Goal: Obtain resource: Download file/media

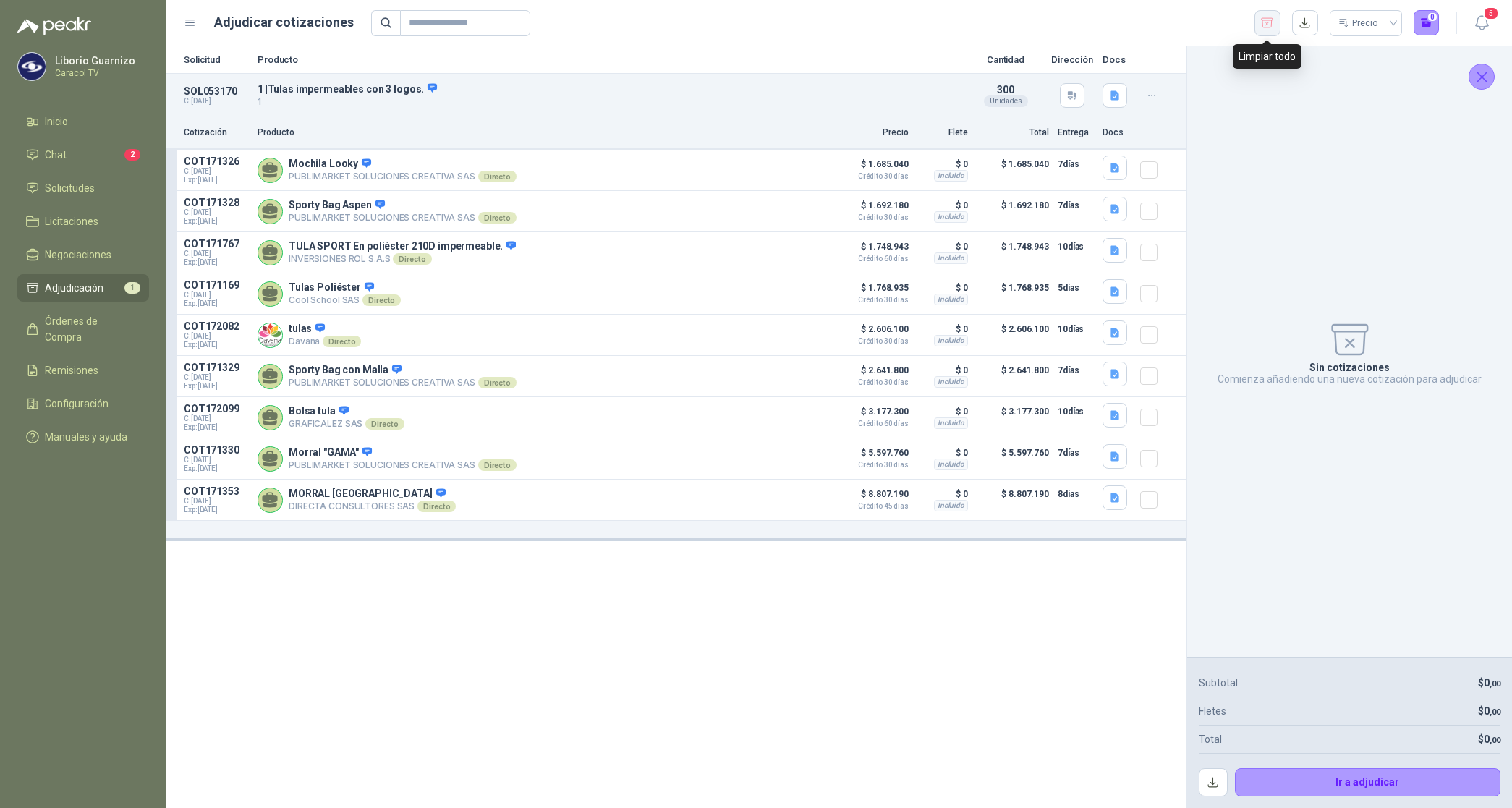
click at [1269, 23] on icon "button" at bounding box center [1266, 22] width 14 height 15
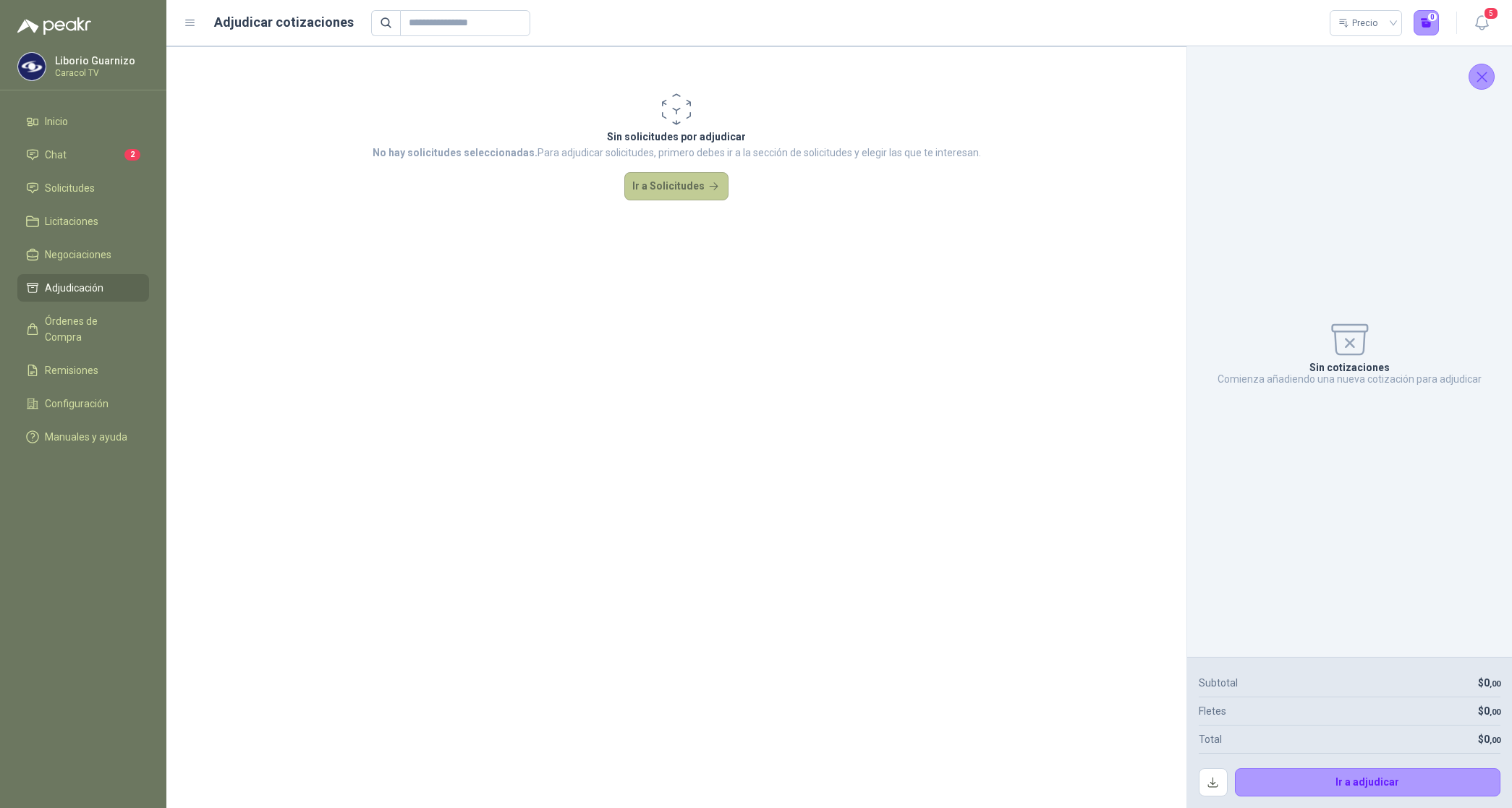
click at [684, 181] on button "Ir a Solicitudes" at bounding box center [676, 187] width 104 height 29
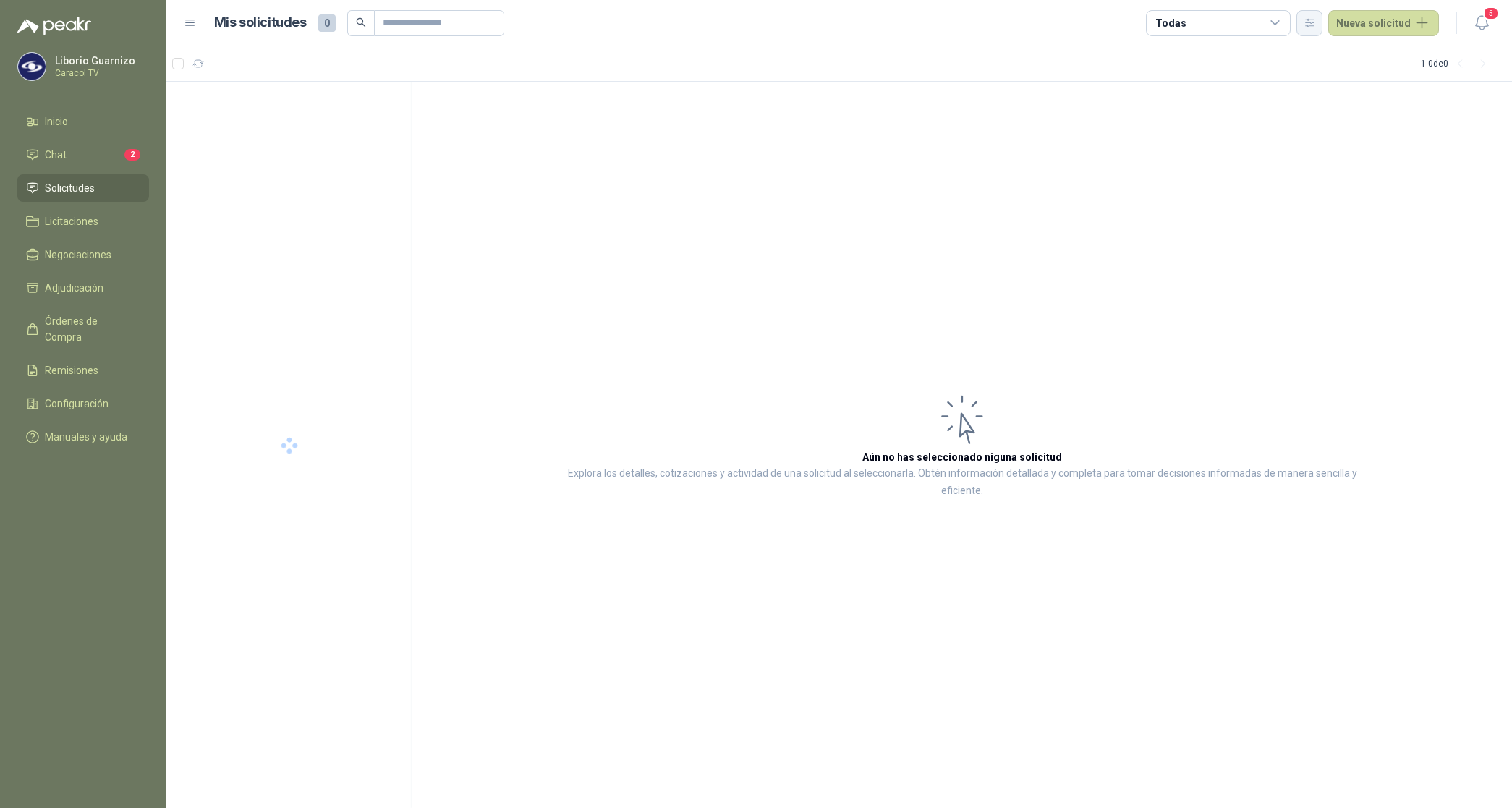
click at [1306, 23] on icon "button" at bounding box center [1309, 22] width 13 height 13
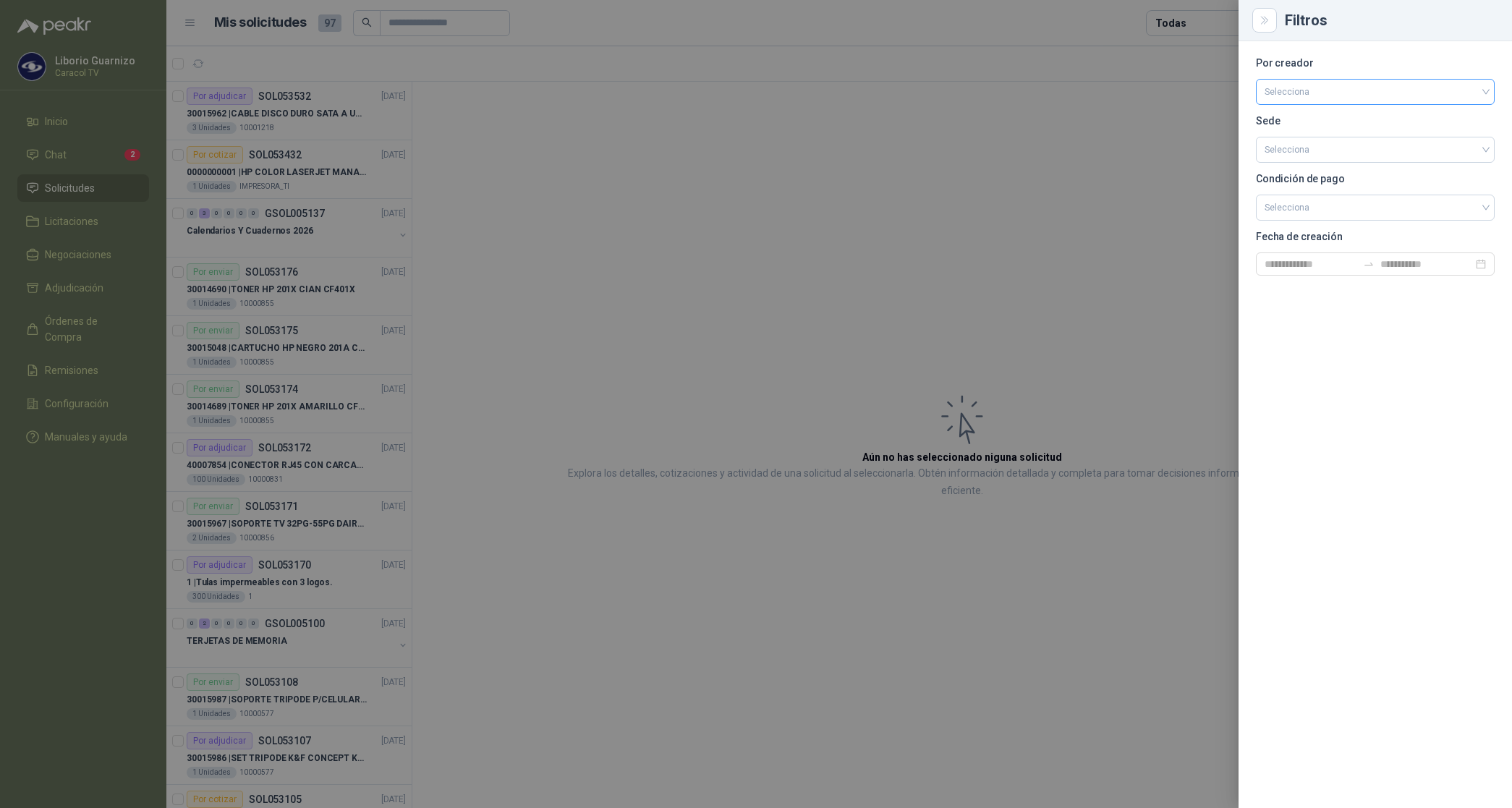
drag, startPoint x: 1290, startPoint y: 82, endPoint x: 1292, endPoint y: 95, distance: 13.2
click at [1290, 83] on input "search" at bounding box center [1375, 91] width 221 height 21
click at [1296, 164] on div "[PERSON_NAME]" at bounding box center [1375, 169] width 215 height 16
click at [1190, 22] on div at bounding box center [756, 404] width 1512 height 808
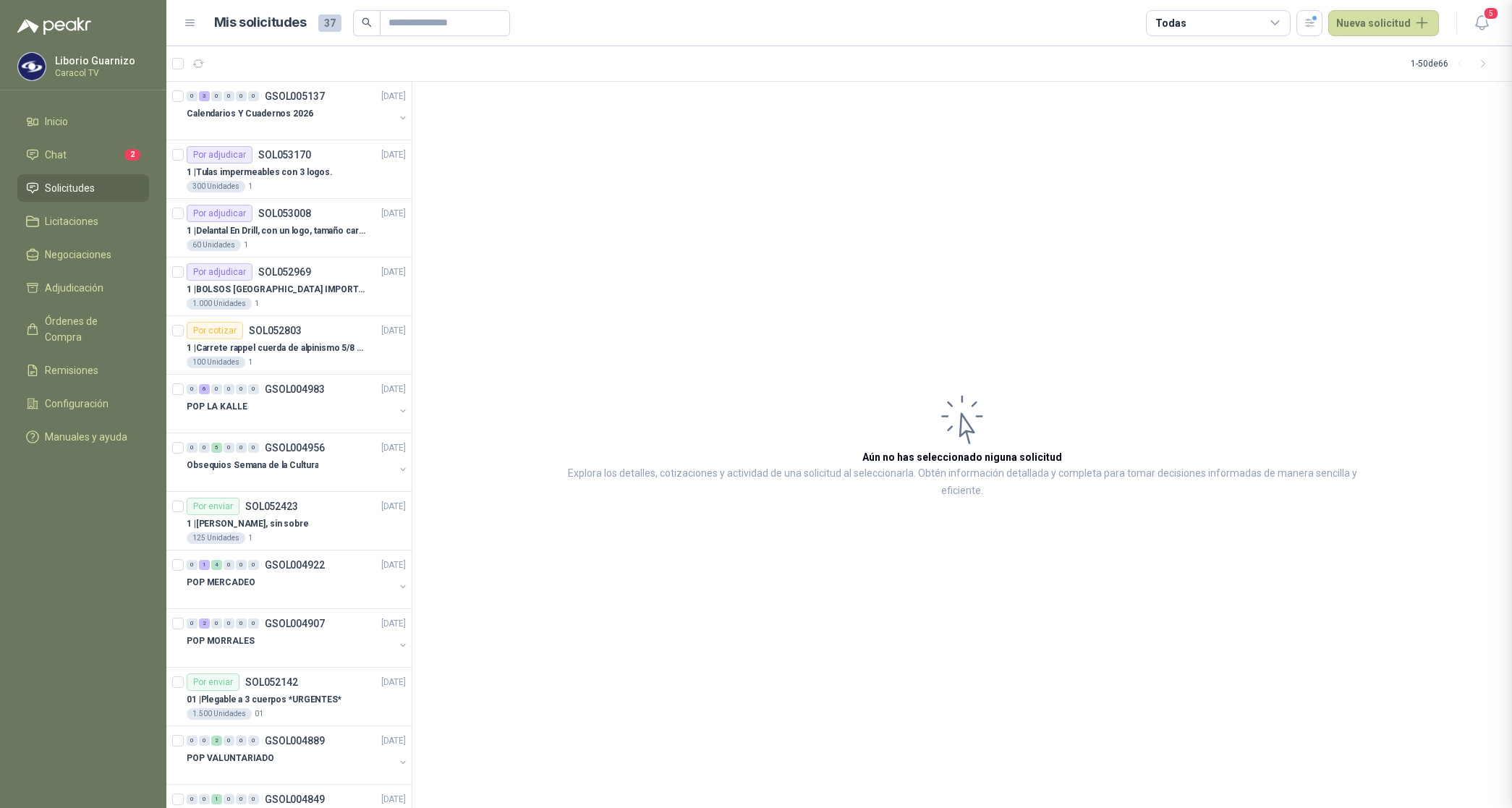
click at [1190, 22] on div "Todas" at bounding box center [1218, 22] width 144 height 26
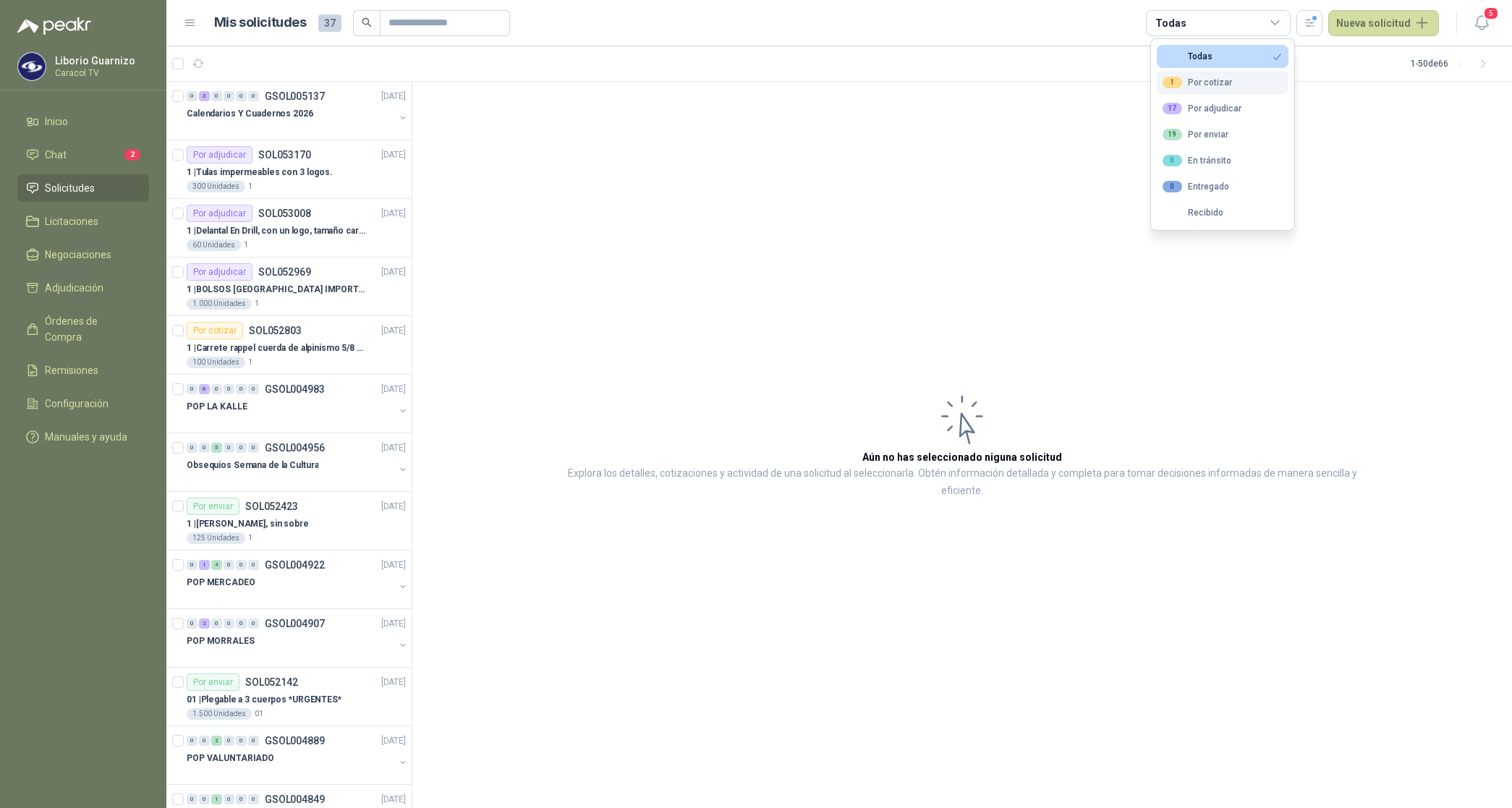
click at [1217, 89] on div "1 Por cotizar" at bounding box center [1196, 83] width 69 height 12
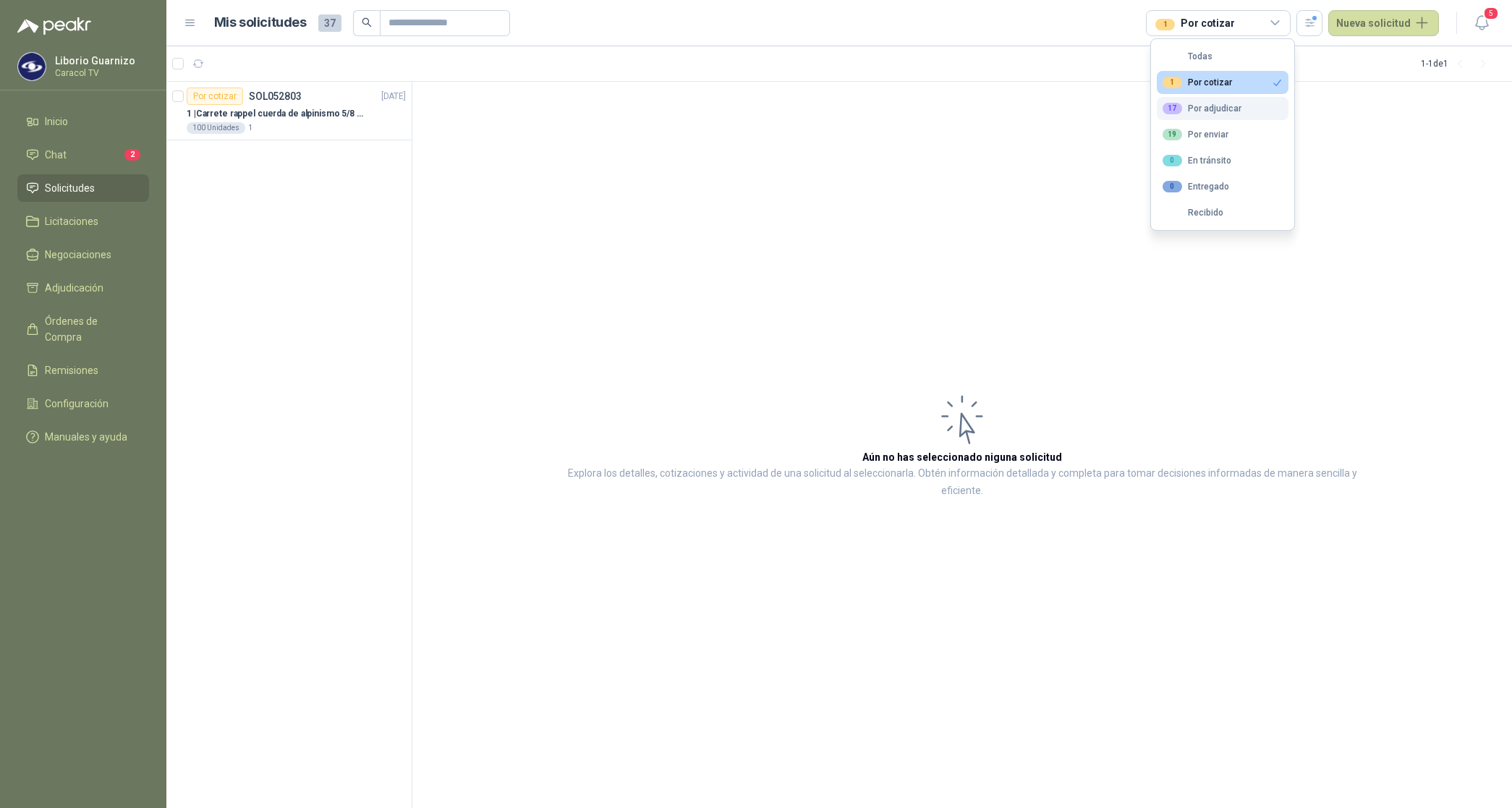
click at [1214, 102] on div "17 Por adjudicar" at bounding box center [1201, 108] width 79 height 12
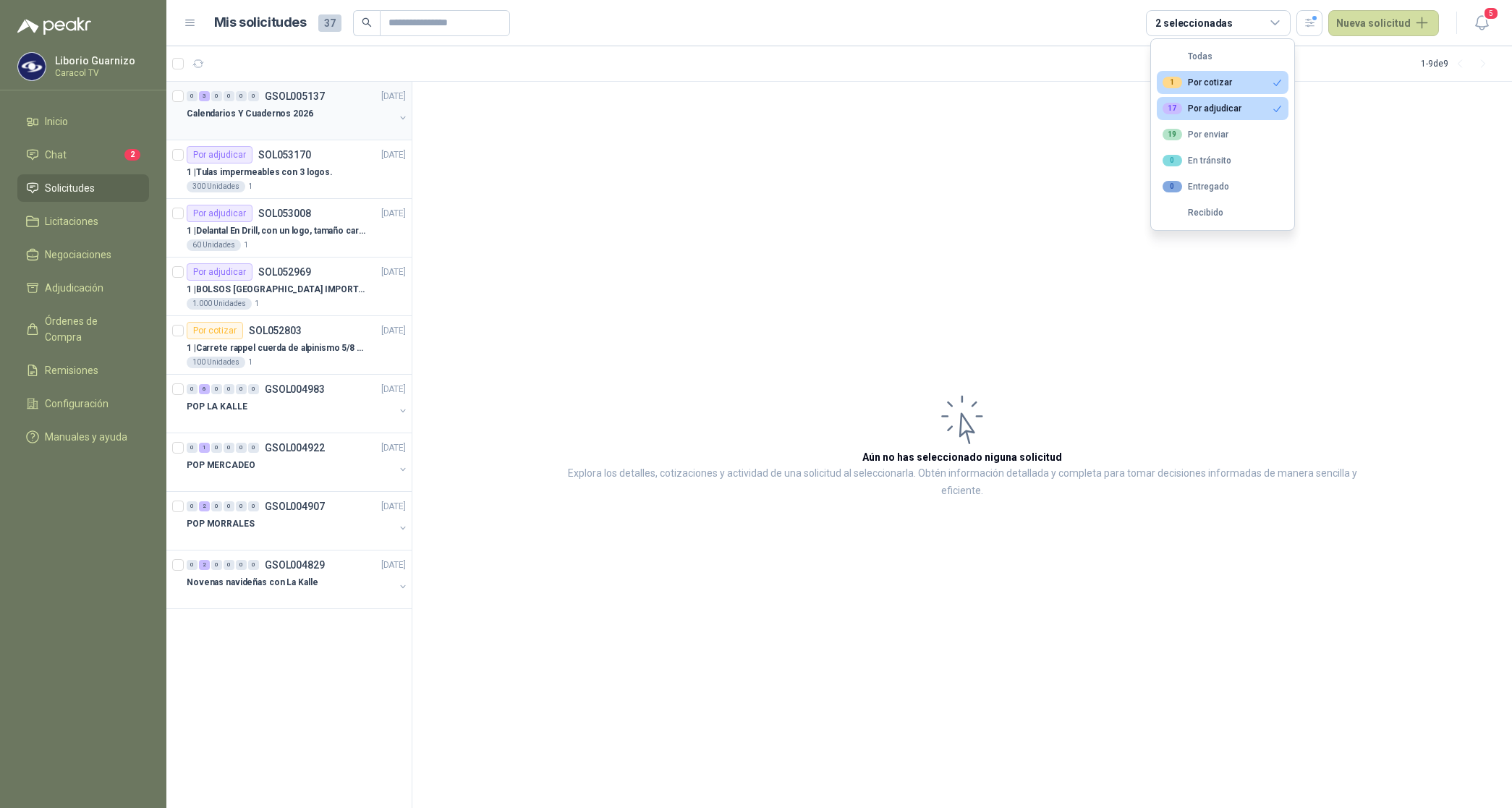
click at [280, 110] on p "Calendarios Y Cuadernos 2026" at bounding box center [250, 114] width 127 height 14
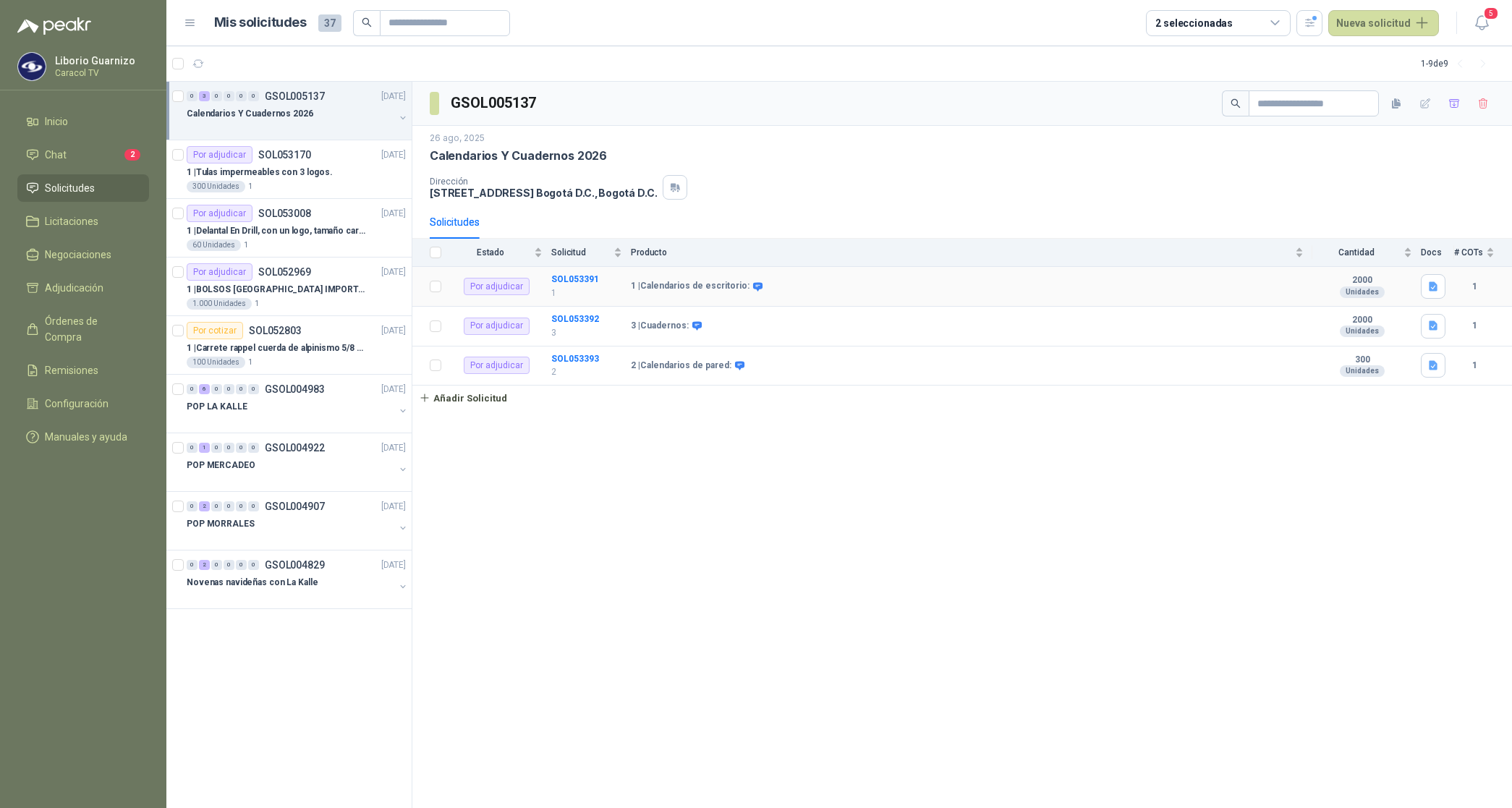
click at [490, 283] on div "Por adjudicar" at bounding box center [497, 287] width 66 height 18
click at [569, 280] on b "SOL053391" at bounding box center [575, 279] width 48 height 10
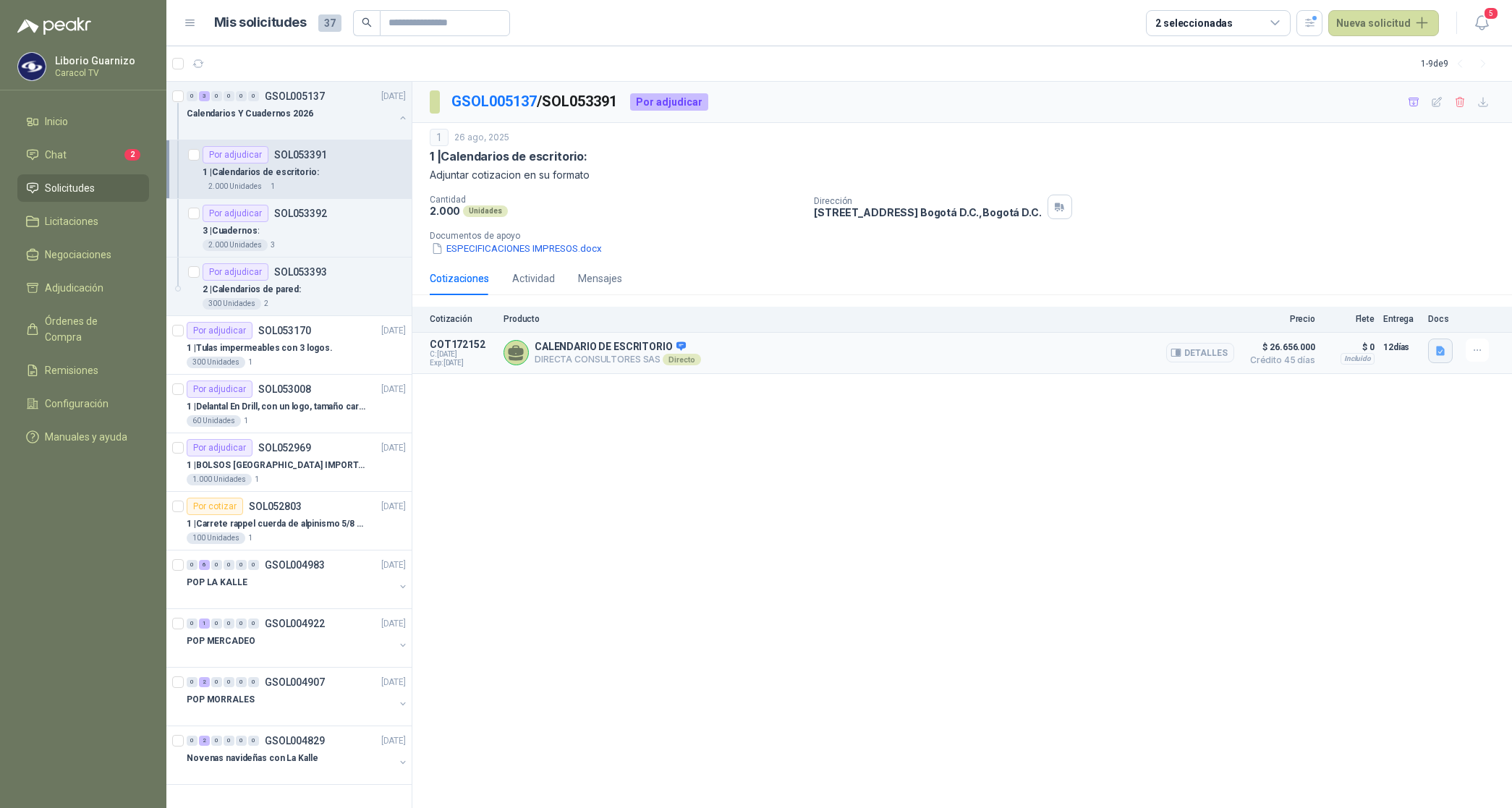
click at [1439, 346] on icon "button" at bounding box center [1440, 351] width 13 height 13
click at [1386, 325] on button "CARACOL TV CALENDARIOS Y CUADERNOS 6031.pdf" at bounding box center [1320, 319] width 246 height 16
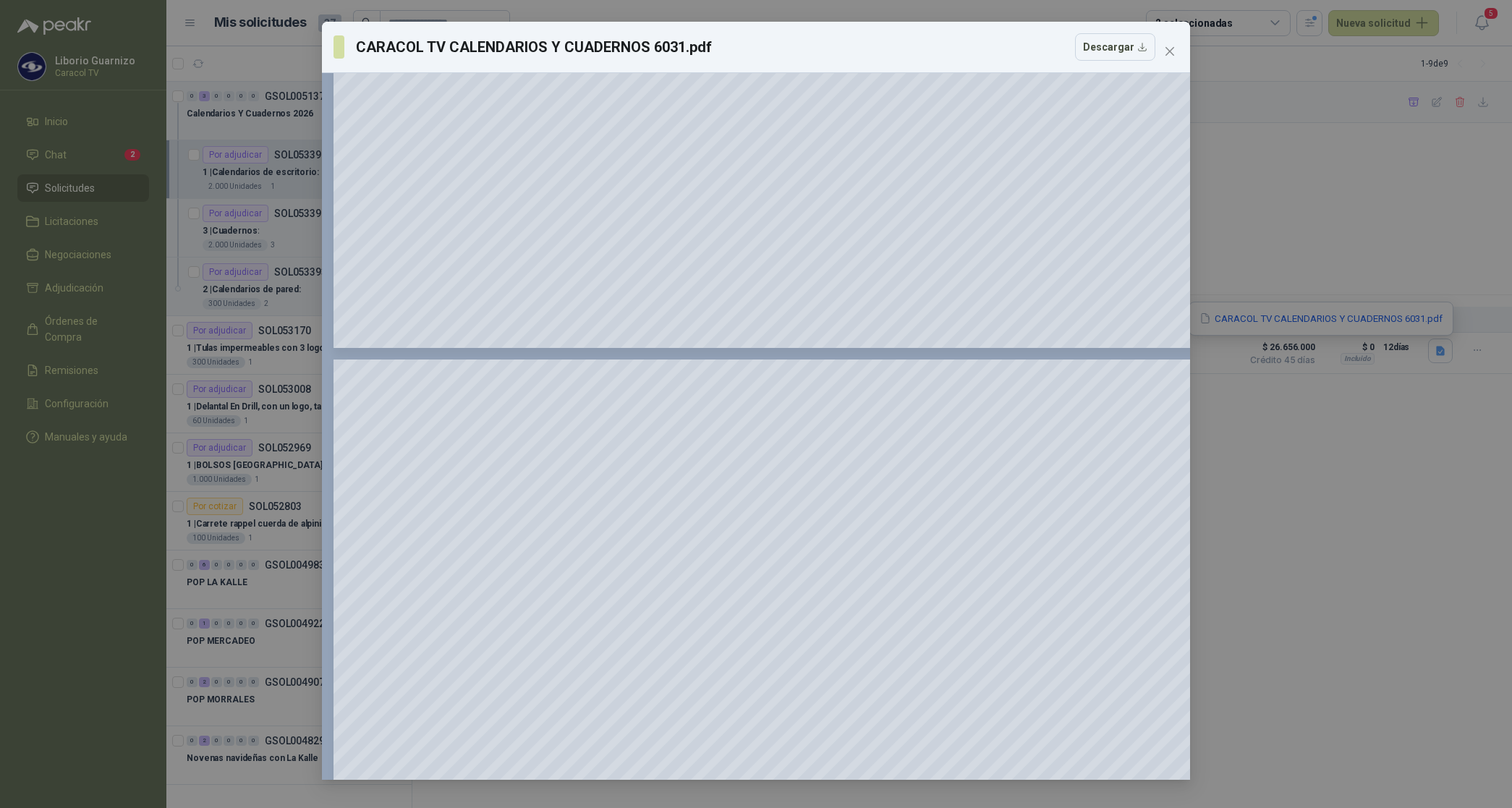
scroll to position [995, 0]
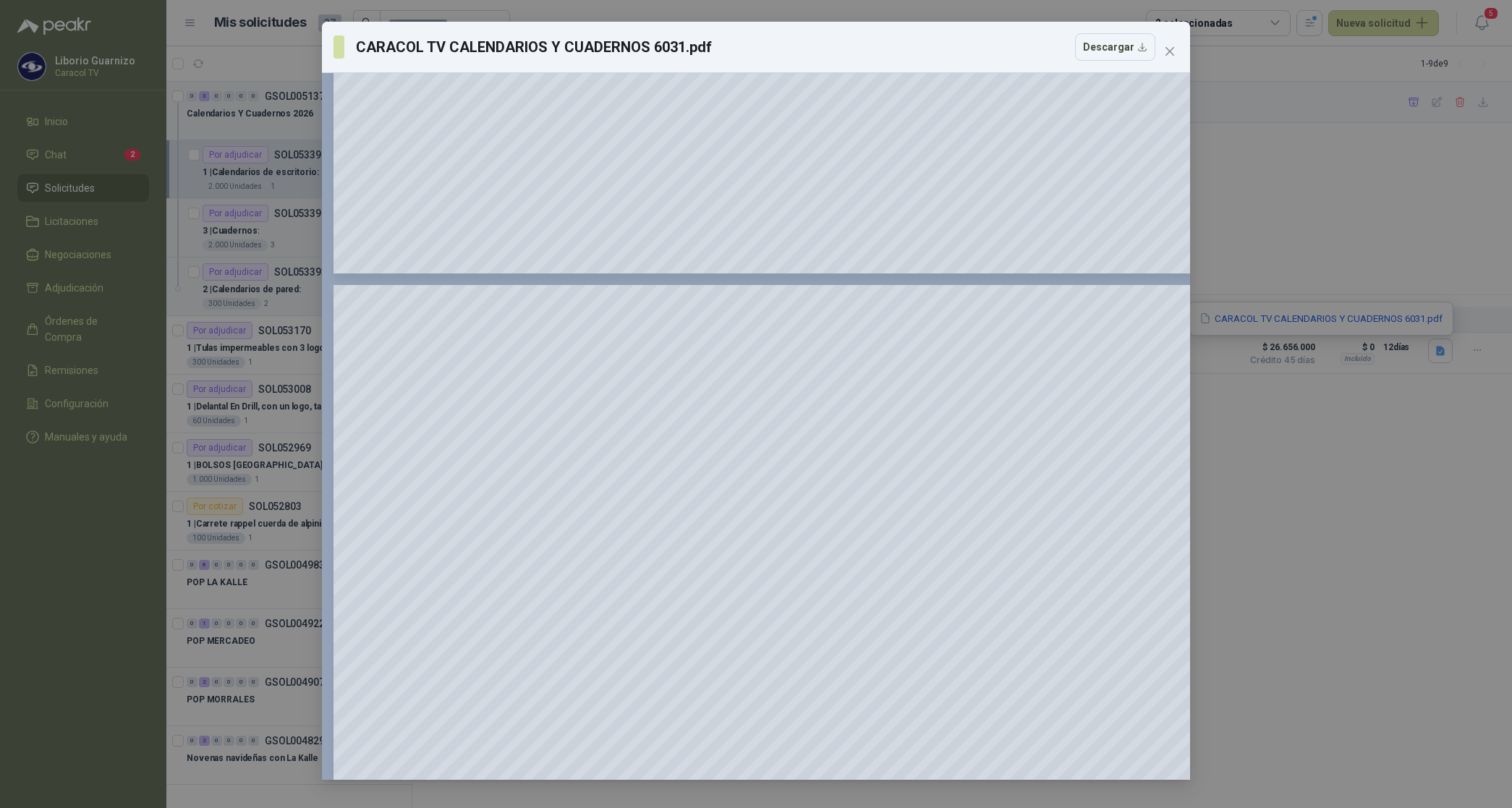
click at [1172, 52] on icon "close" at bounding box center [1170, 52] width 12 height 12
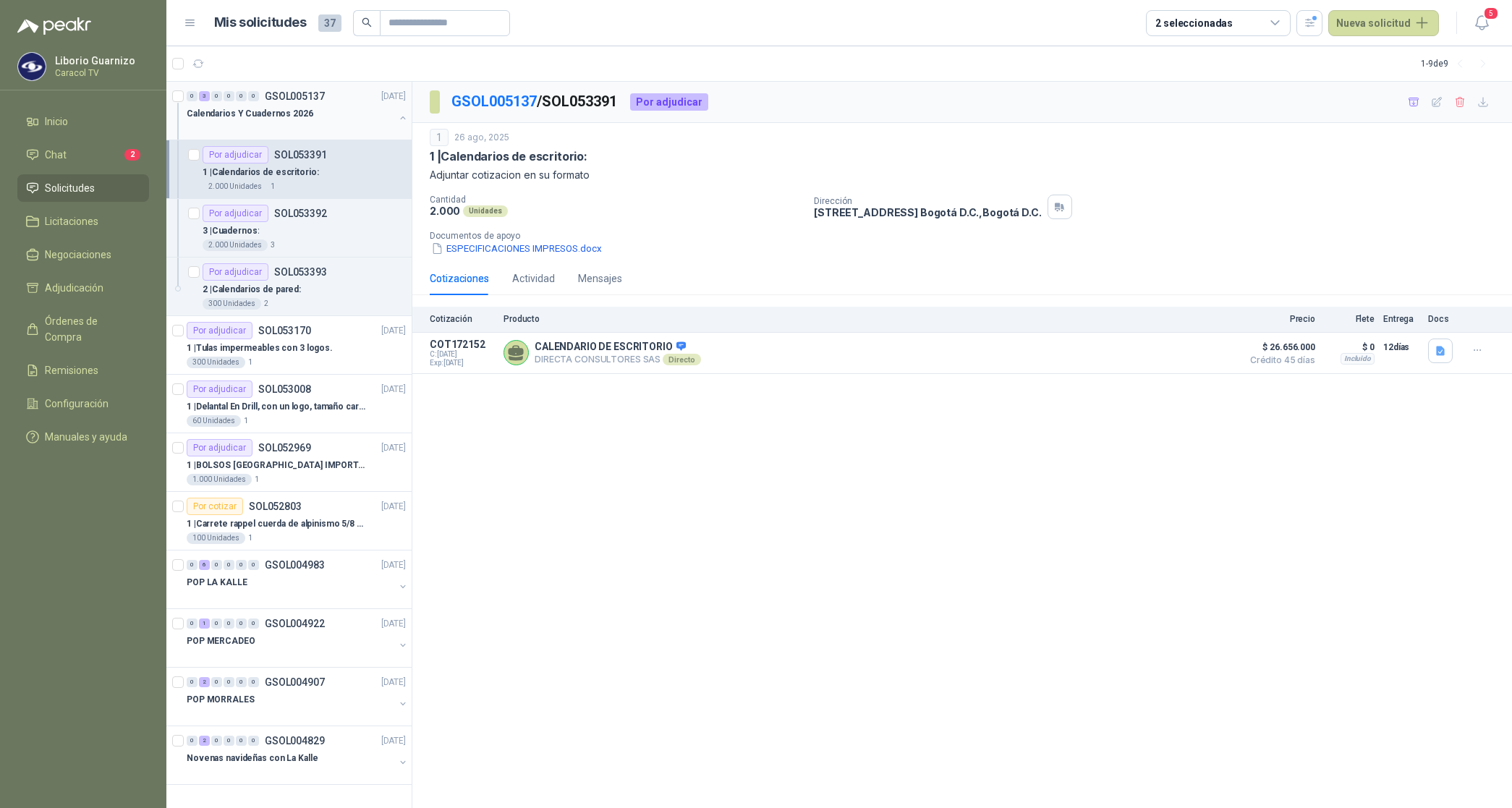
click at [250, 110] on p "Calendarios Y Cuadernos 2026" at bounding box center [250, 114] width 127 height 14
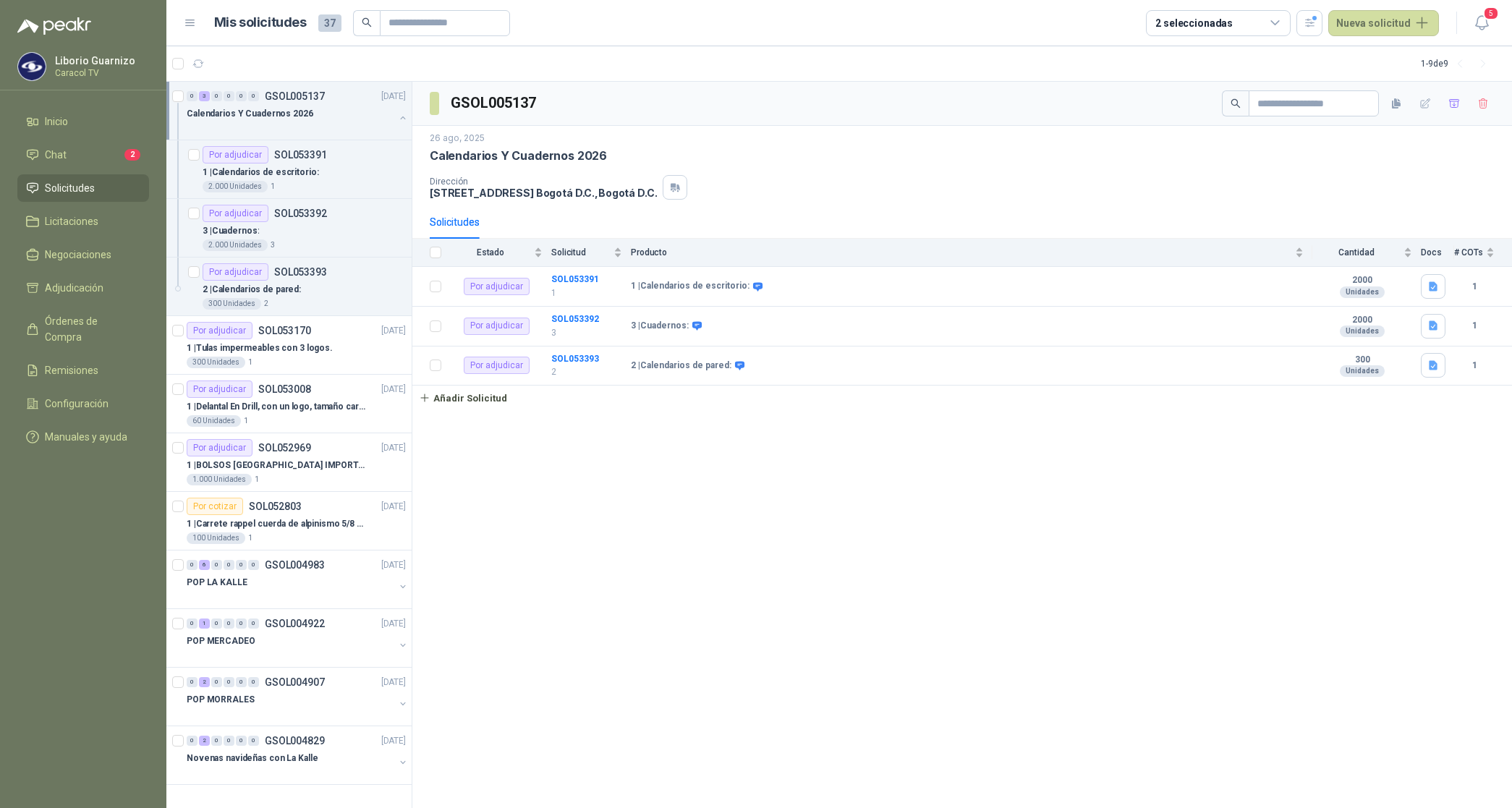
click at [250, 110] on p "Calendarios Y Cuadernos 2026" at bounding box center [250, 114] width 127 height 14
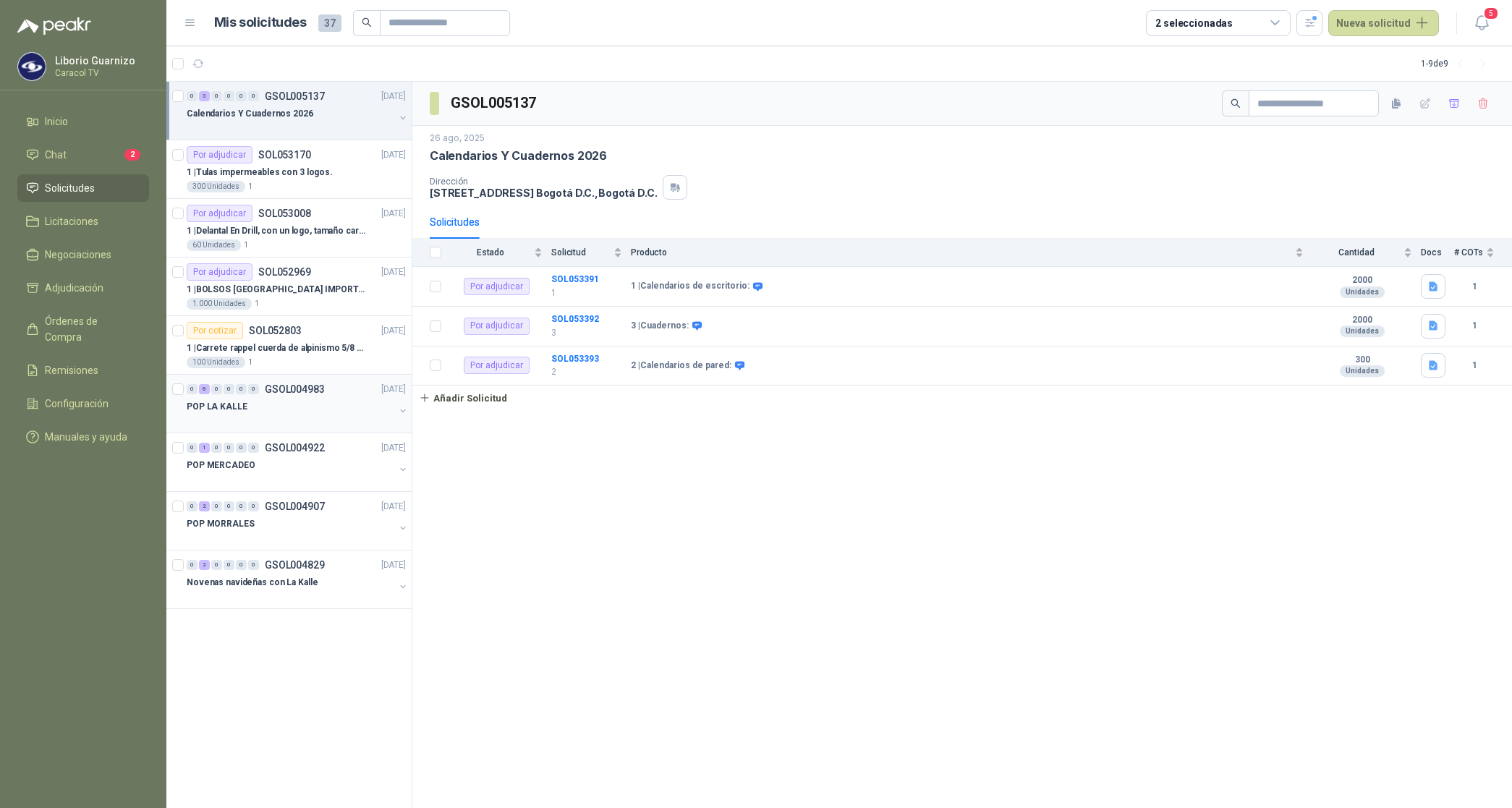
click at [201, 404] on p "POP LA KALLE" at bounding box center [217, 407] width 60 height 14
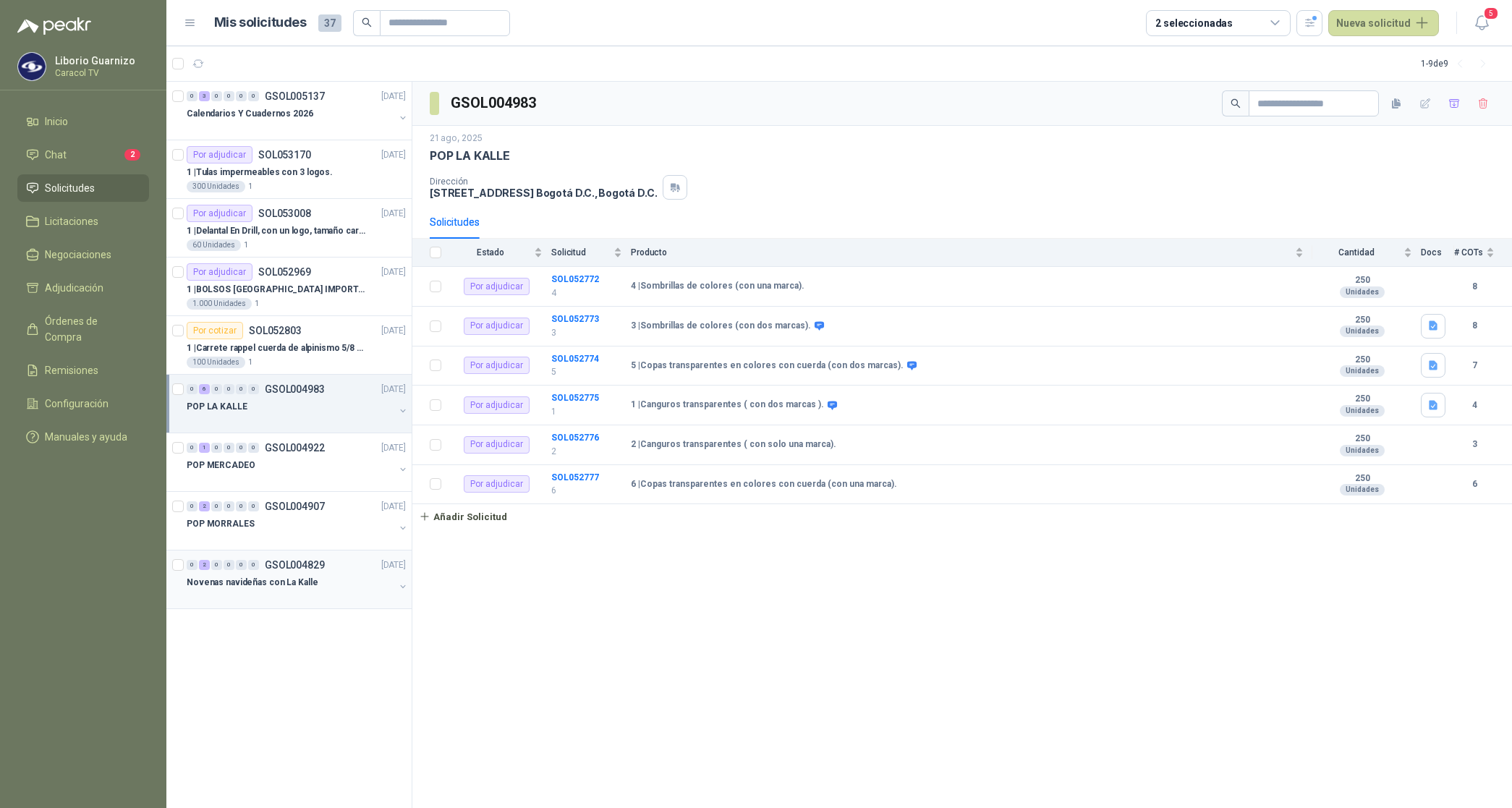
click at [257, 583] on p "Novenas navideñas con La Kalle" at bounding box center [252, 583] width 131 height 14
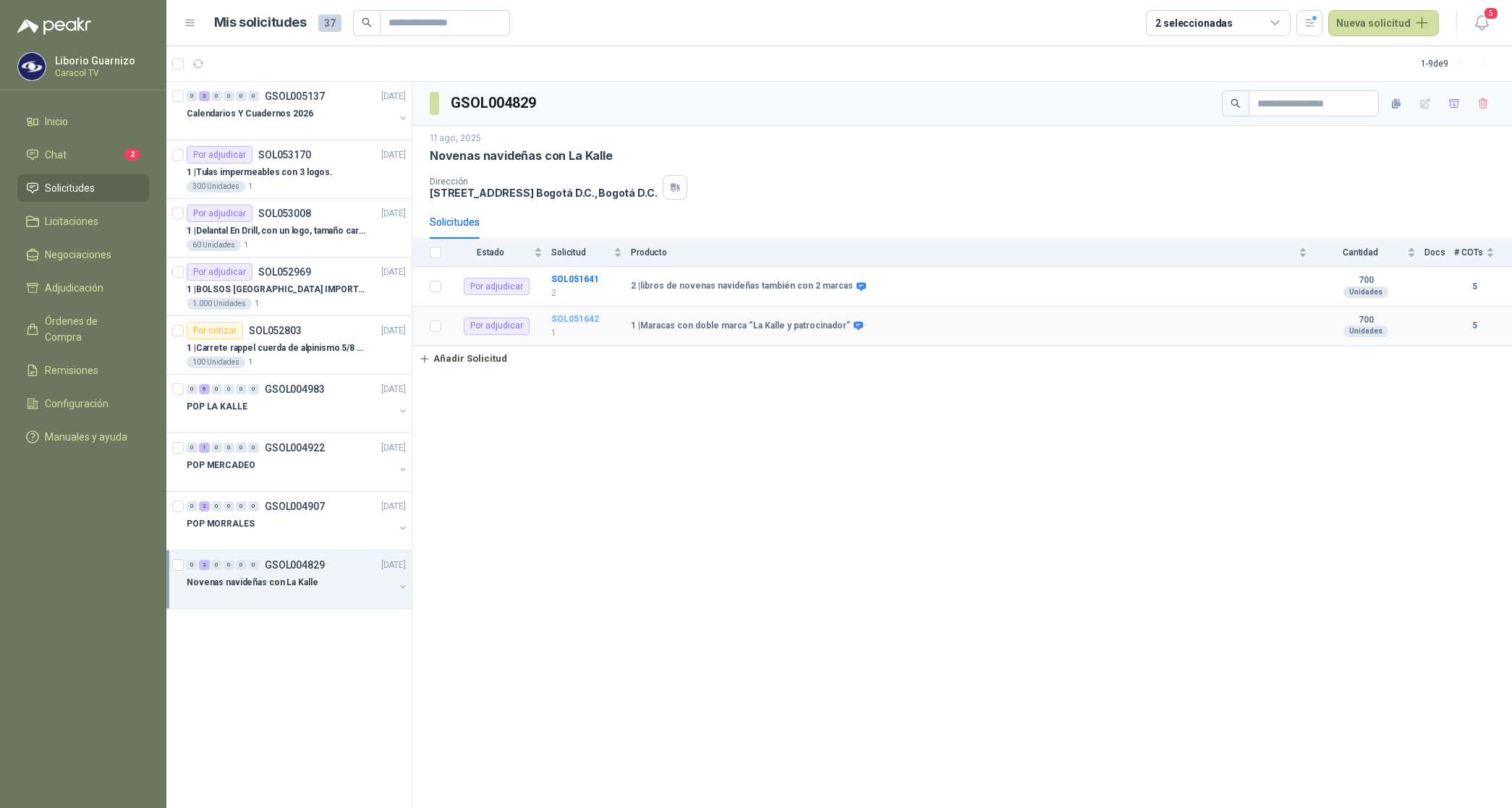
click at [580, 323] on b "SOL051642" at bounding box center [575, 319] width 48 height 10
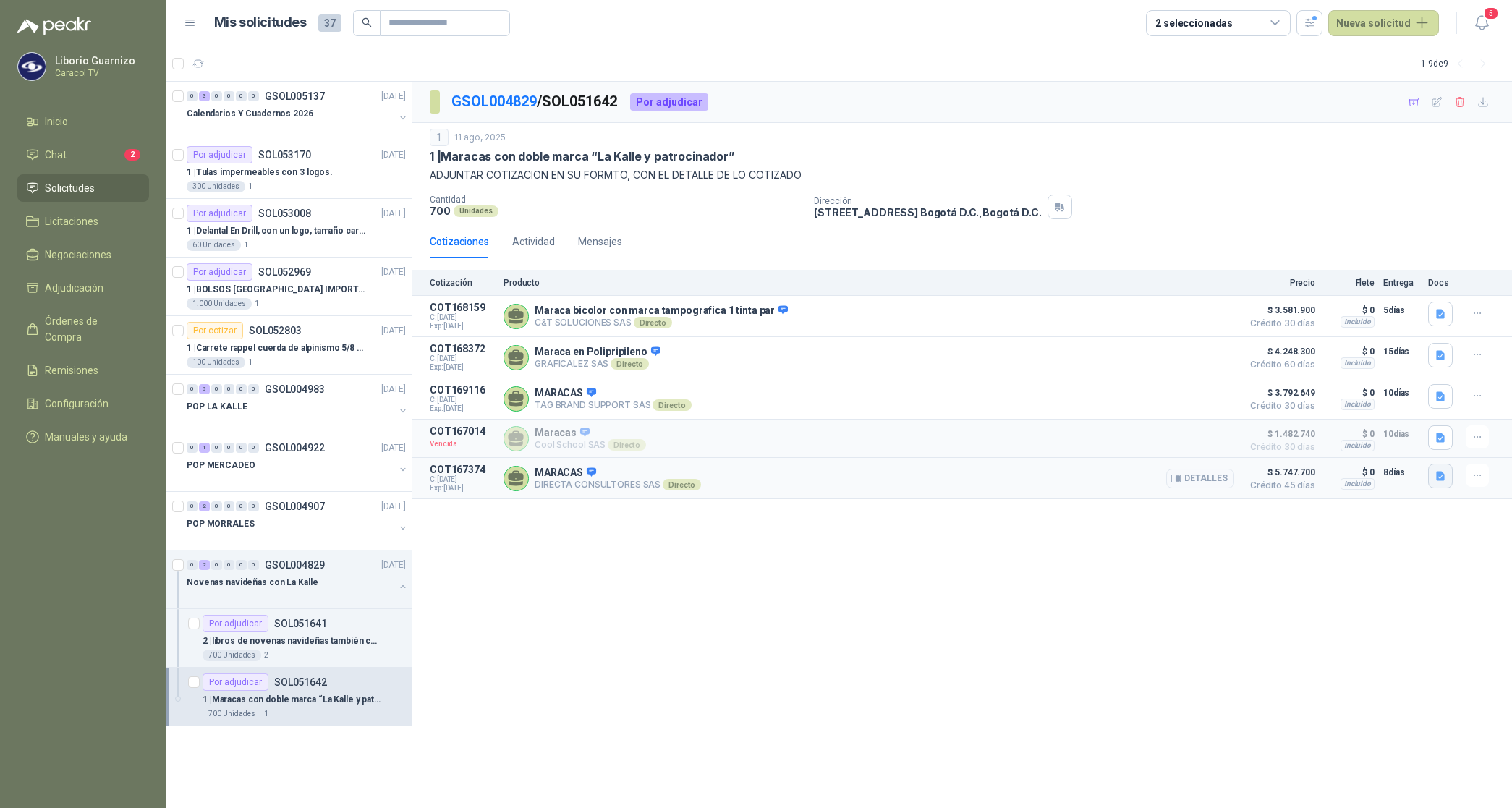
click at [1441, 478] on icon "button" at bounding box center [1440, 477] width 9 height 10
click at [1346, 447] on button "CARACOL TV MARACAS 6013.pdf" at bounding box center [1362, 450] width 163 height 16
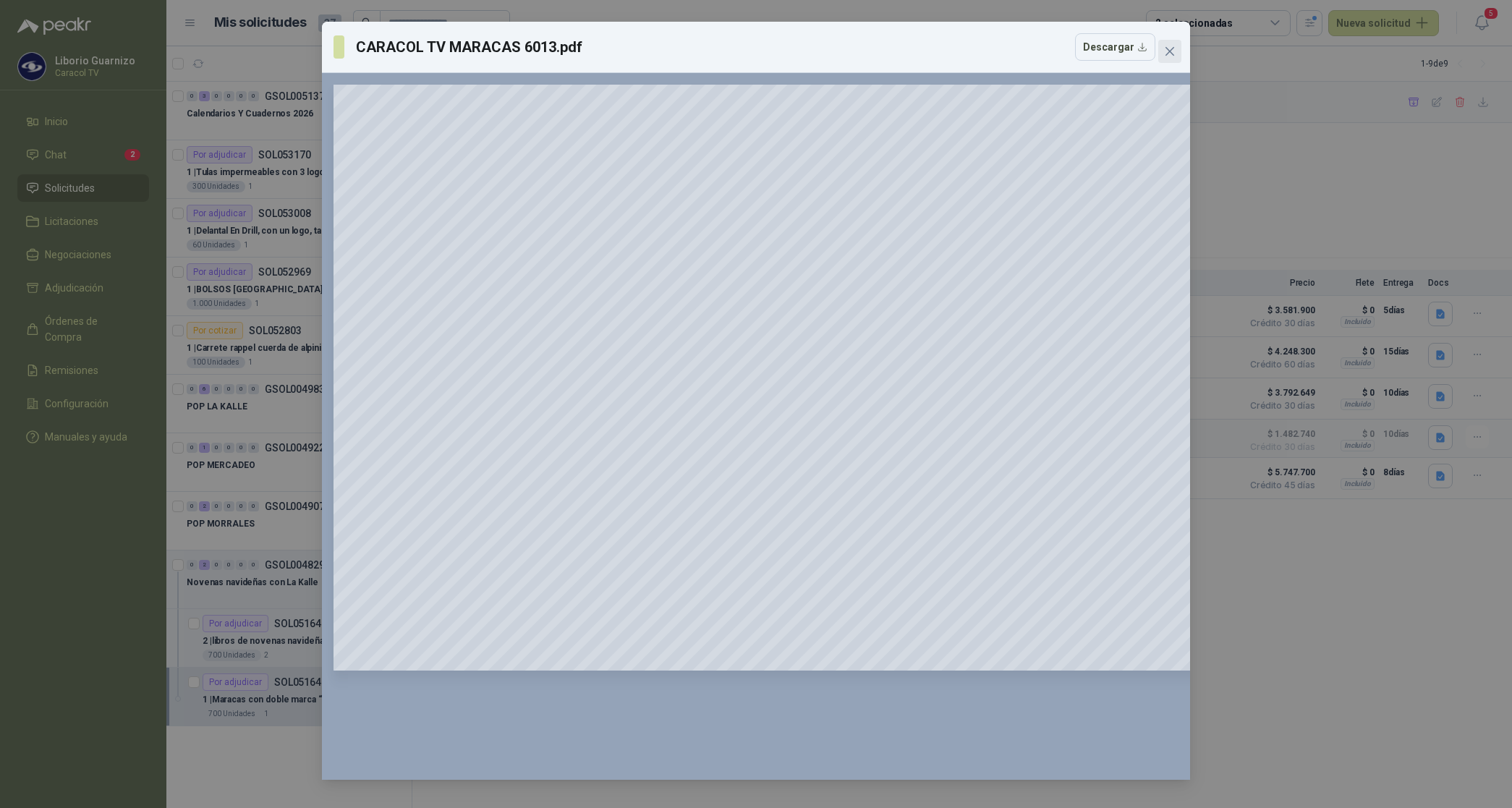
click at [1174, 55] on icon "close" at bounding box center [1170, 52] width 12 height 12
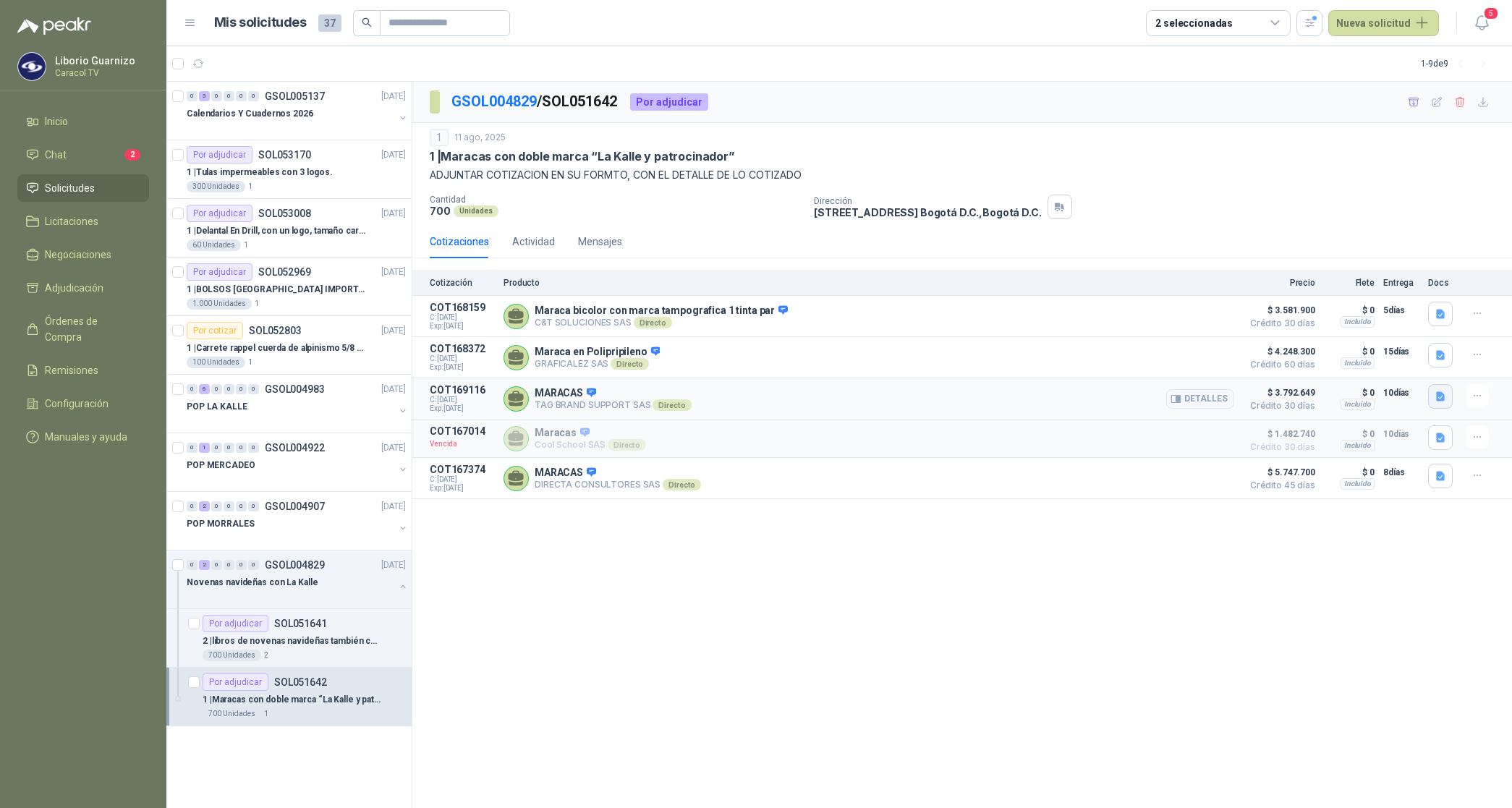
click at [1440, 398] on icon "button" at bounding box center [1440, 397] width 9 height 10
click at [1330, 366] on button "([DATE]) - C-1318-25 - NOVENAS - CARACOL - (TAG BRAND SUPPORT).pdf" at bounding box center [1278, 367] width 331 height 16
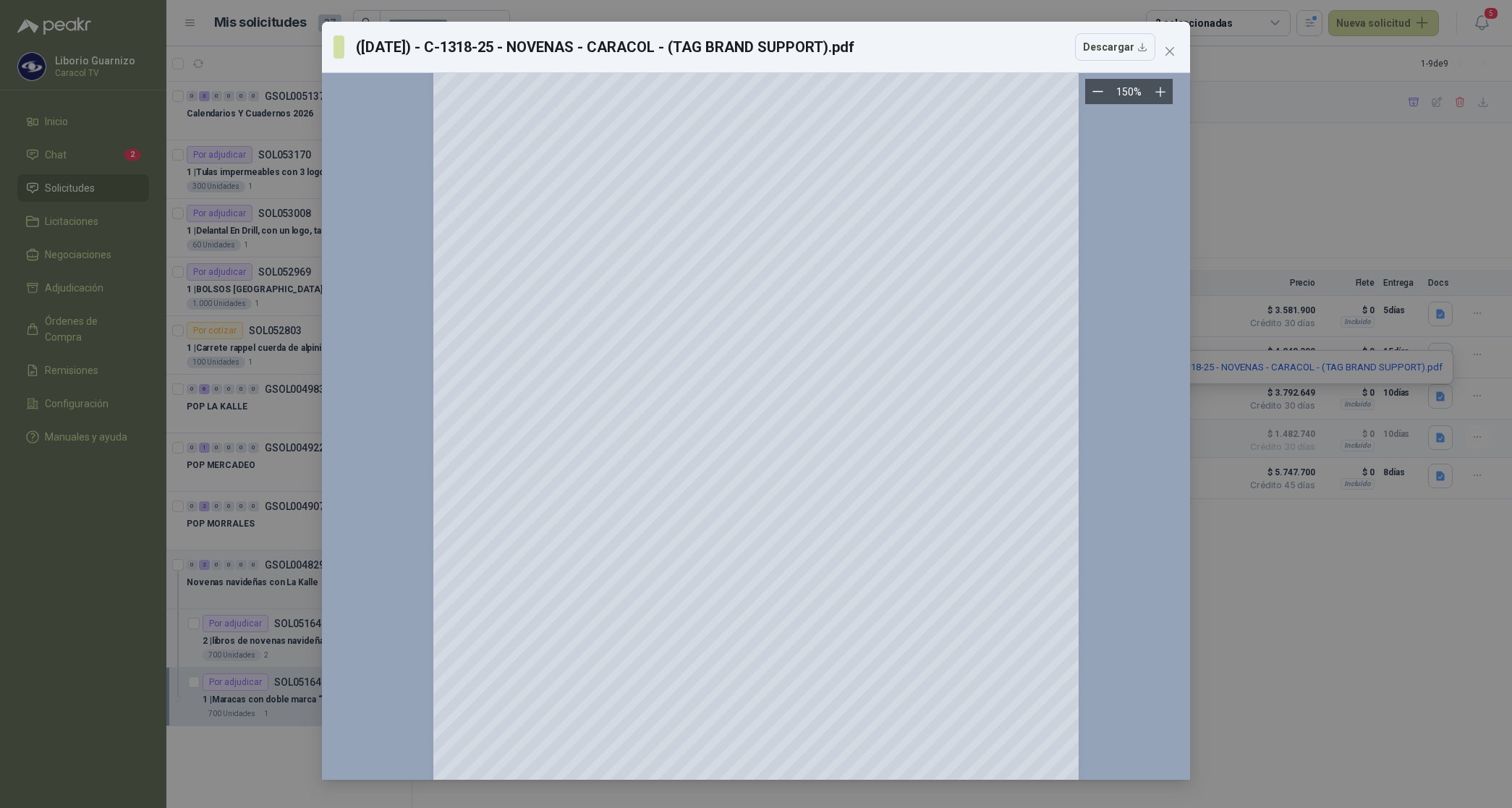
scroll to position [91, 0]
click at [1172, 47] on icon "close" at bounding box center [1170, 52] width 12 height 12
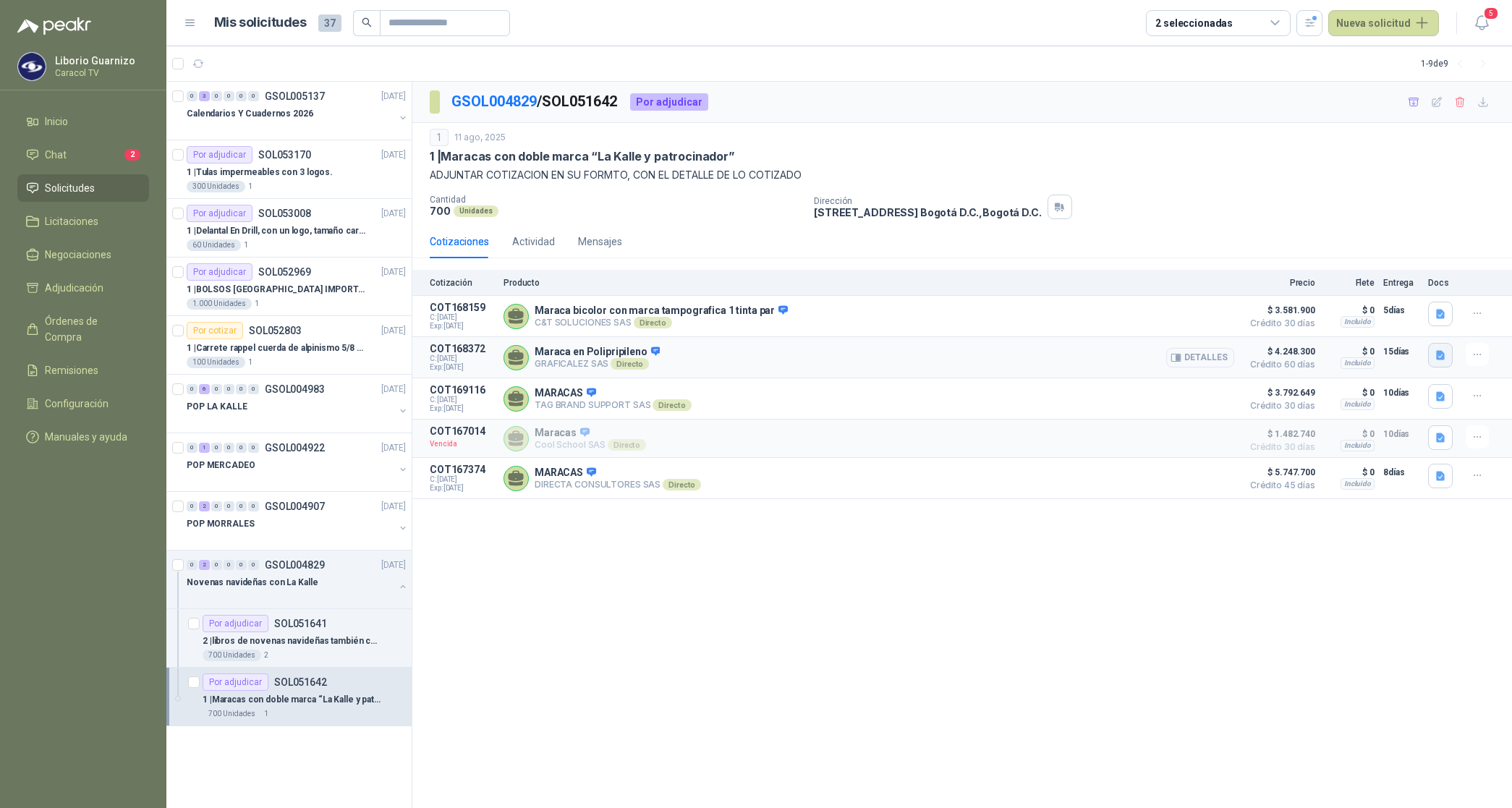
click at [1443, 360] on icon "button" at bounding box center [1440, 356] width 9 height 10
click at [1320, 325] on button "COTIZACIÓN-00-1385 -CARACOL TELEVISIÓN MARACAS.pdf" at bounding box center [1305, 326] width 276 height 16
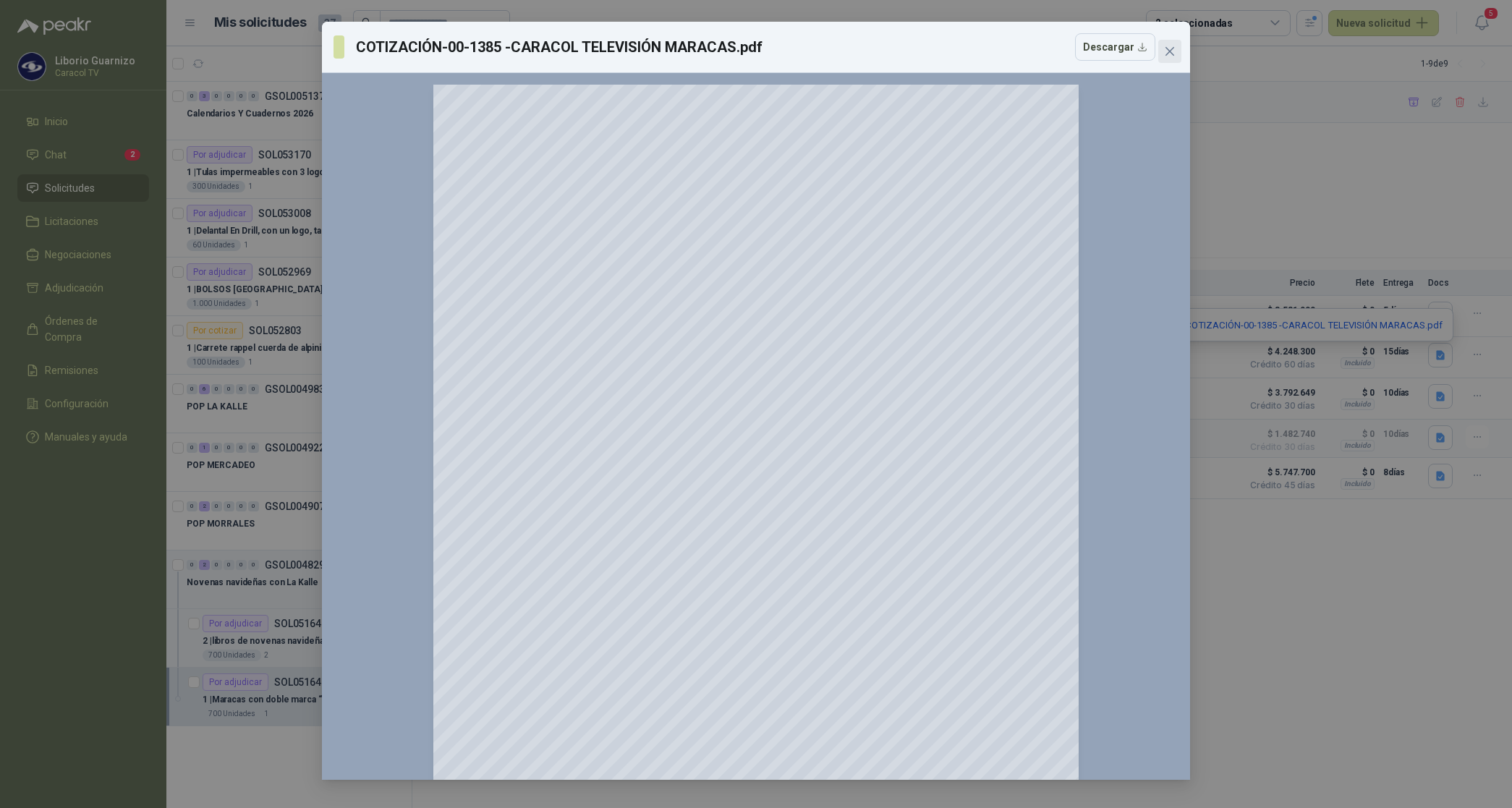
click at [1172, 55] on icon "close" at bounding box center [1169, 51] width 9 height 9
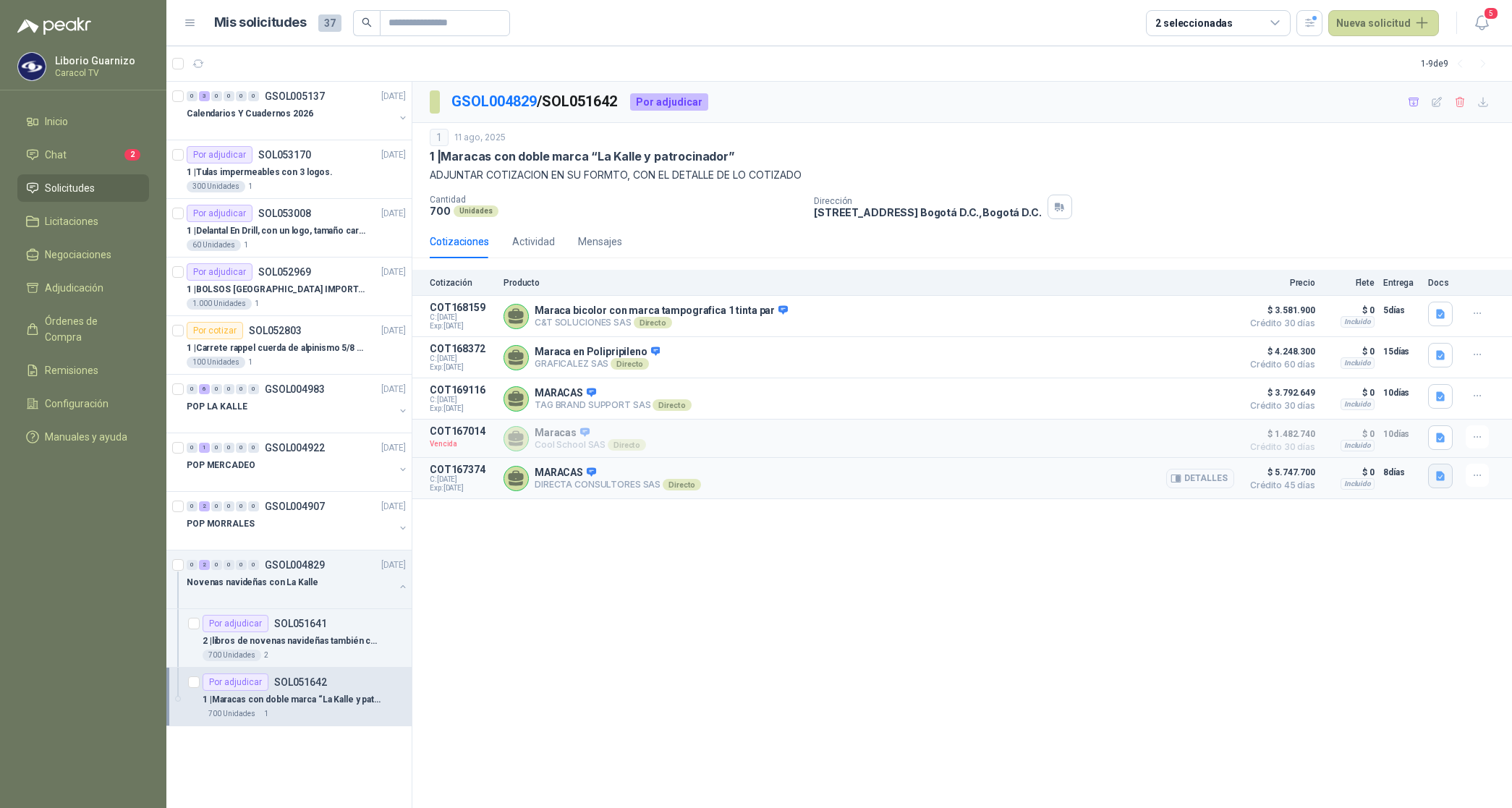
click at [1444, 480] on icon "button" at bounding box center [1440, 477] width 9 height 10
click at [1377, 453] on button "CARACOL TV MARACAS 6013.pdf" at bounding box center [1362, 450] width 163 height 16
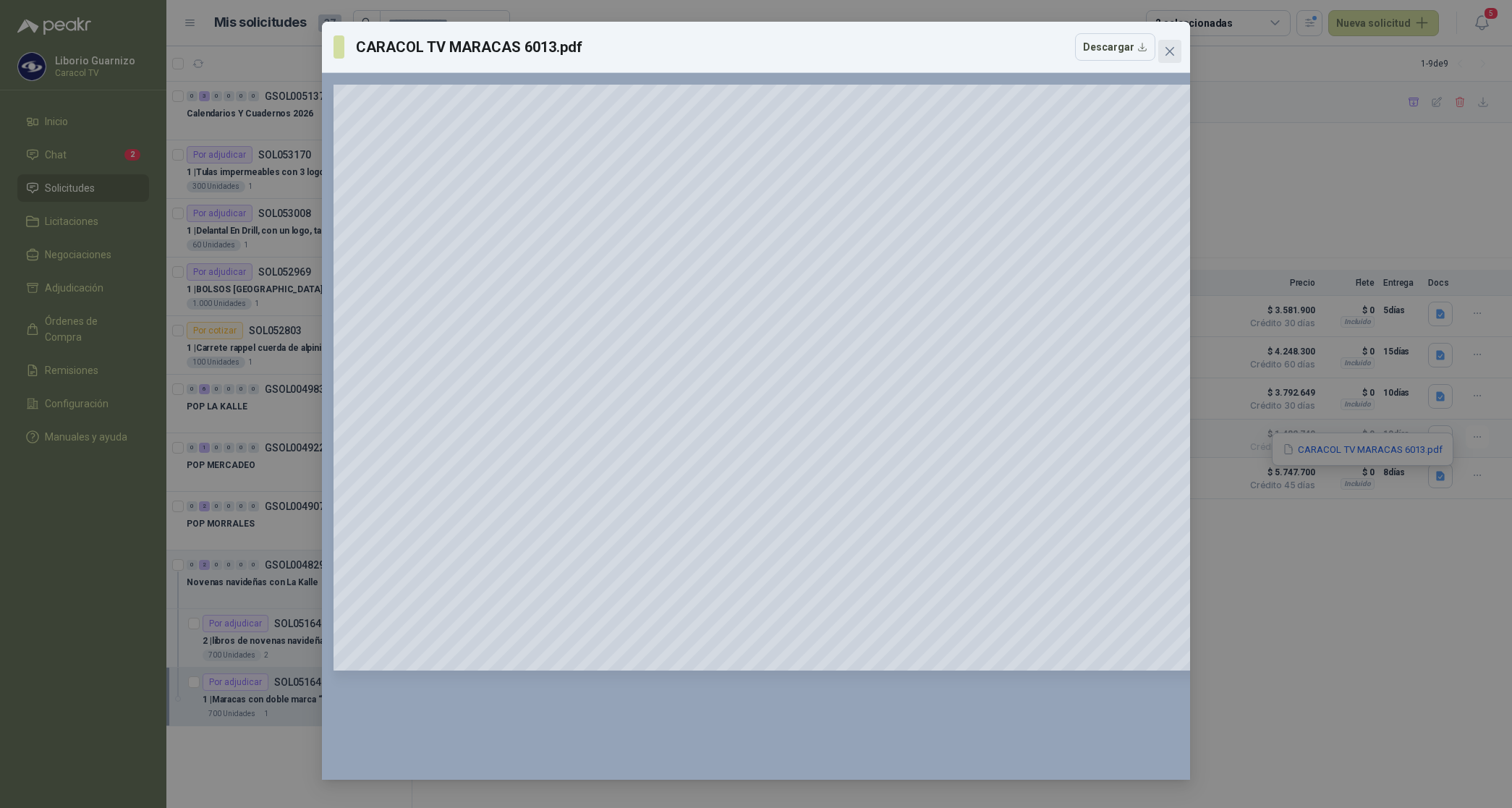
click at [1166, 48] on icon "close" at bounding box center [1169, 51] width 9 height 9
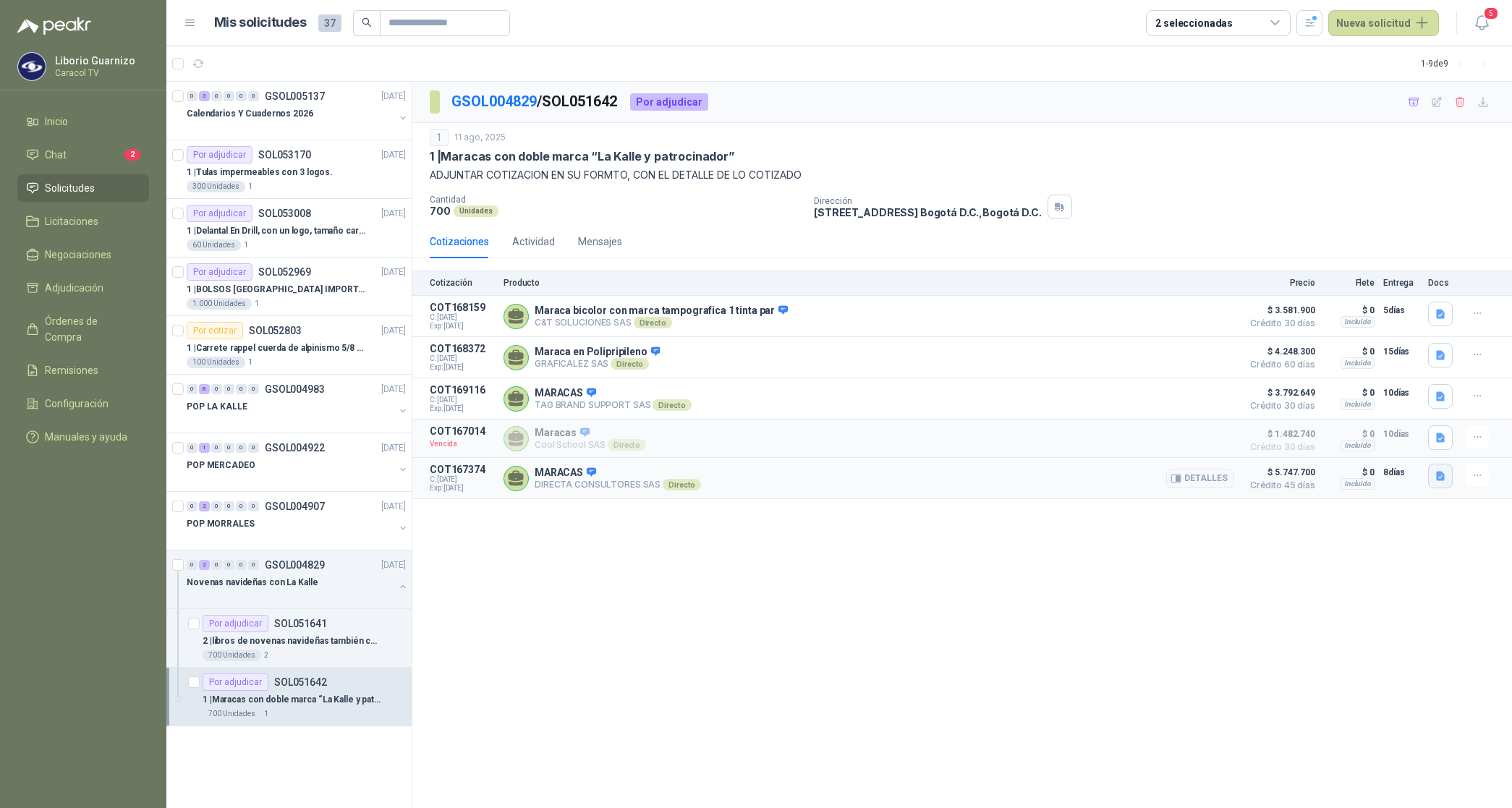
click at [1444, 481] on icon "button" at bounding box center [1440, 477] width 9 height 10
click at [1403, 452] on button "CARACOL TV MARACAS 6013.pdf" at bounding box center [1362, 450] width 163 height 16
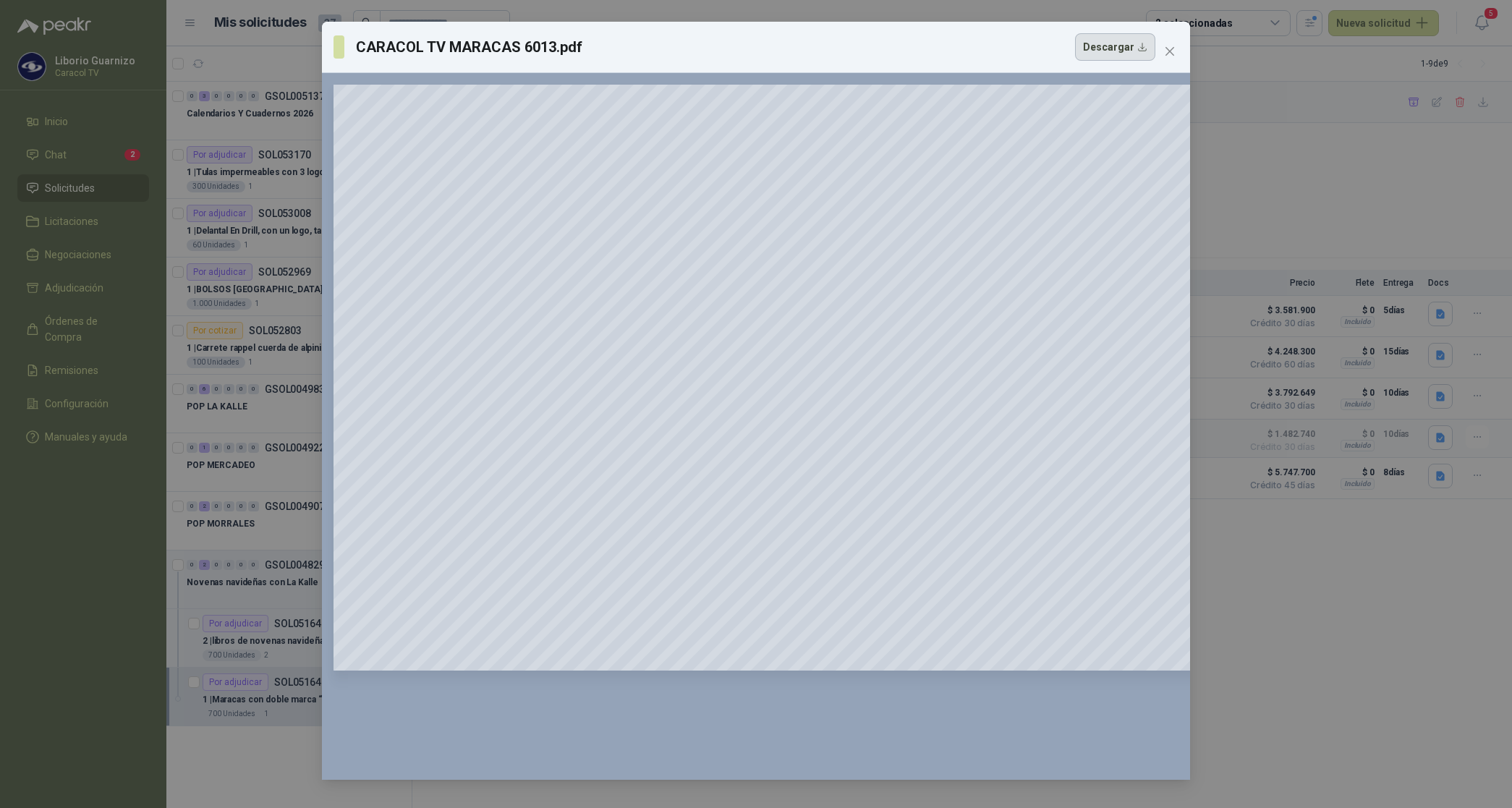
click at [1118, 51] on button "Descargar" at bounding box center [1115, 47] width 80 height 27
click at [1175, 55] on span "Close" at bounding box center [1170, 52] width 23 height 12
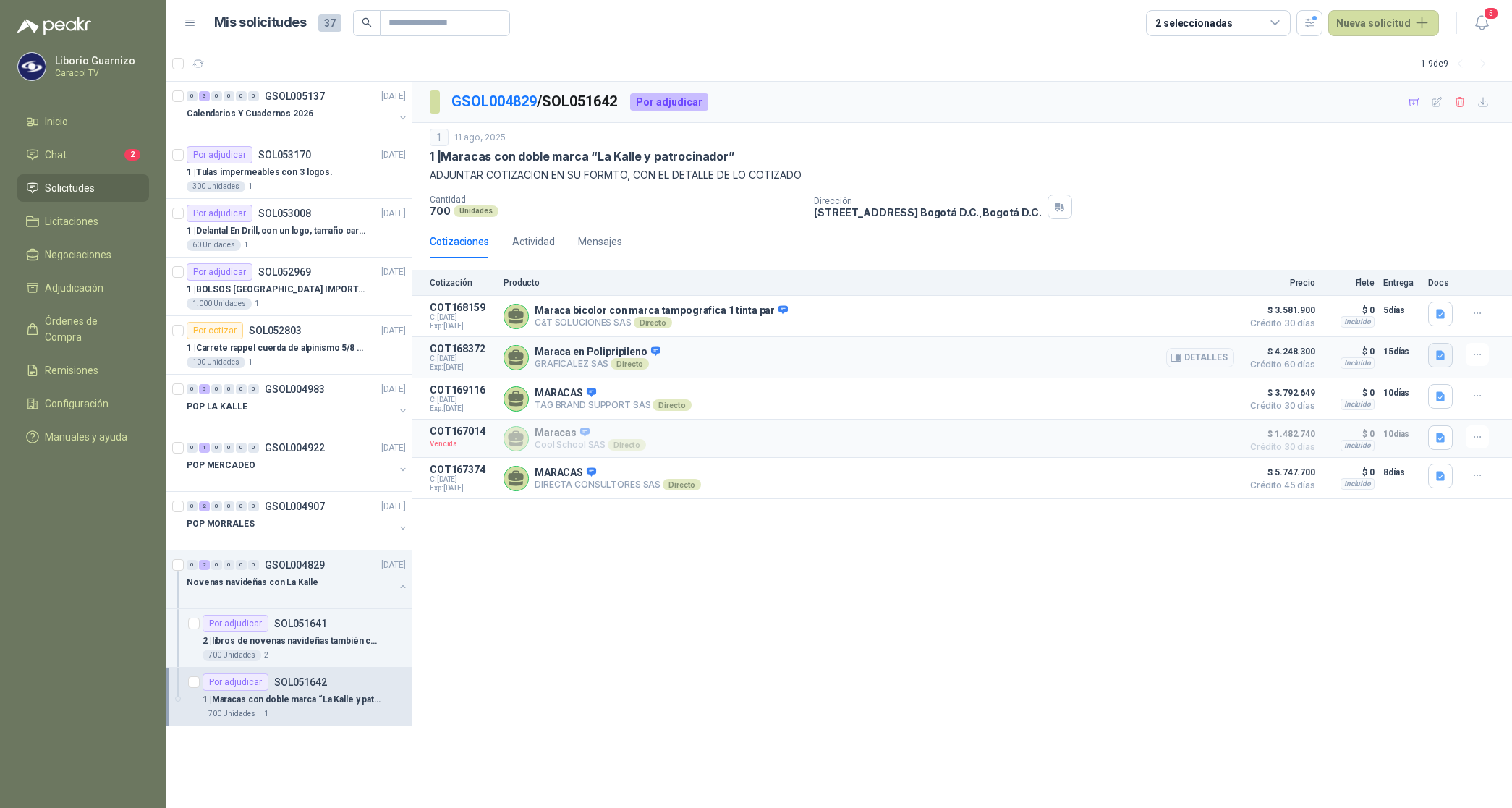
click at [1436, 353] on icon "button" at bounding box center [1440, 356] width 13 height 13
click at [1284, 327] on button "COTIZACIÓN-00-1385 -CARACOL TELEVISIÓN MARACAS.pdf" at bounding box center [1305, 326] width 276 height 16
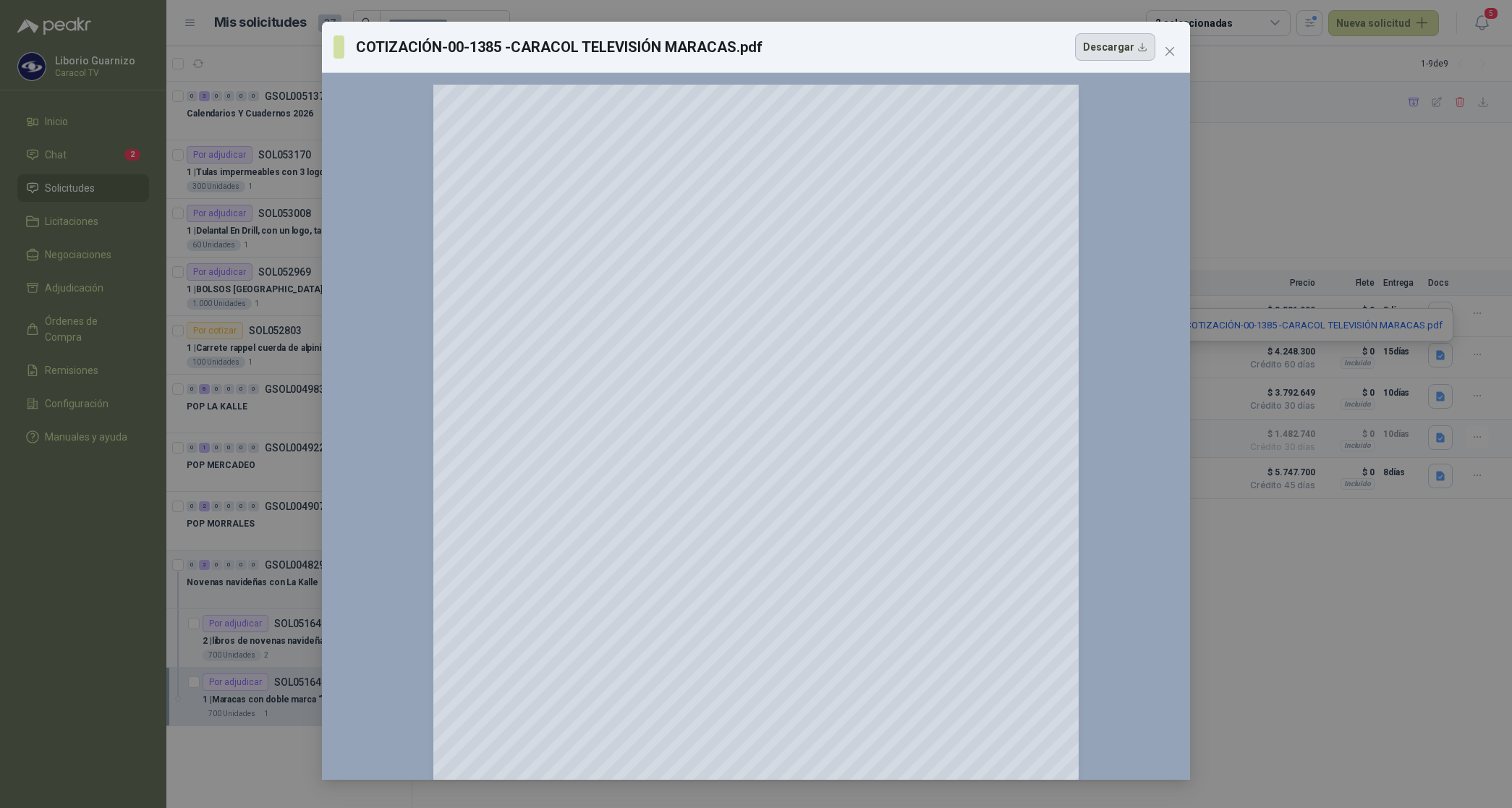
click at [1118, 57] on button "Descargar" at bounding box center [1115, 47] width 80 height 27
click at [1164, 49] on icon "close" at bounding box center [1170, 52] width 12 height 12
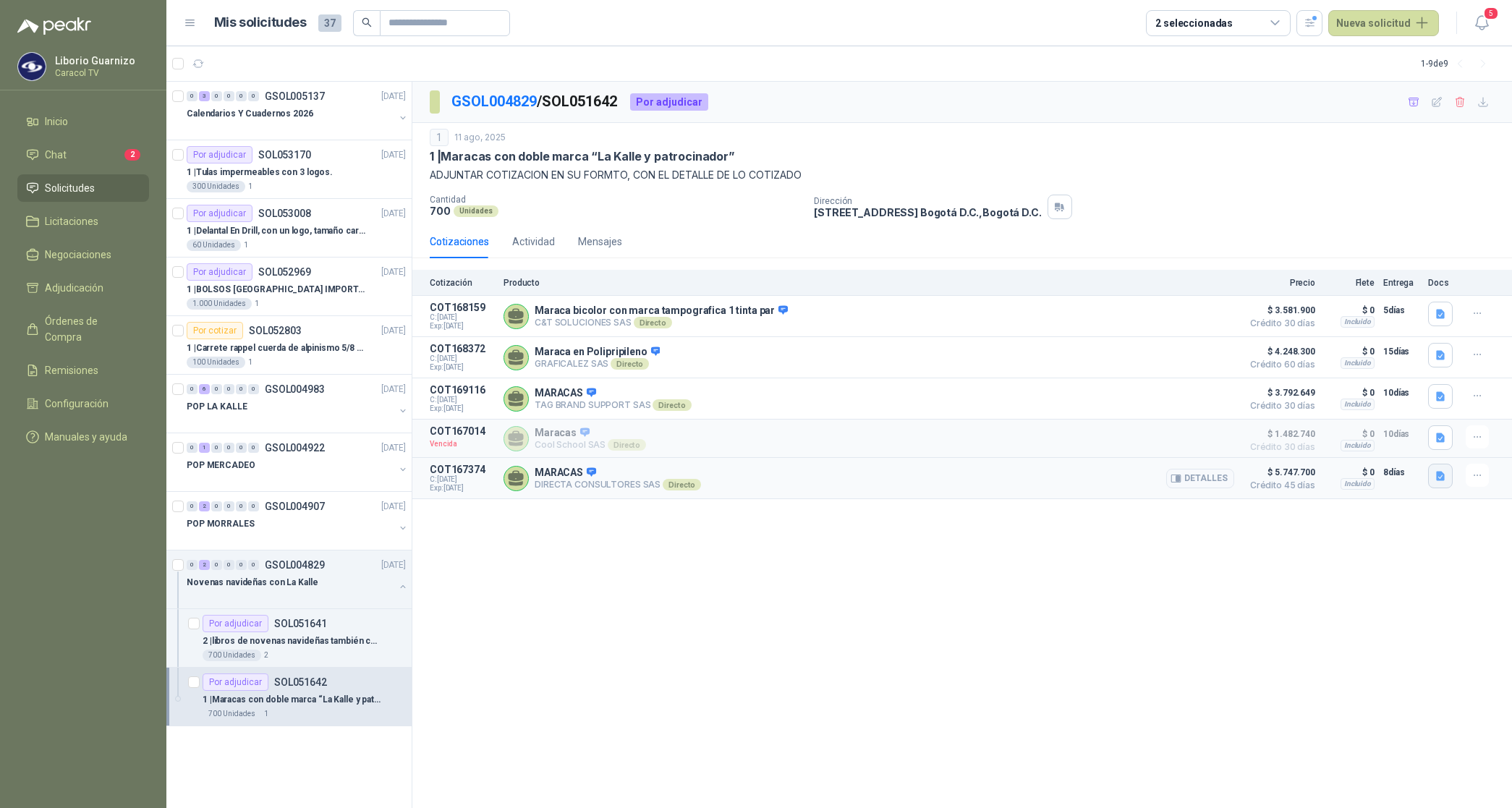
click at [1438, 481] on icon "button" at bounding box center [1440, 477] width 9 height 10
click at [1383, 450] on button "CARACOL TV MARACAS 6013.pdf" at bounding box center [1362, 450] width 163 height 16
click at [1441, 401] on icon "button" at bounding box center [1440, 397] width 13 height 13
click at [1318, 366] on button "([DATE]) - C-1318-25 - NOVENAS - CARACOL - (TAG BRAND SUPPORT).pdf" at bounding box center [1278, 367] width 331 height 16
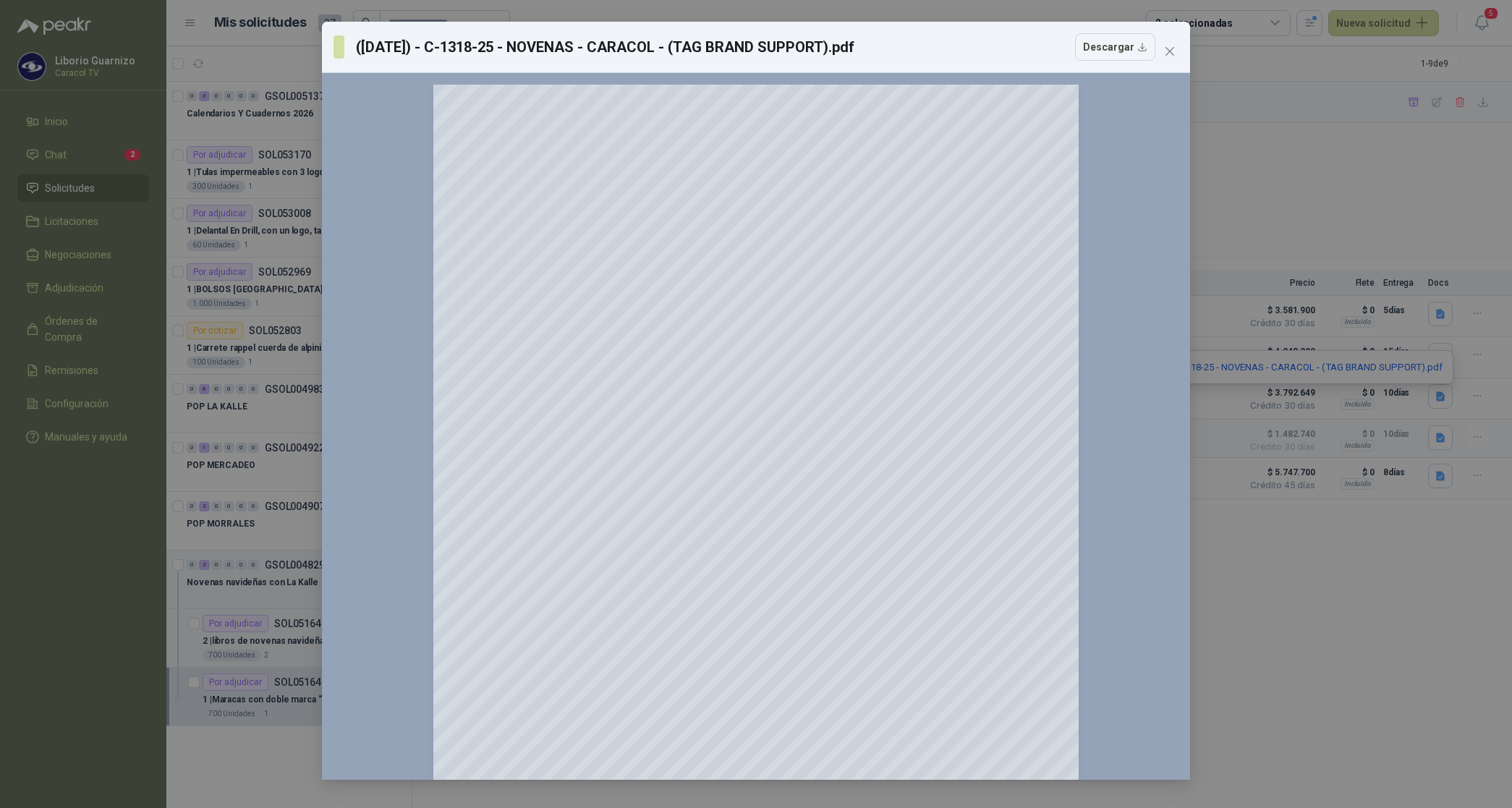
click at [1165, 46] on icon "close" at bounding box center [1170, 52] width 12 height 12
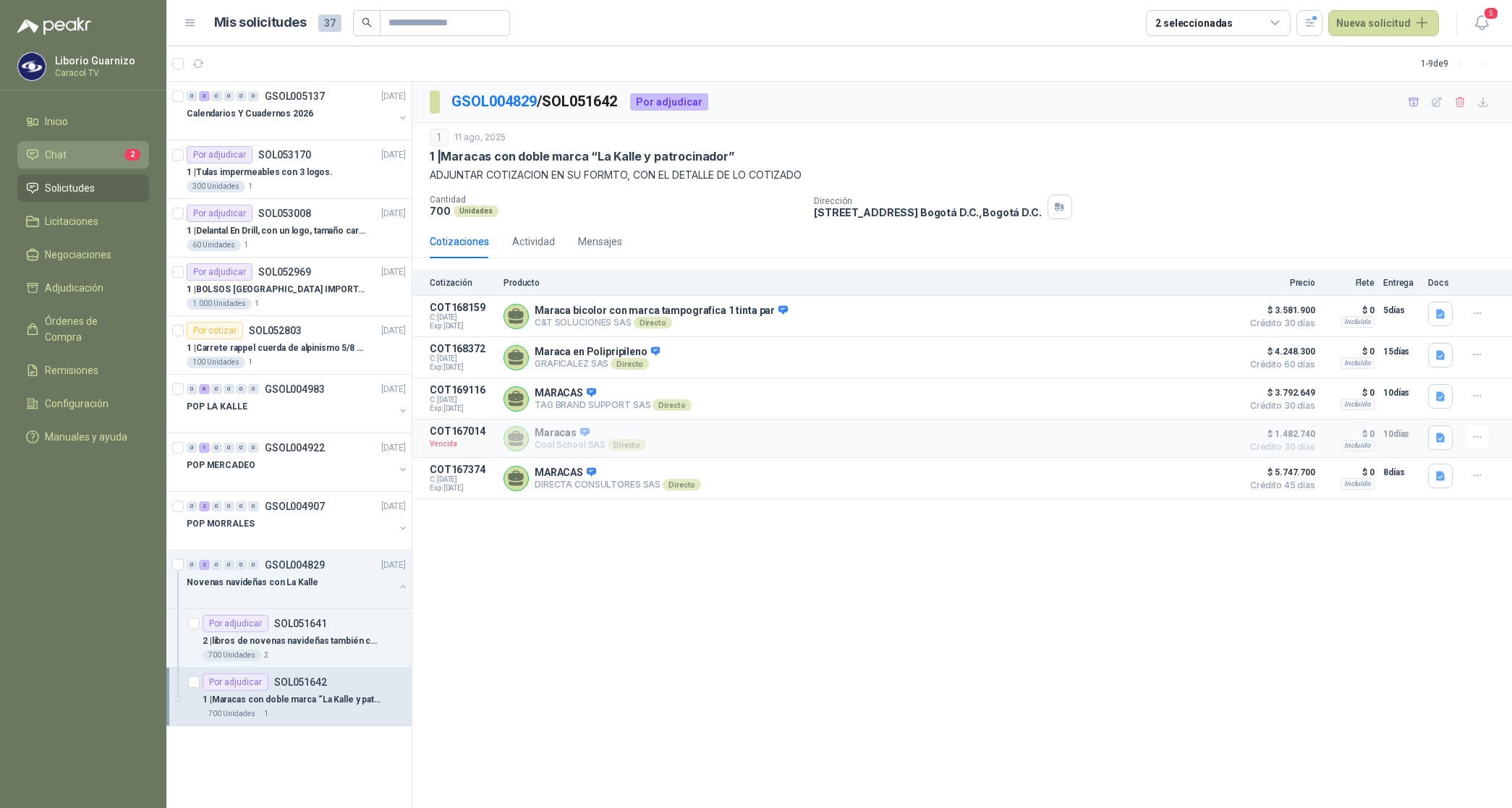
click at [63, 150] on span "Chat" at bounding box center [56, 155] width 21 height 16
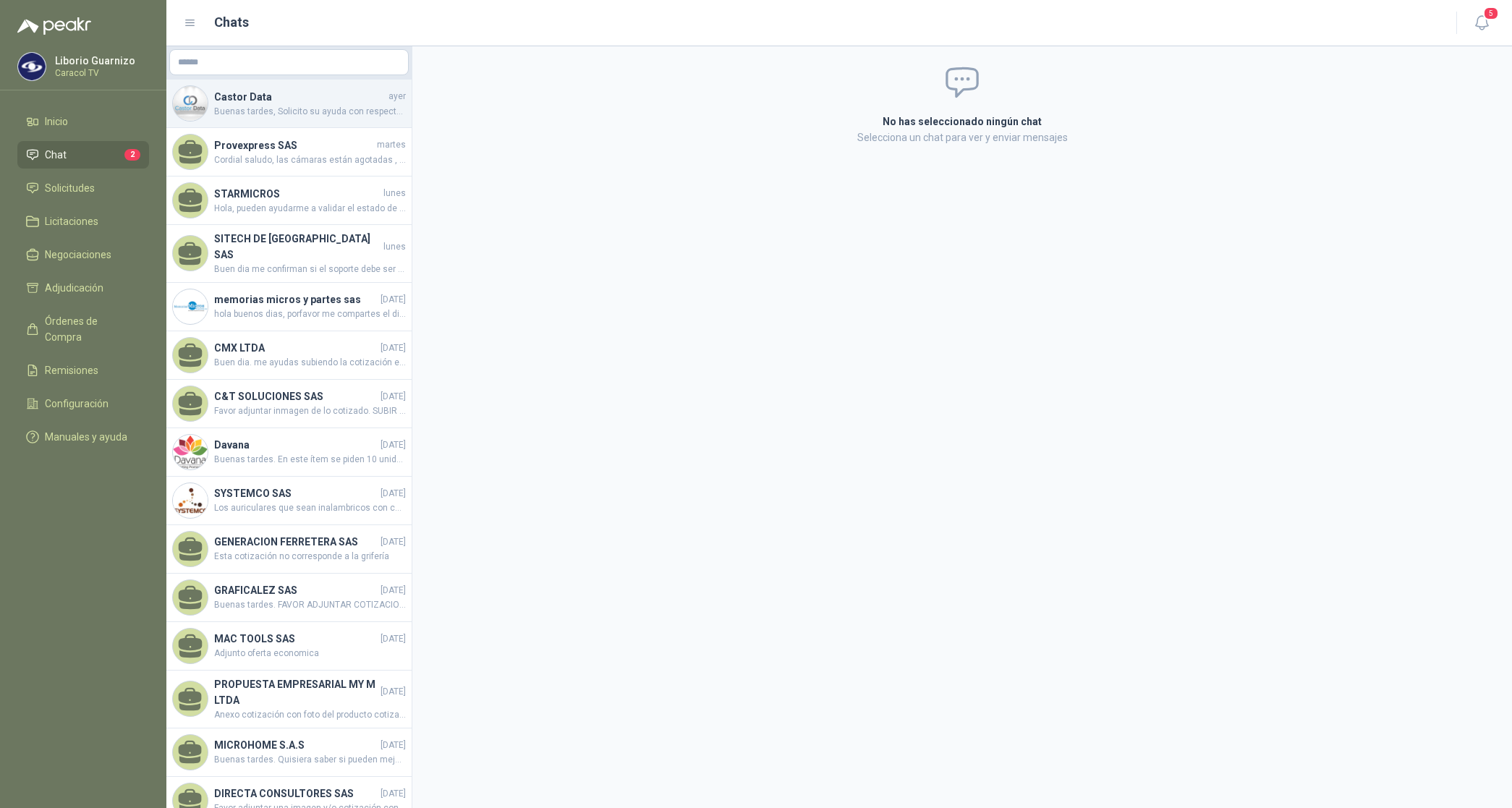
click at [285, 105] on span "Buenas tardes, Solicito su ayuda con respecto a la necesidad, Los ing. me pregu…" at bounding box center [310, 112] width 192 height 14
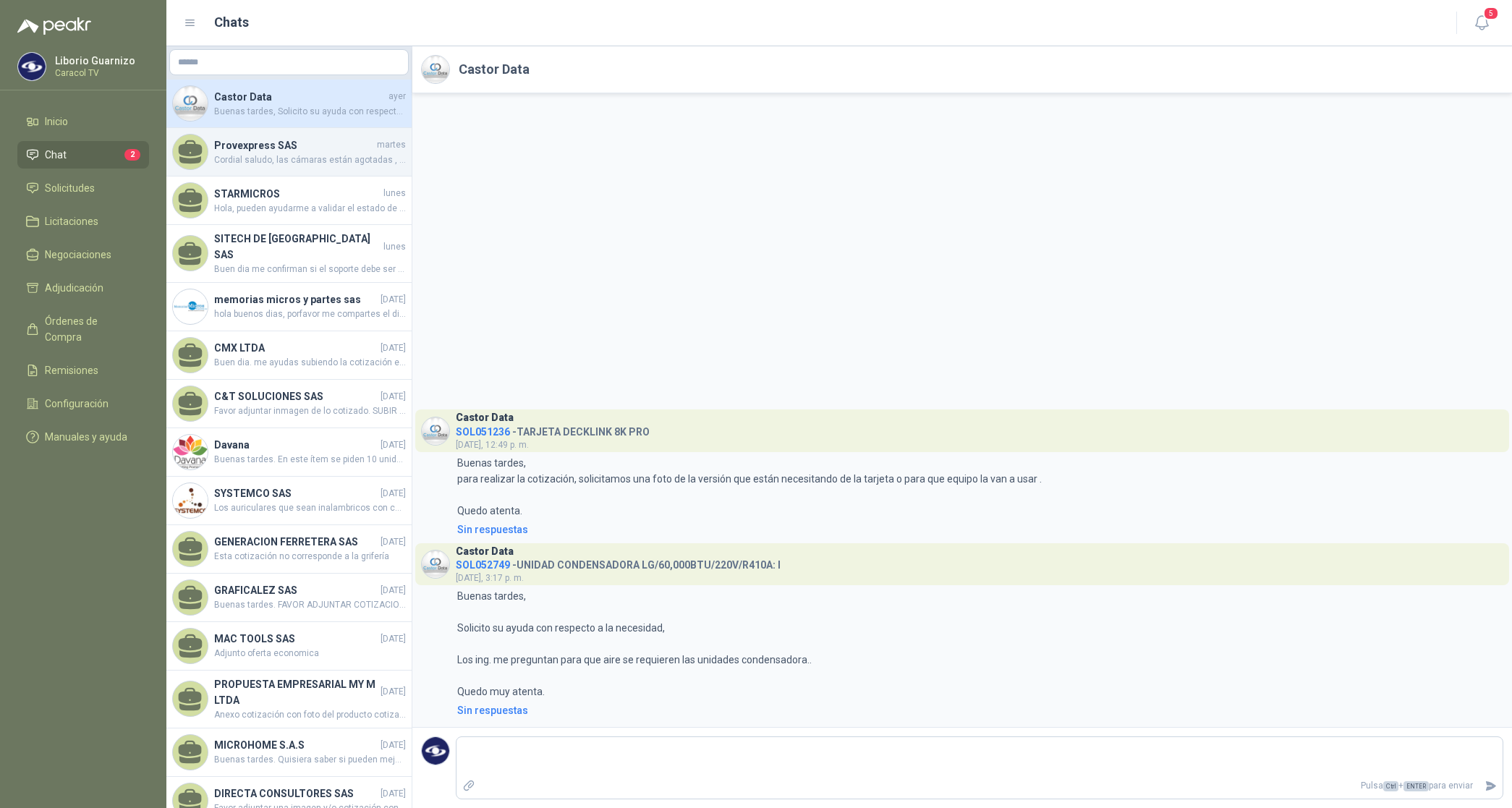
click at [262, 165] on span "Cordial saludo, las cámaras están agotadas , llegan en 30 dias, hubo ,mala info…" at bounding box center [310, 160] width 192 height 14
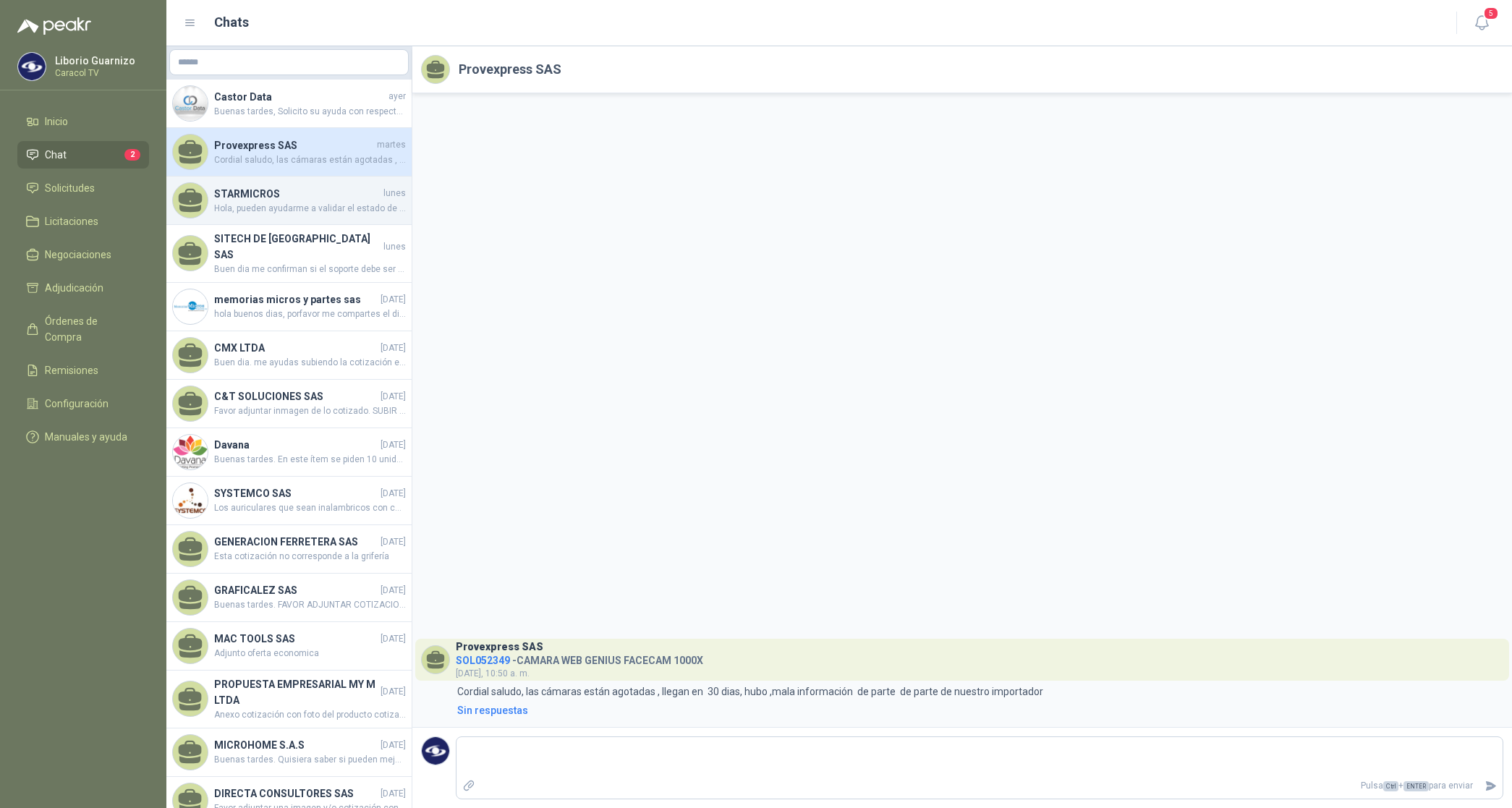
click at [273, 197] on h4 "STARMICROS" at bounding box center [297, 194] width 167 height 16
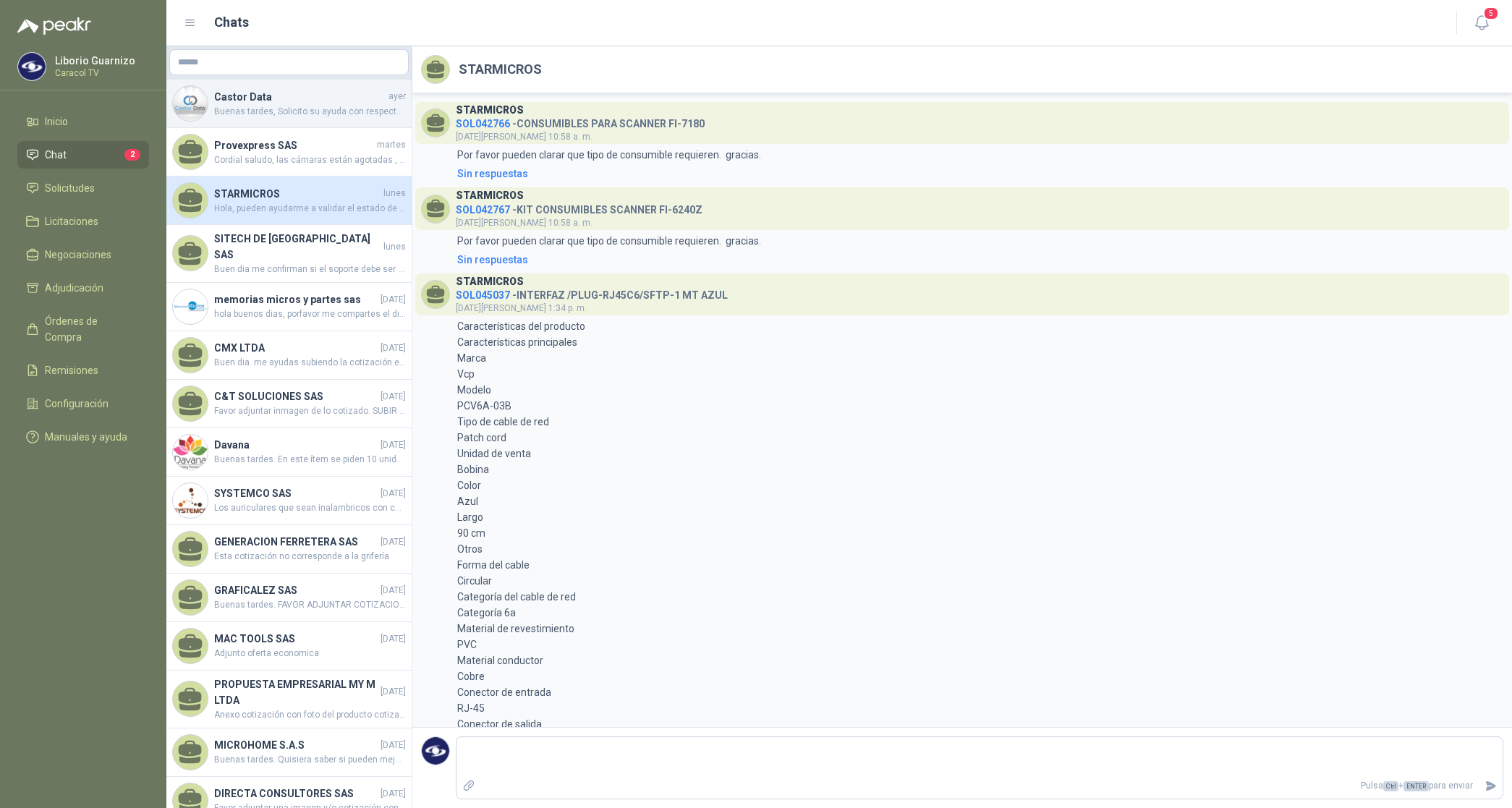
scroll to position [678, 0]
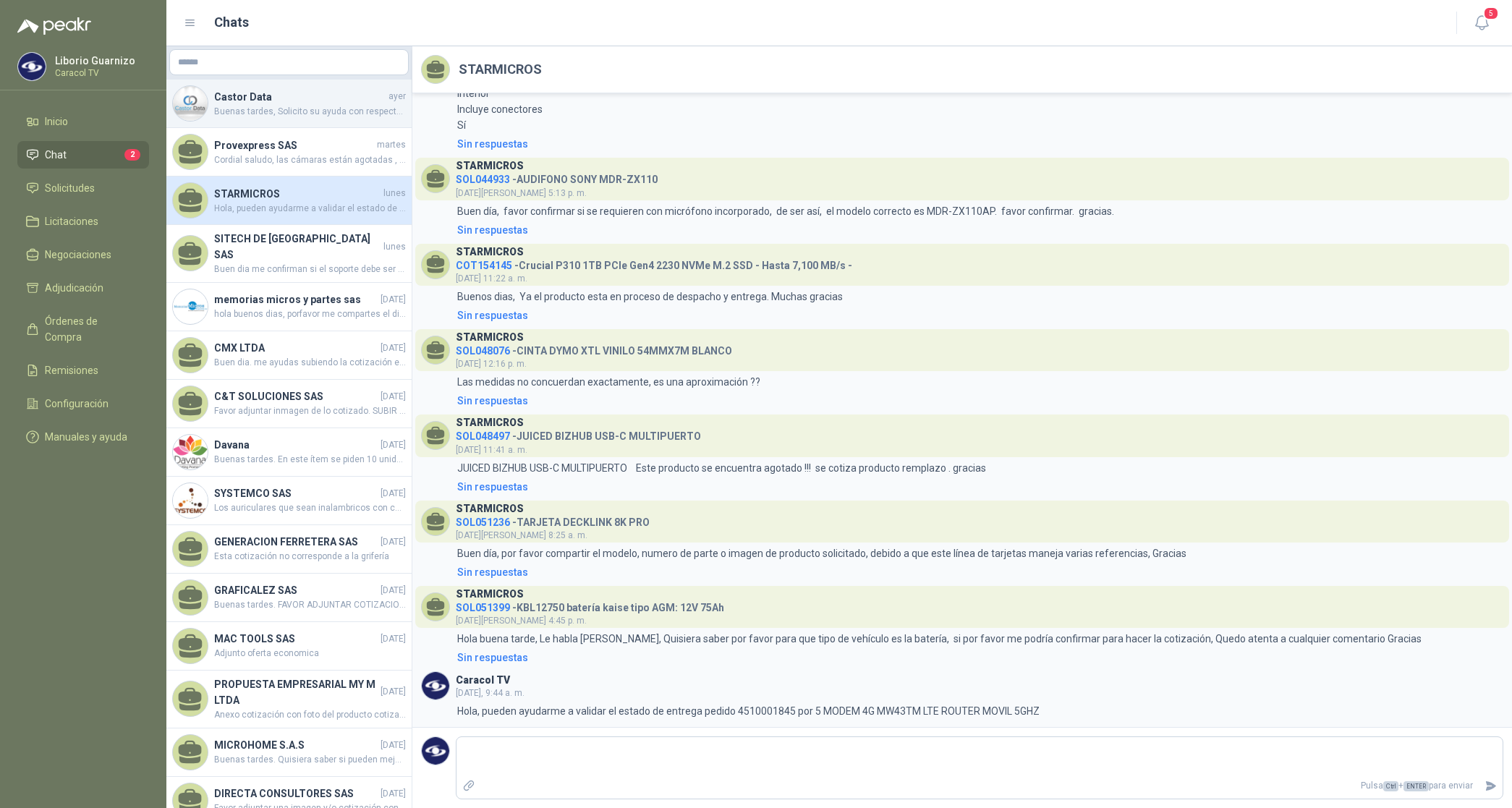
click at [298, 110] on span "Buenas tardes, Solicito su ayuda con respecto a la necesidad, Los ing. me pregu…" at bounding box center [310, 112] width 192 height 14
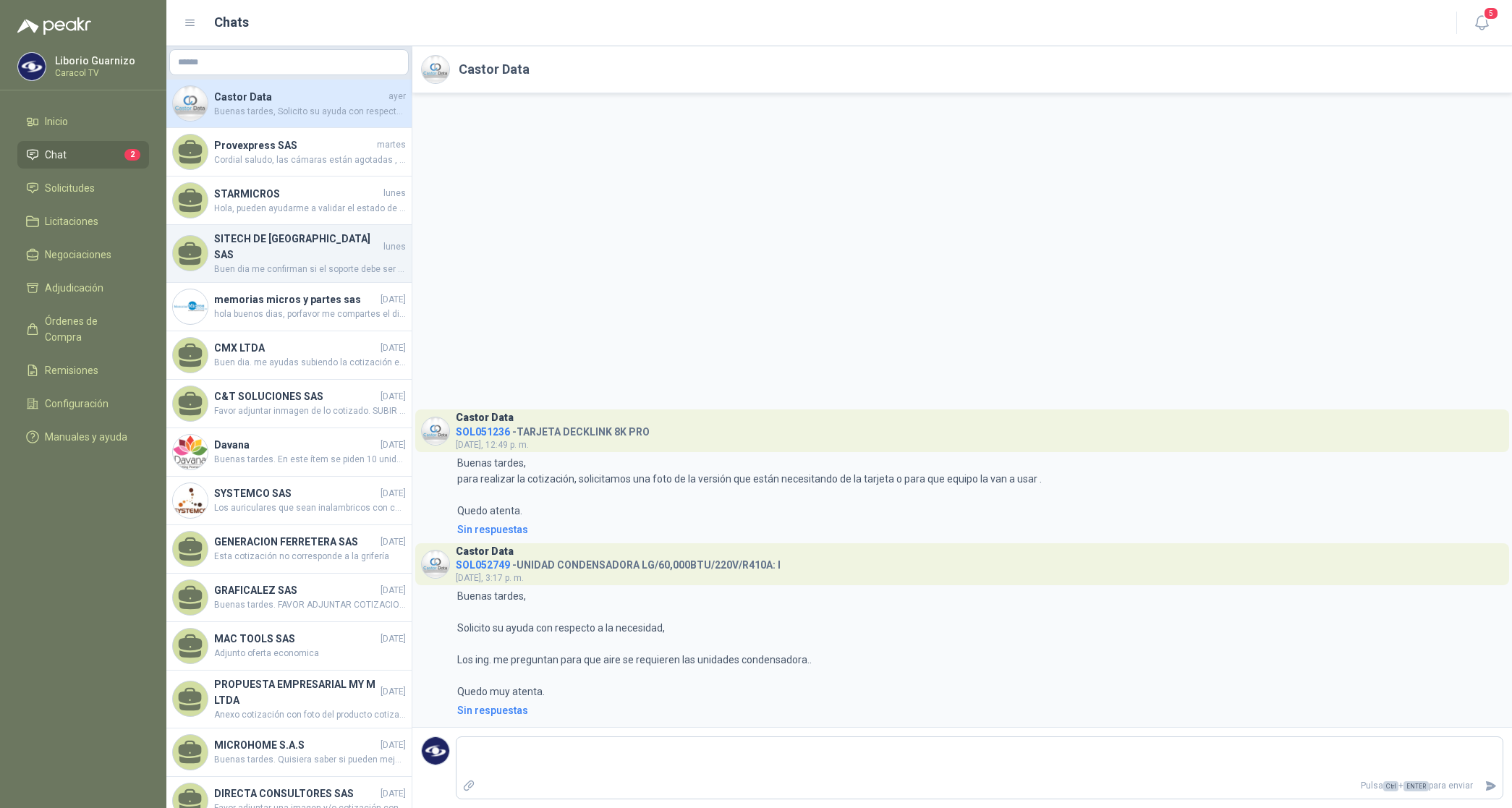
click at [299, 262] on span "Buen dia me confirman si el soporte debe ser marca Dairu o podemos cotizar las …" at bounding box center [310, 269] width 192 height 14
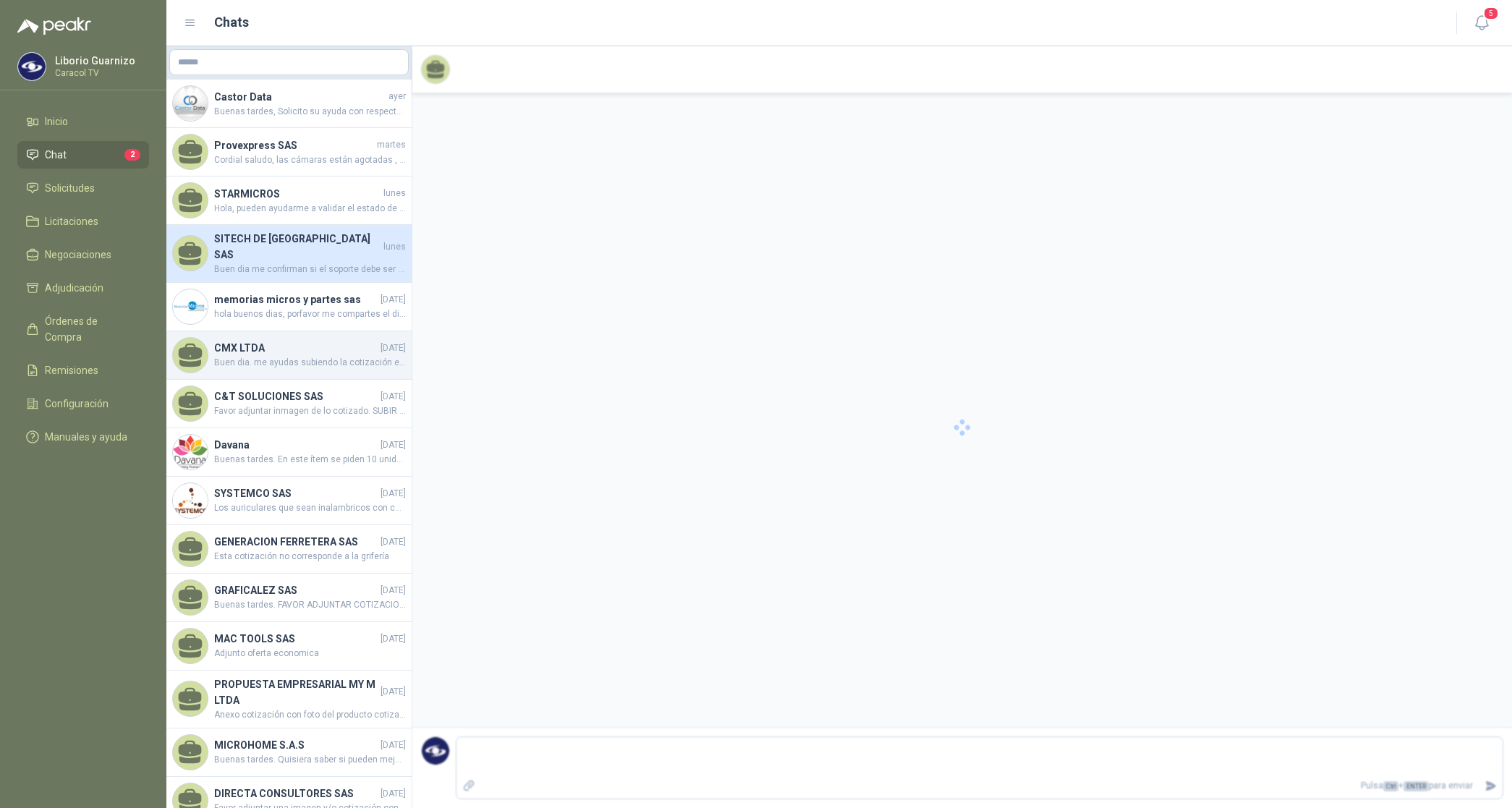
click at [285, 340] on h4 "CMX LTDA" at bounding box center [296, 348] width 164 height 16
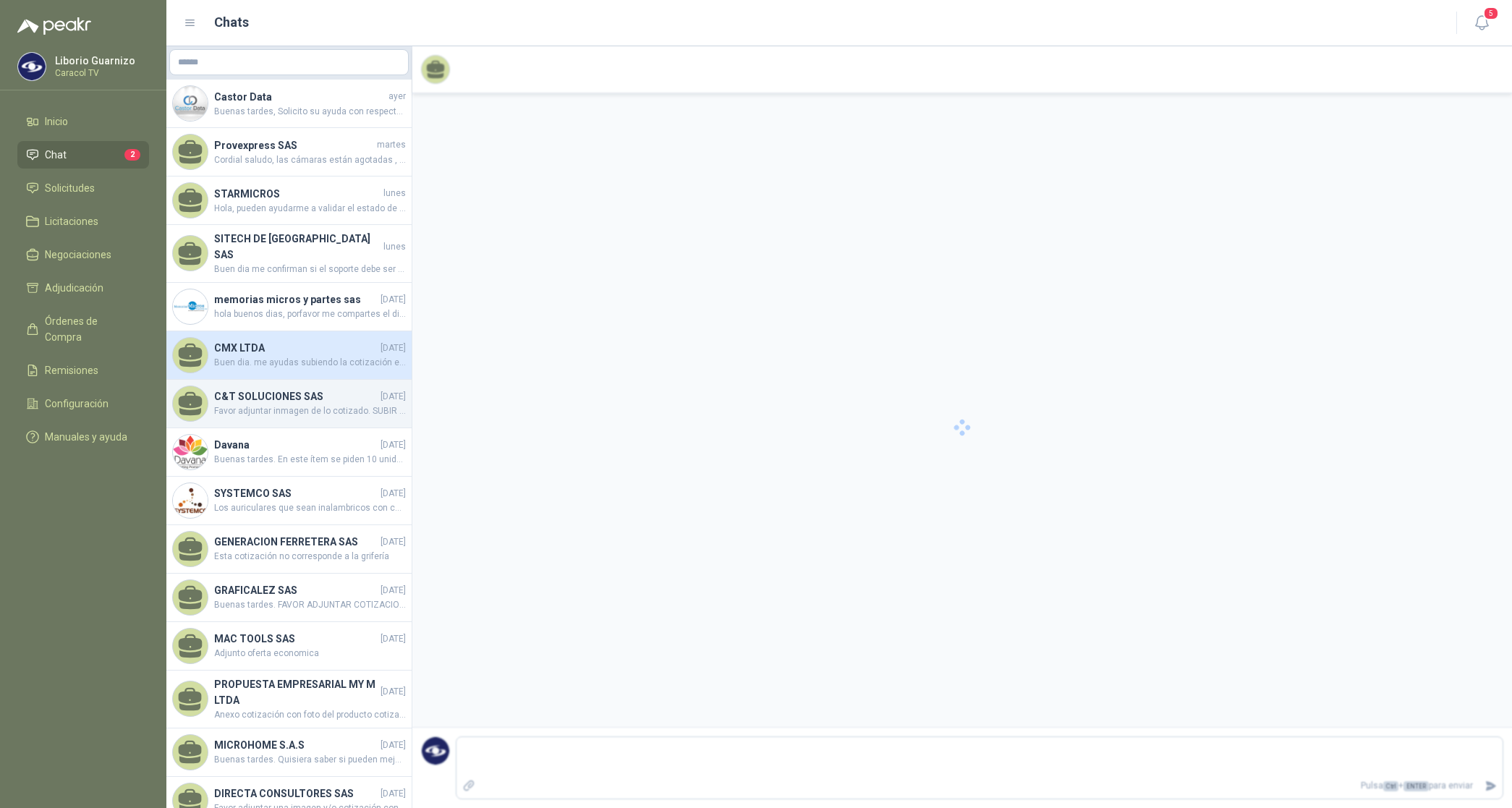
click at [264, 389] on h4 "C&T SOLUCIONES SAS" at bounding box center [296, 397] width 164 height 16
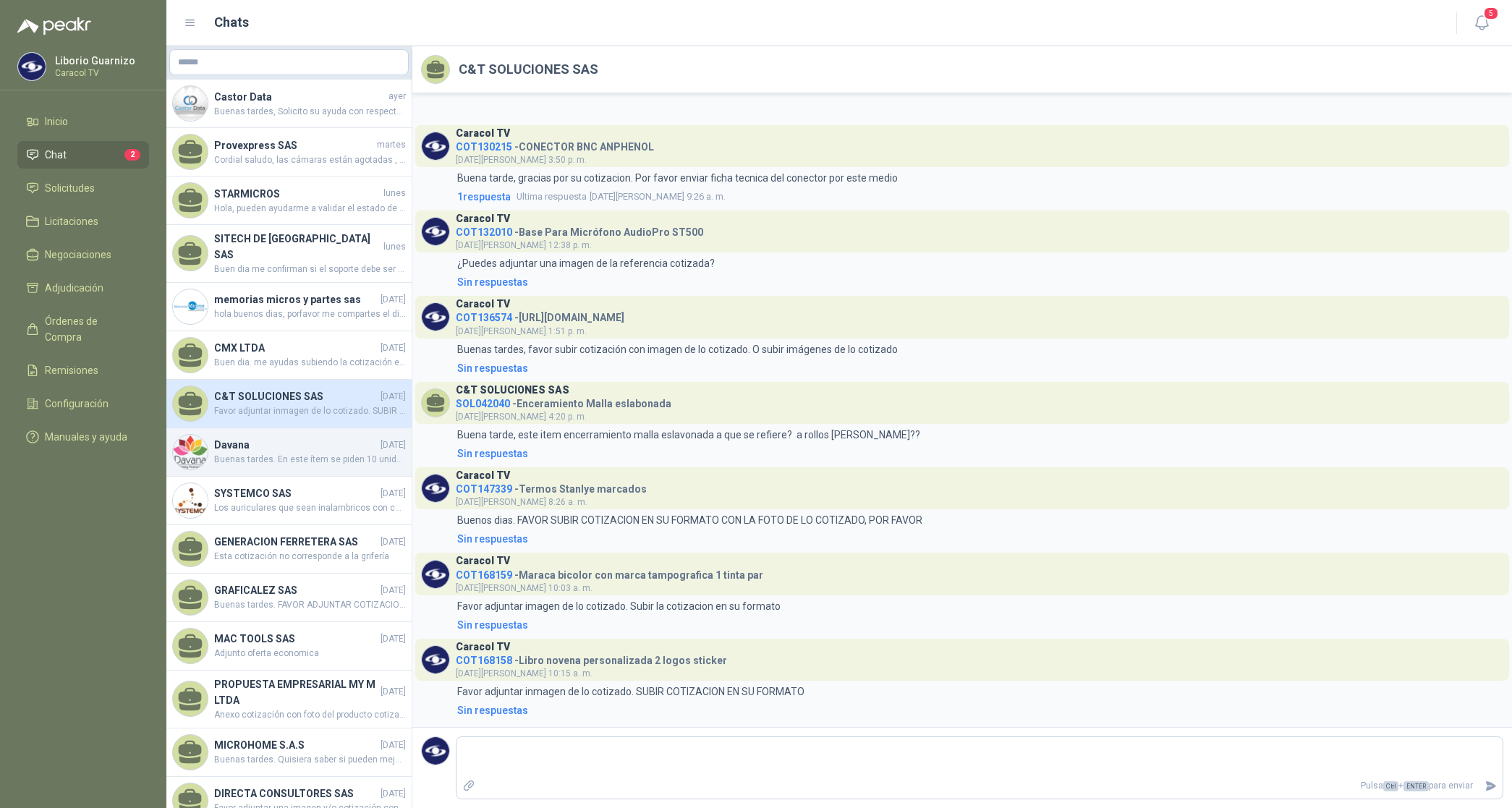
click at [268, 437] on h4 "Davana" at bounding box center [296, 444] width 164 height 16
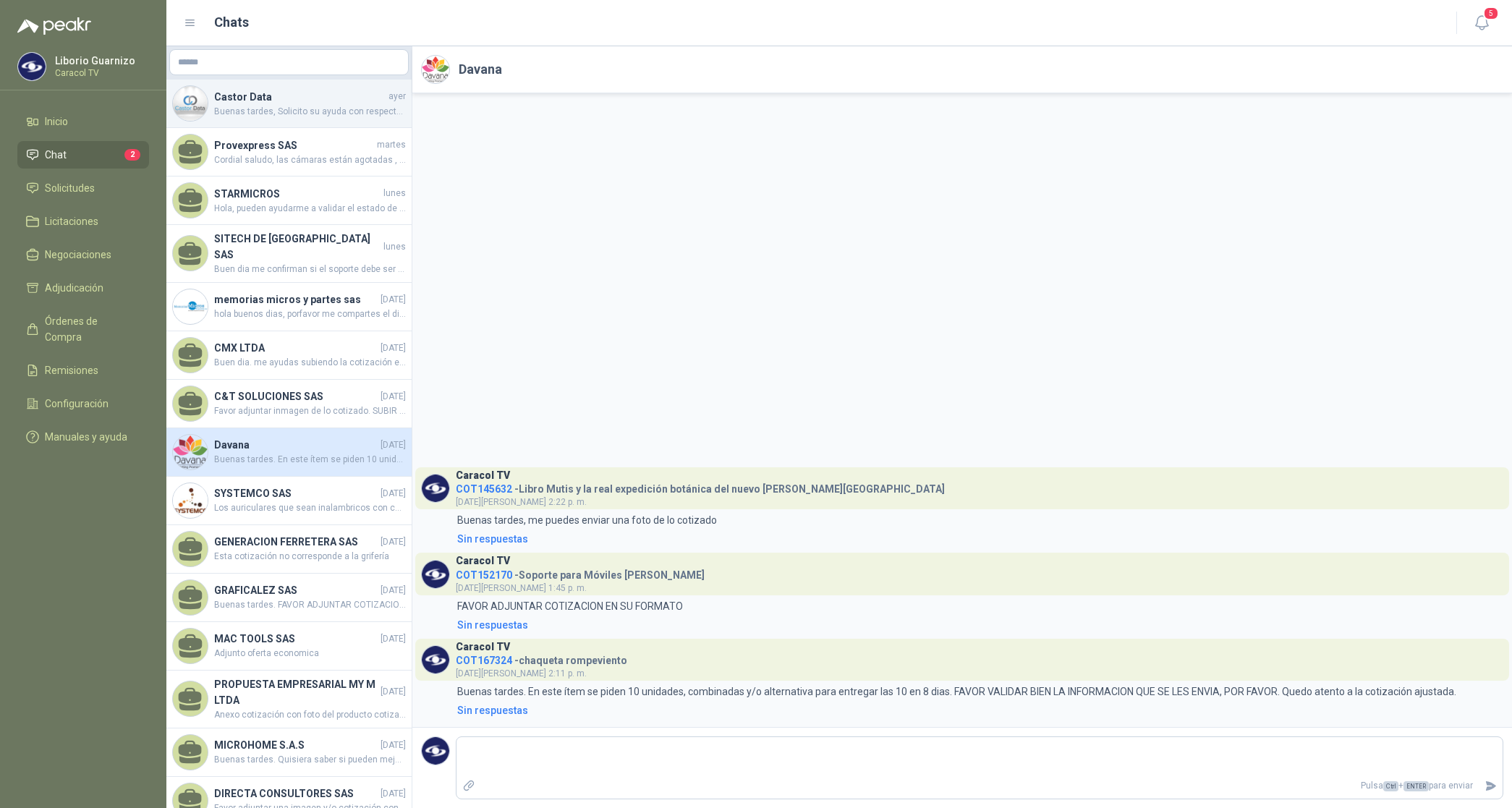
click at [271, 96] on h4 "Castor Data" at bounding box center [300, 96] width 171 height 16
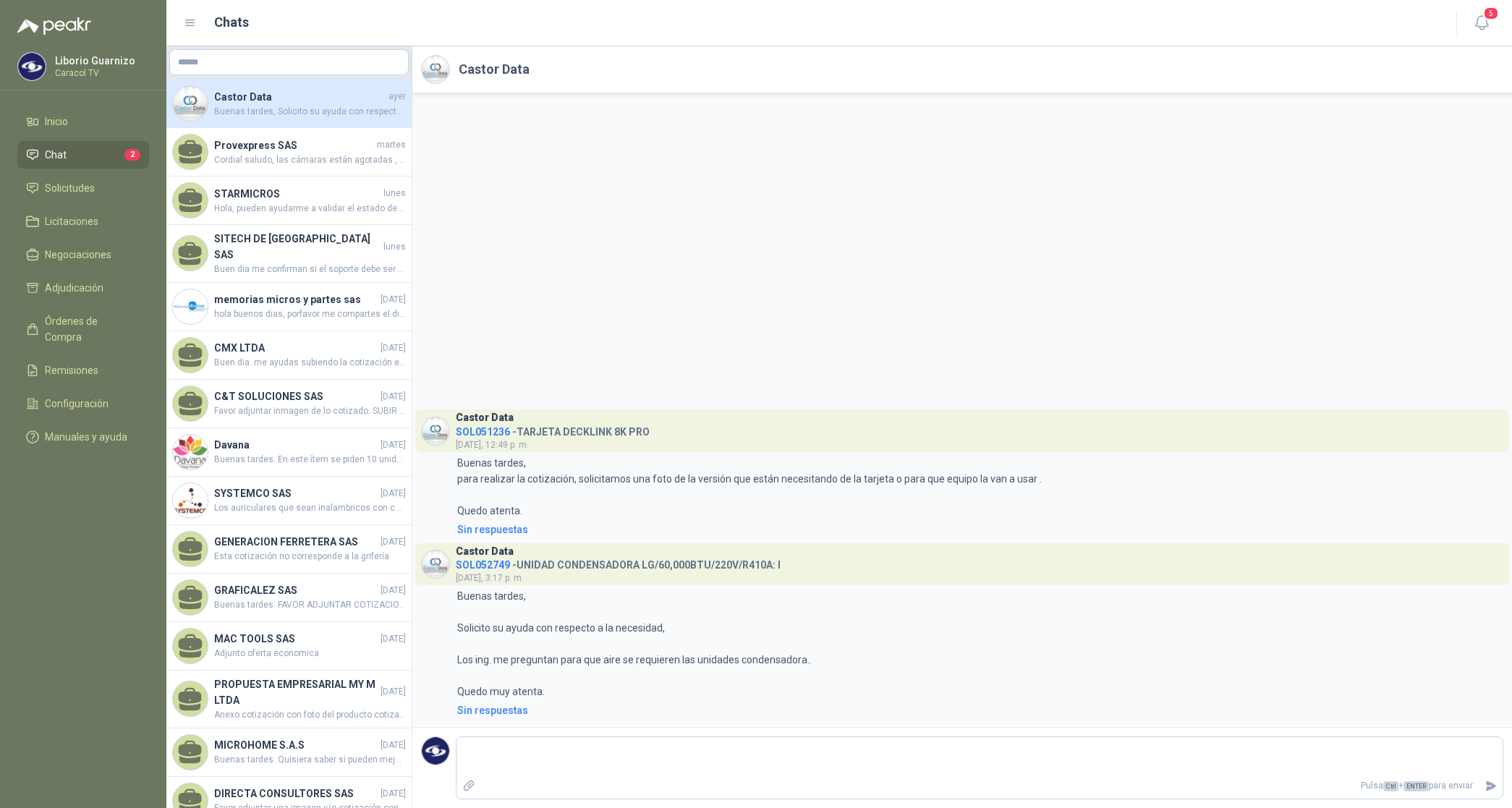
click at [272, 113] on span "Buenas tardes, Solicito su ayuda con respecto a la necesidad, Los ing. me pregu…" at bounding box center [310, 112] width 192 height 14
click at [289, 156] on span "Cordial saludo, las cámaras están agotadas , llegan en 30 dias, hubo ,mala info…" at bounding box center [310, 160] width 192 height 14
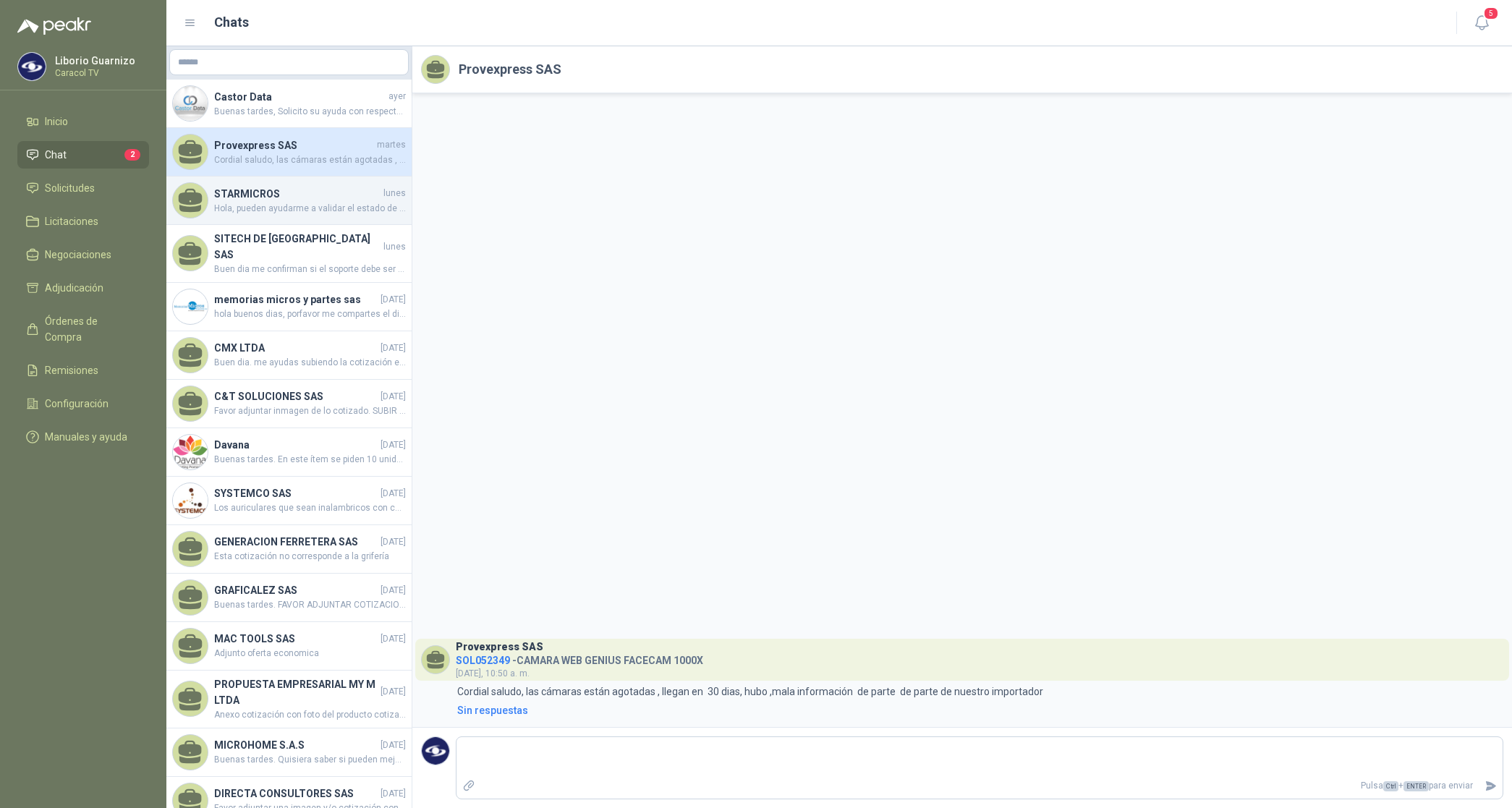
click at [287, 213] on span "Hola, pueden ayudarme a validar el estado de entrega pedido 4510001845 por 5 MO…" at bounding box center [310, 209] width 192 height 14
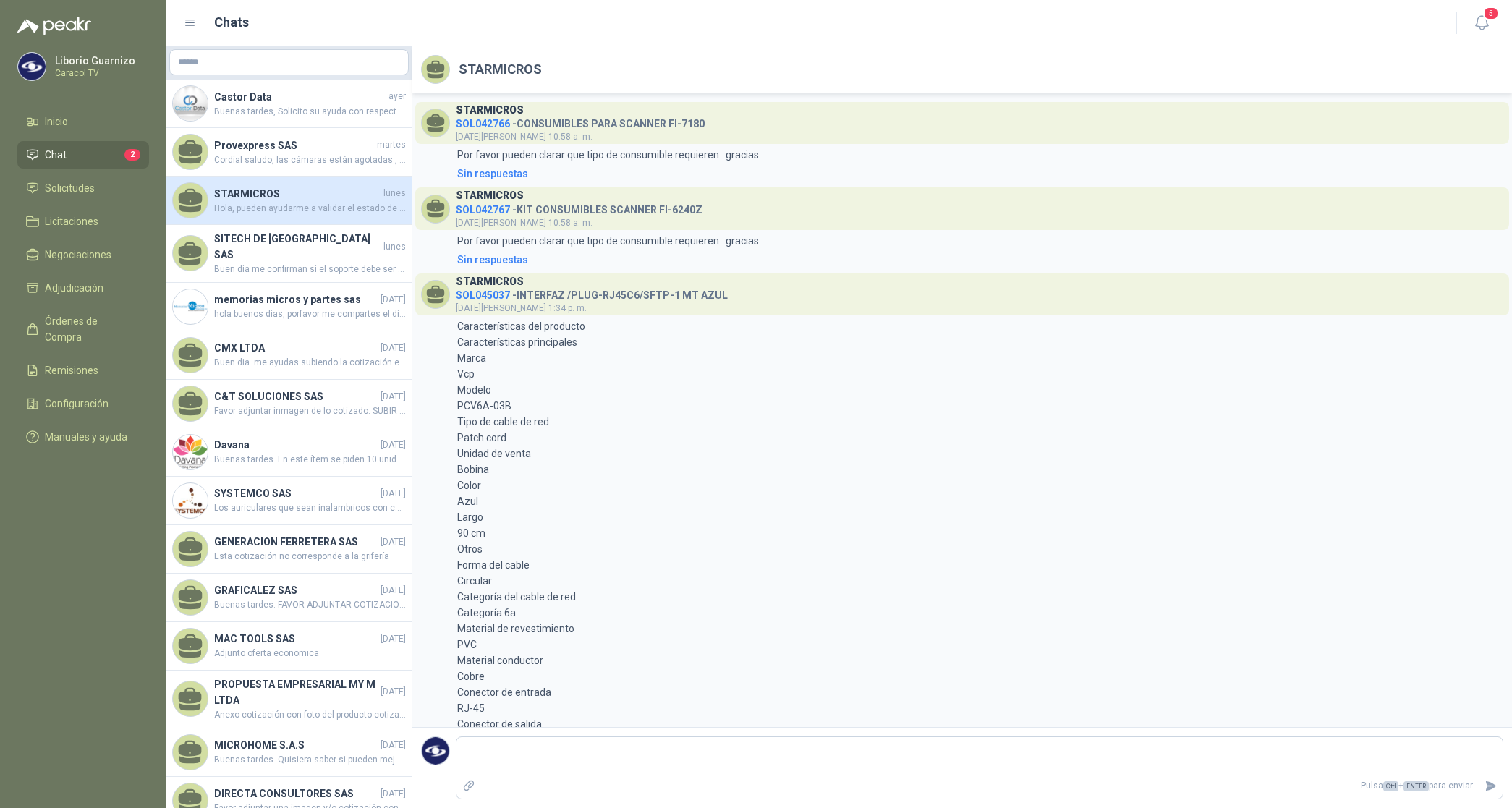
scroll to position [678, 0]
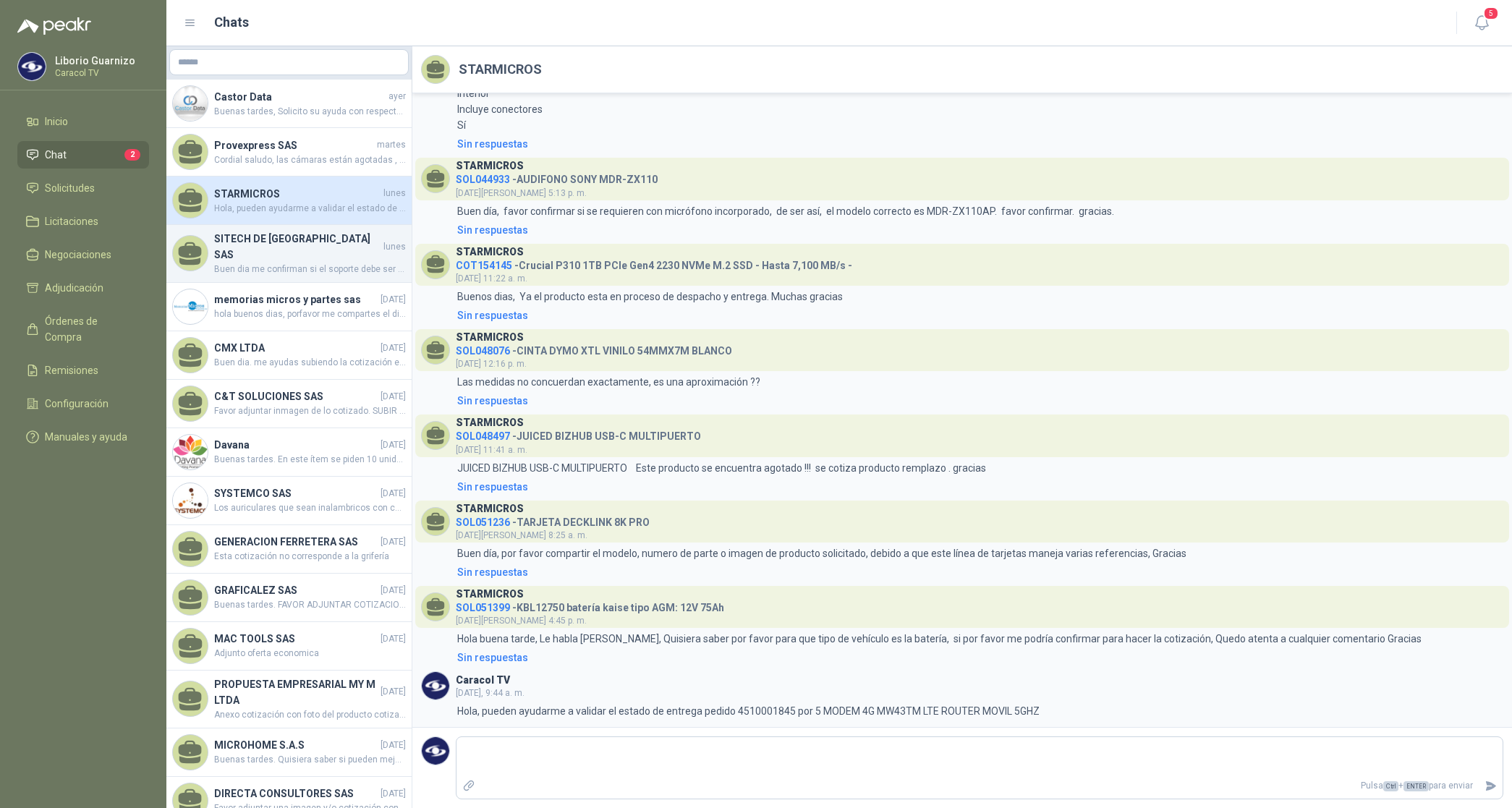
click at [281, 262] on span "Buen dia me confirman si el soporte debe ser marca Dairu o podemos cotizar las …" at bounding box center [310, 269] width 192 height 14
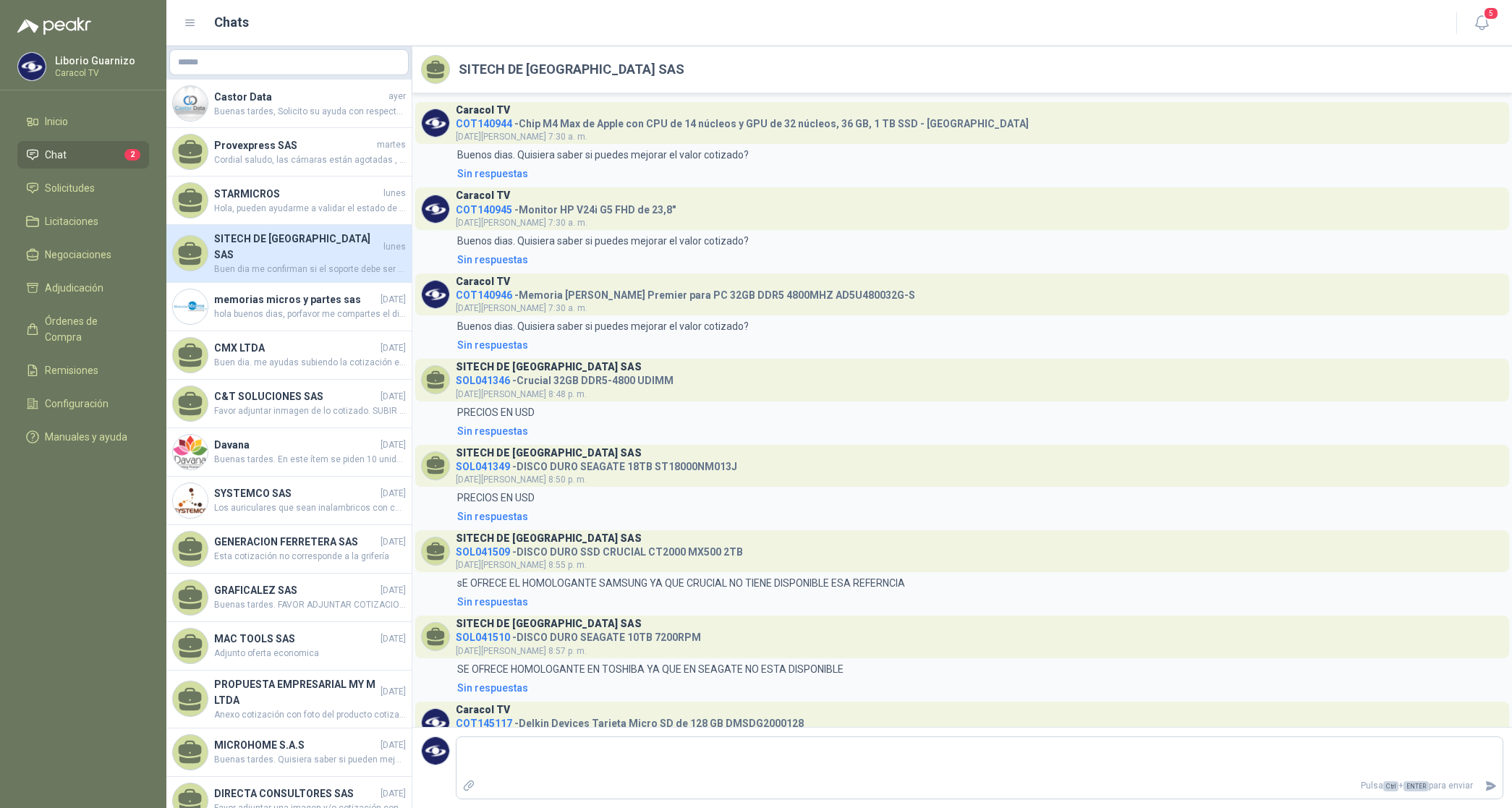
scroll to position [287, 0]
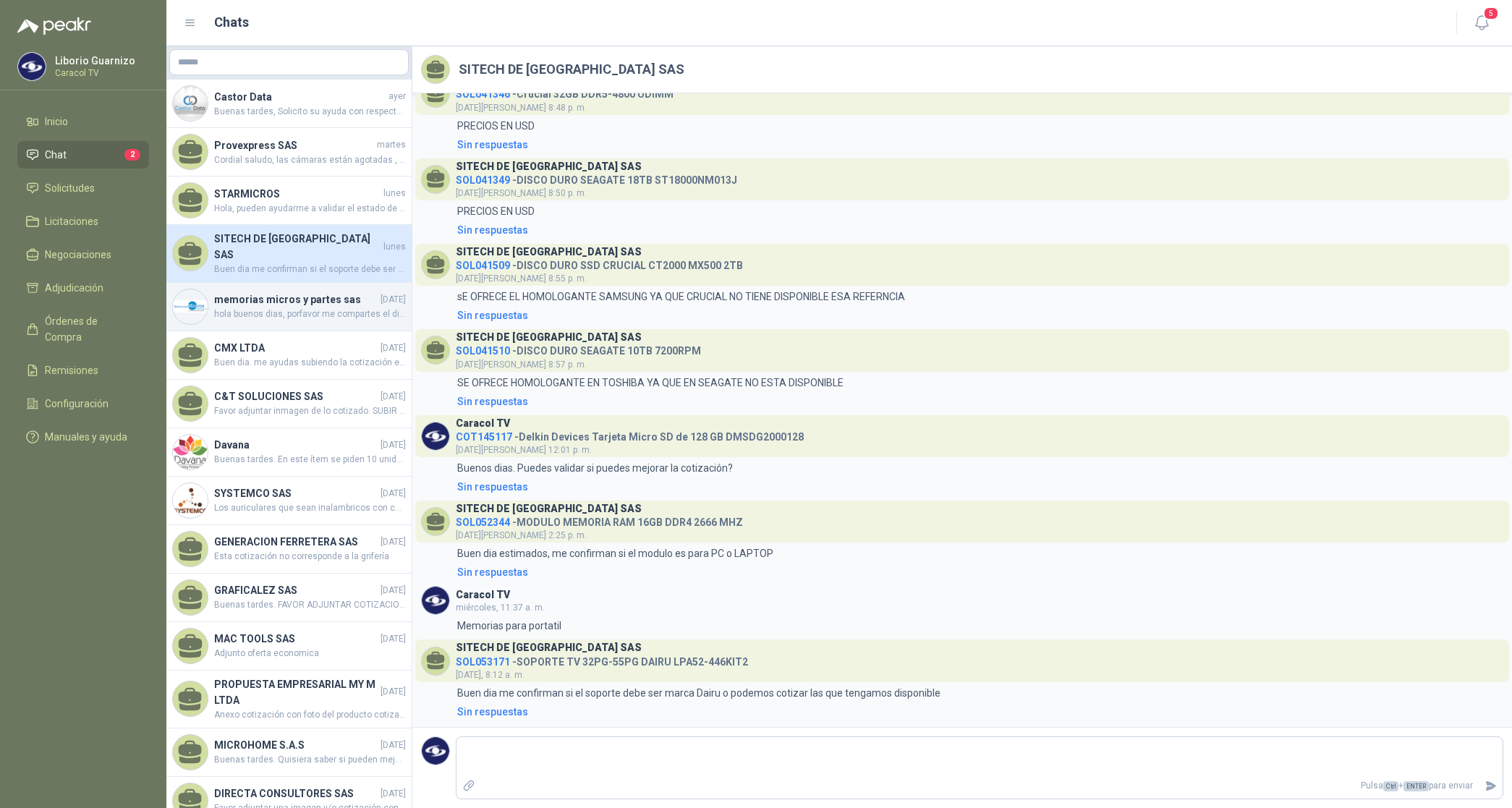
click at [279, 308] on span "hola buenos dias, porfavor me compartes el diseño . quedo super atenta" at bounding box center [310, 315] width 192 height 14
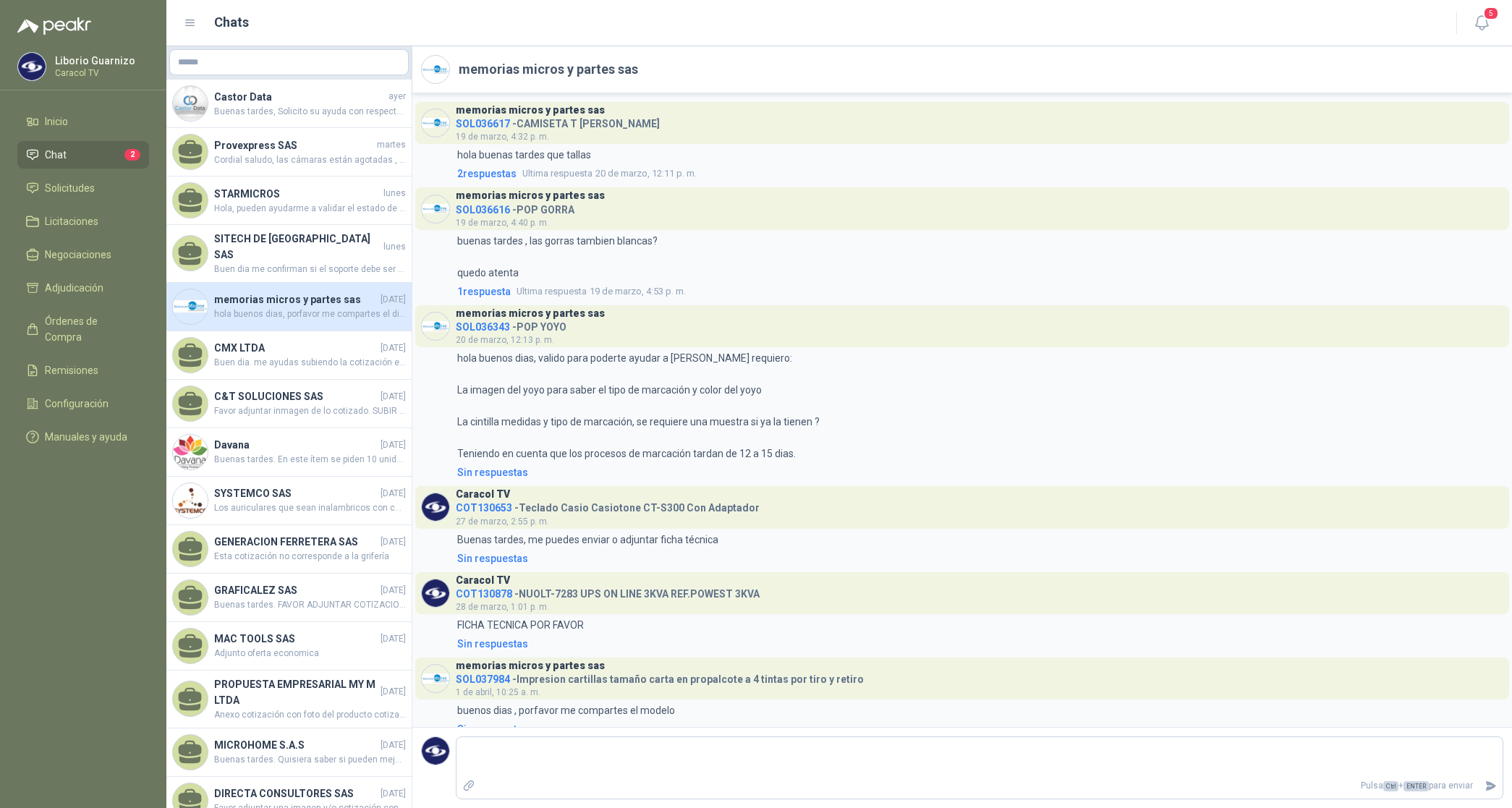
scroll to position [2918, 0]
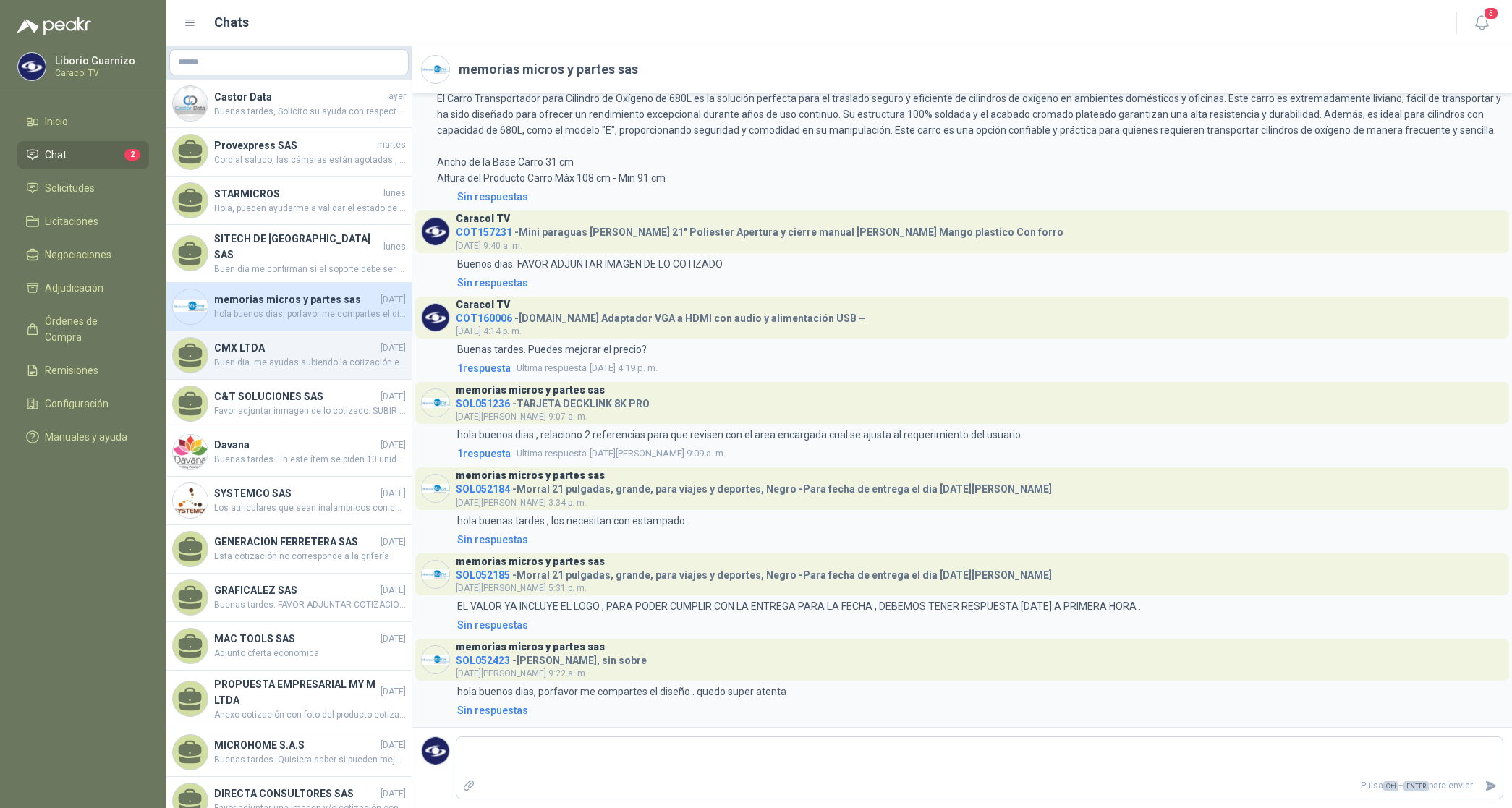
click at [226, 366] on div "CMX LTDA [DATE] Buen dia. me ayudas subiendo la cotización en el formato de ust…" at bounding box center [289, 356] width 246 height 49
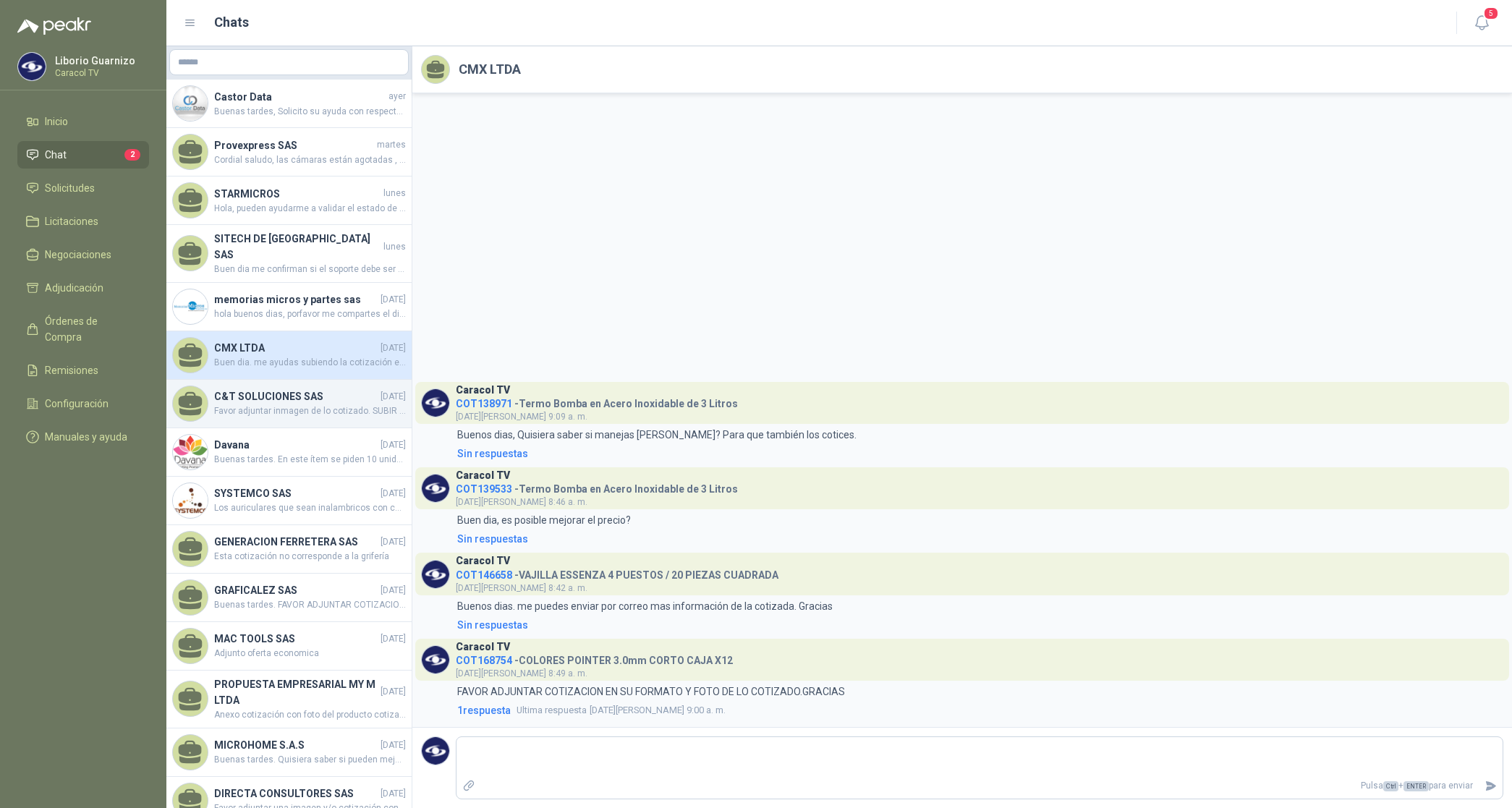
click at [298, 404] on span "Favor adjuntar inmagen de lo cotizado. SUBIR COTIZACION EN SU FORMATO" at bounding box center [310, 411] width 192 height 14
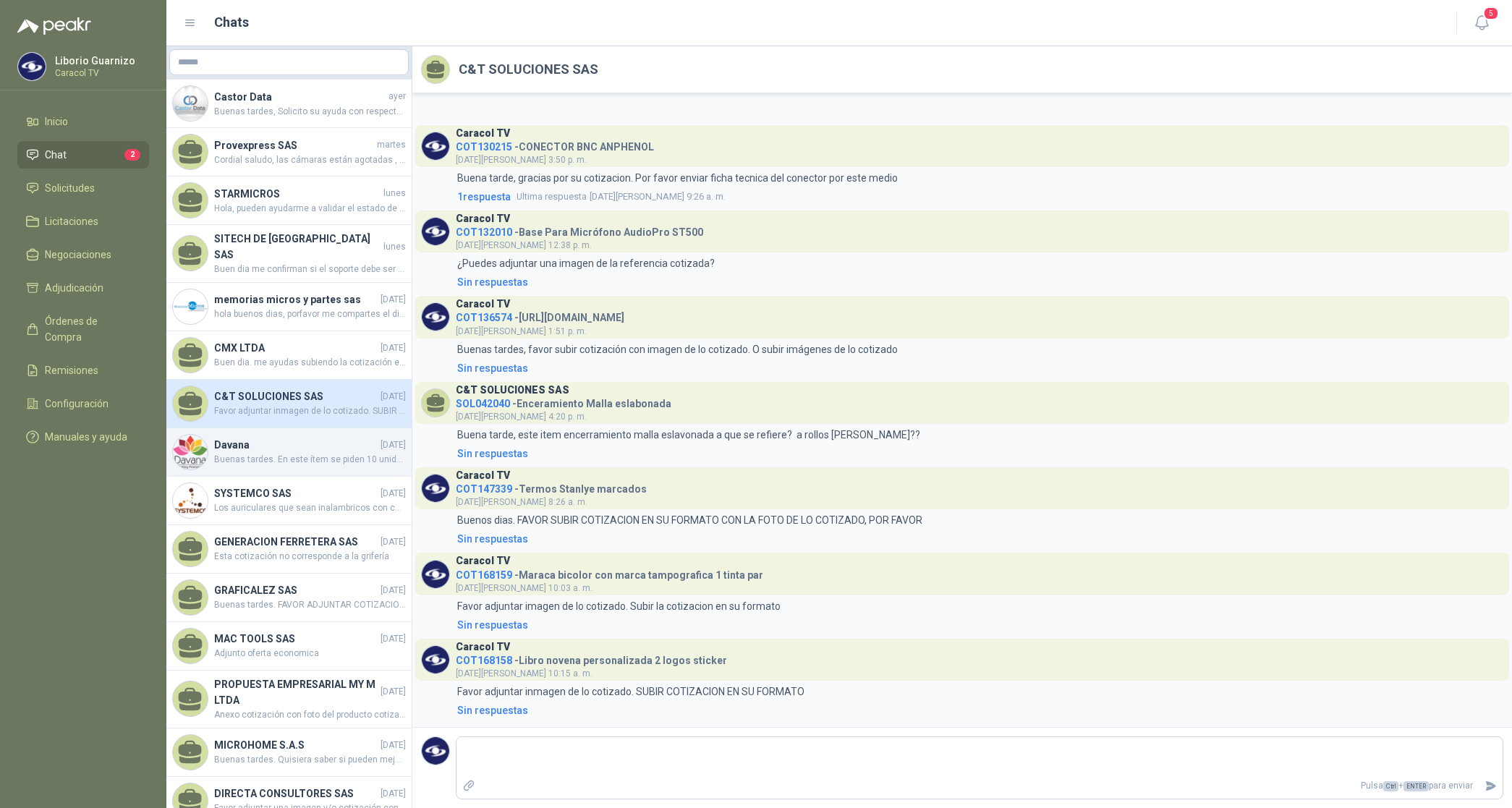
click at [277, 437] on h4 "Davana" at bounding box center [296, 444] width 164 height 16
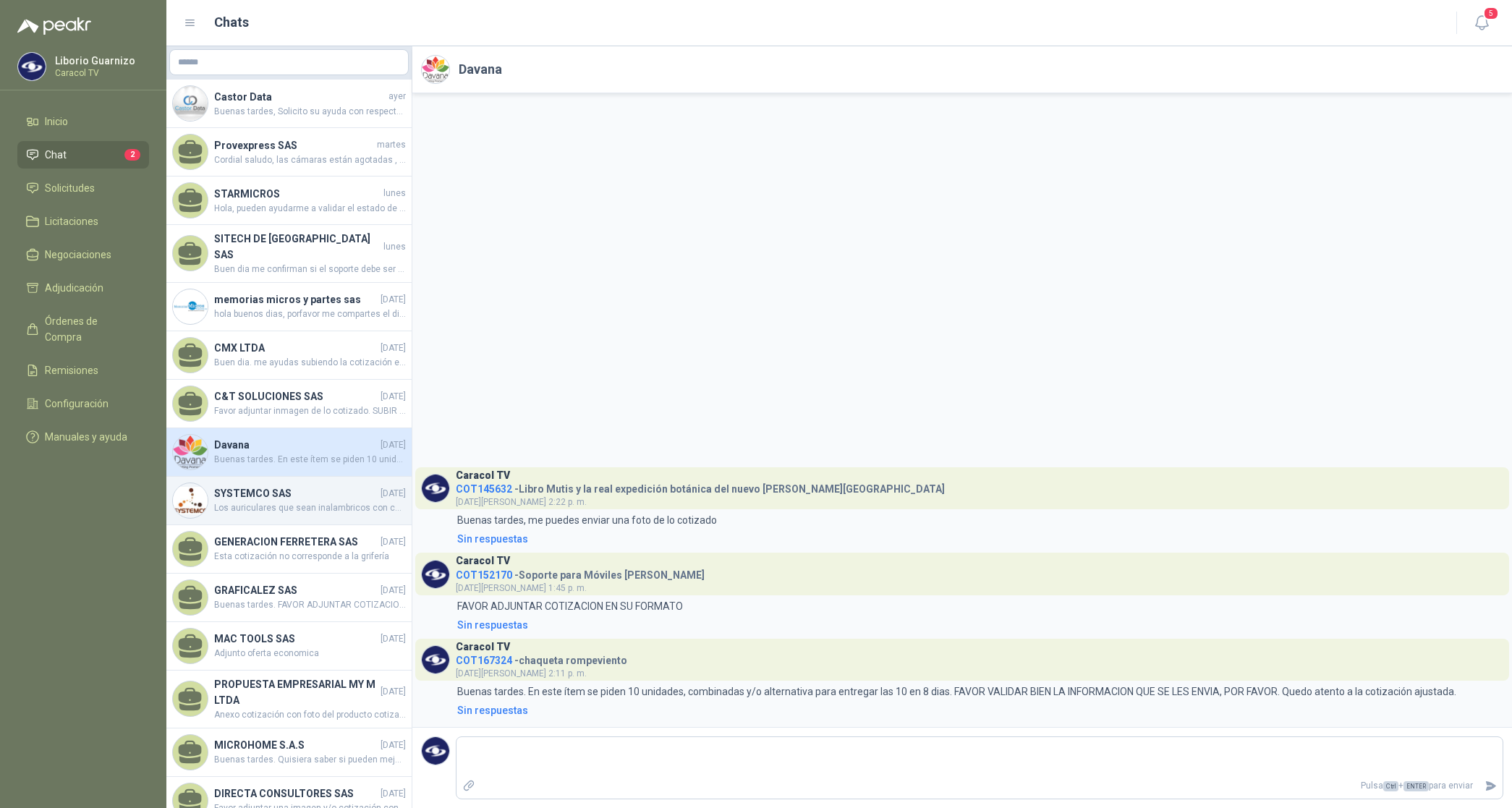
click at [277, 489] on h4 "SYSTEMCO SAS" at bounding box center [296, 493] width 164 height 16
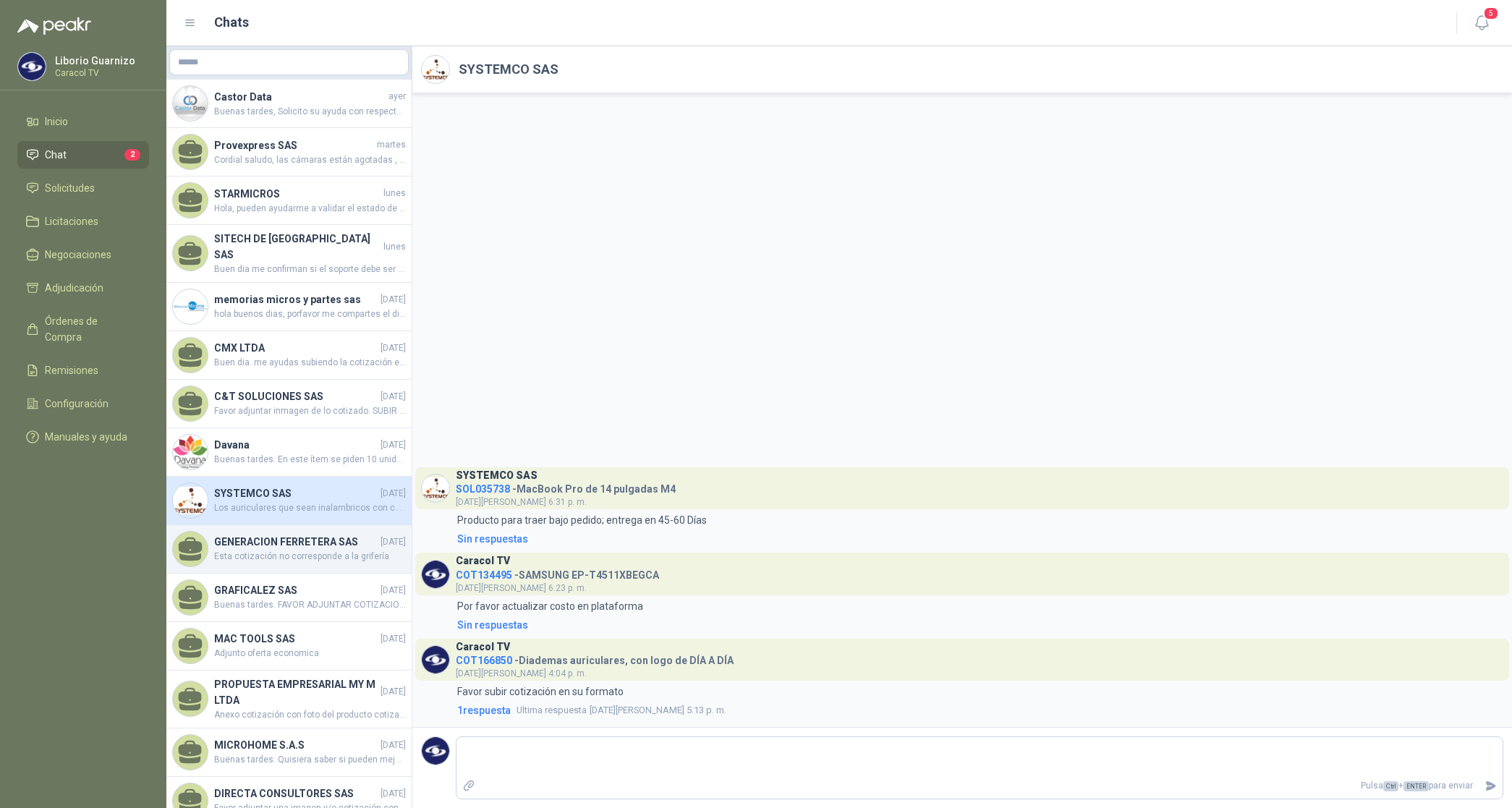
click at [284, 540] on h4 "GENERACION FERRETERA SAS" at bounding box center [296, 542] width 164 height 16
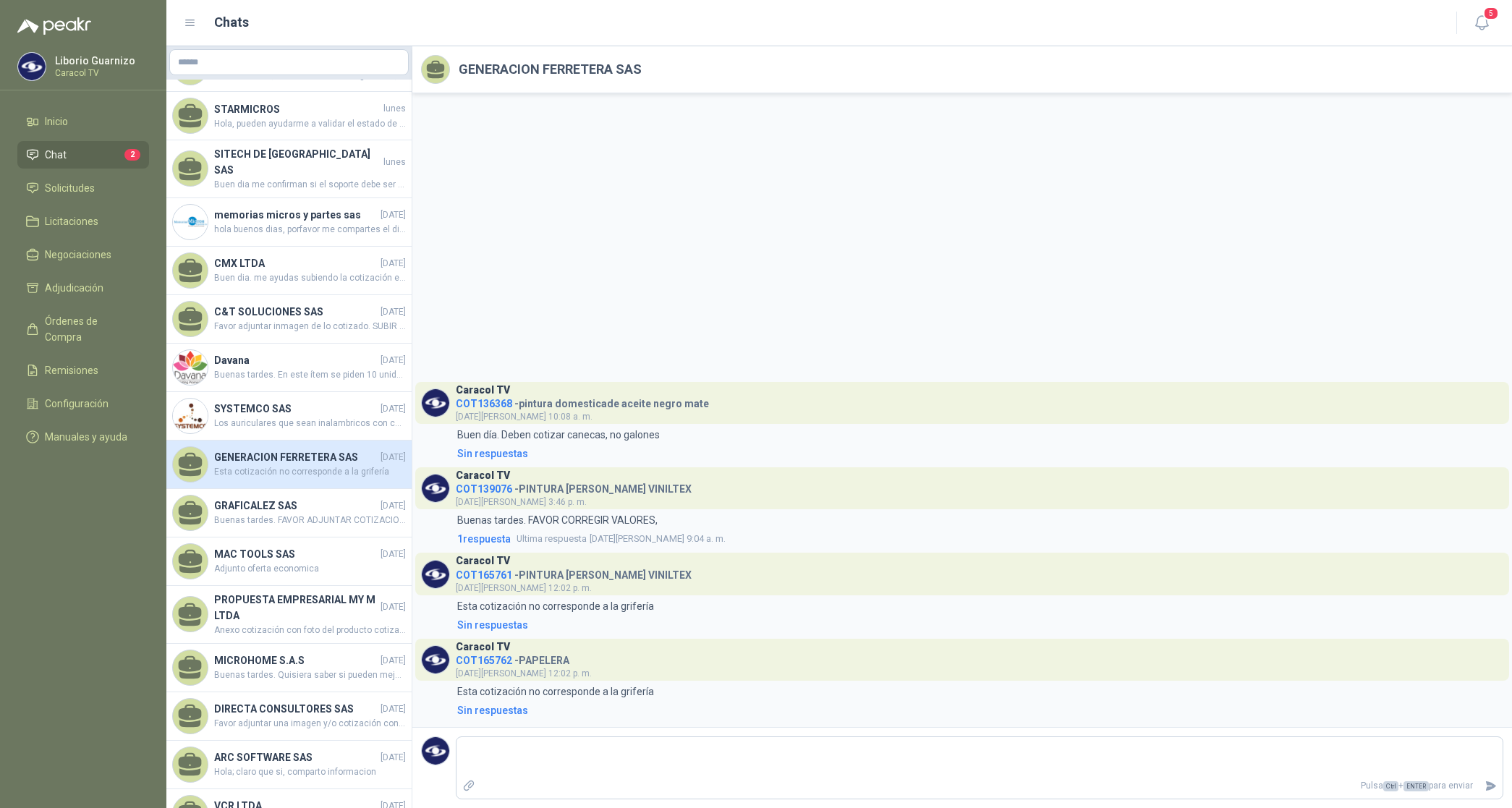
scroll to position [181, 0]
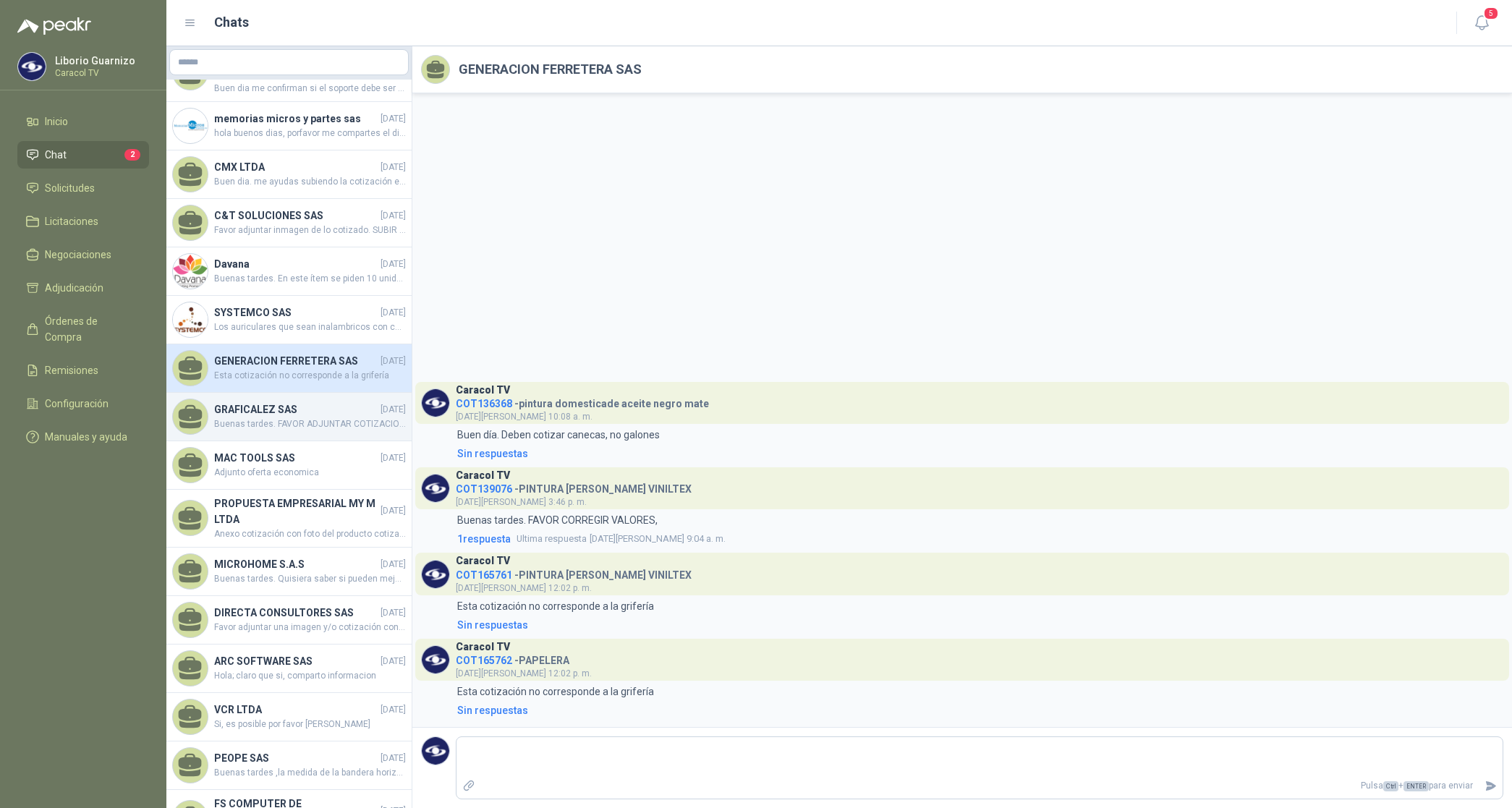
click at [300, 412] on h4 "GRAFICALEZ SAS" at bounding box center [296, 409] width 164 height 16
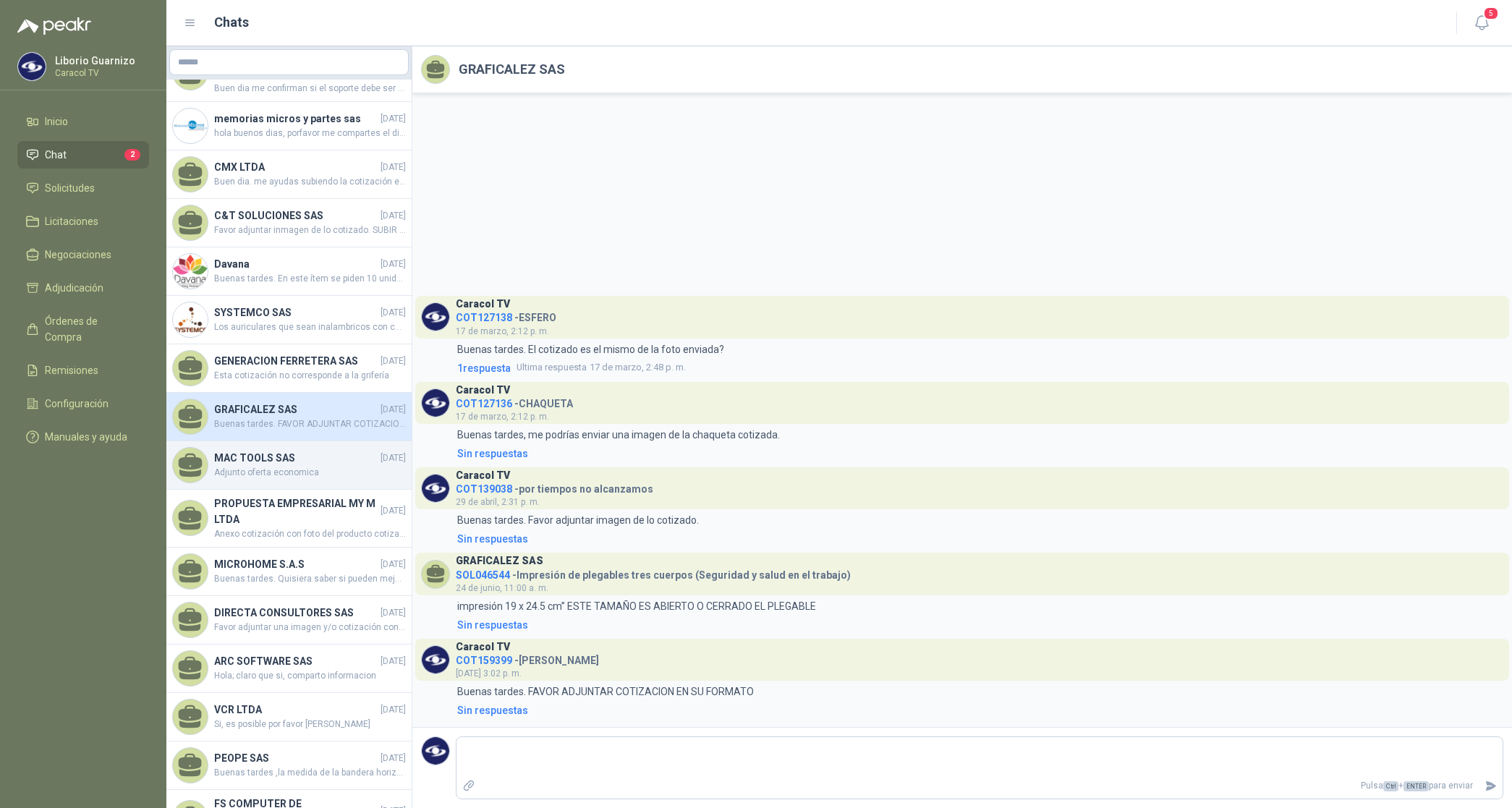
click at [301, 475] on span "Adjunto oferta economica" at bounding box center [310, 473] width 192 height 14
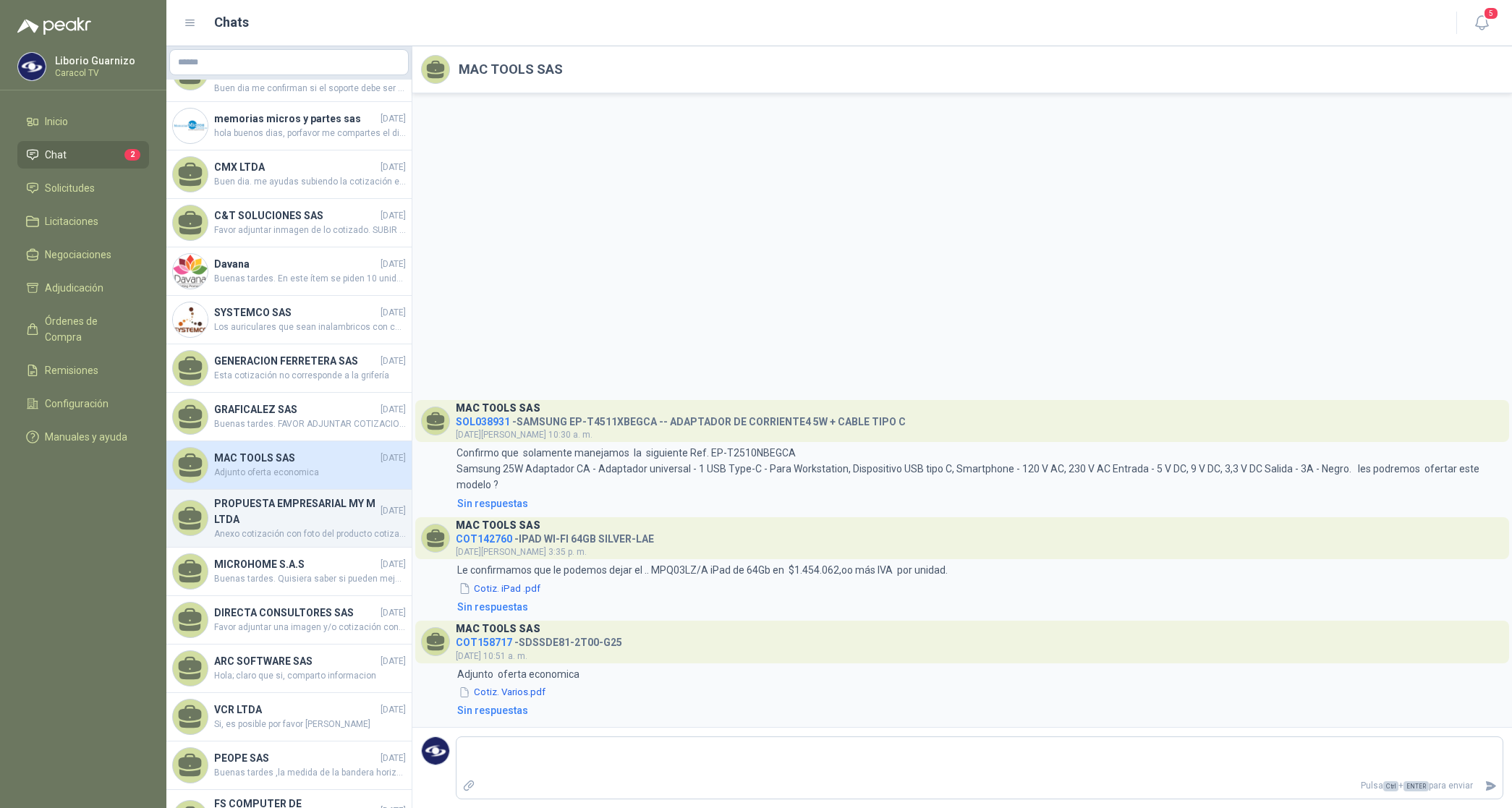
click at [287, 522] on h4 "PROPUESTA EMPRESARIAL MY M LTDA" at bounding box center [296, 512] width 164 height 32
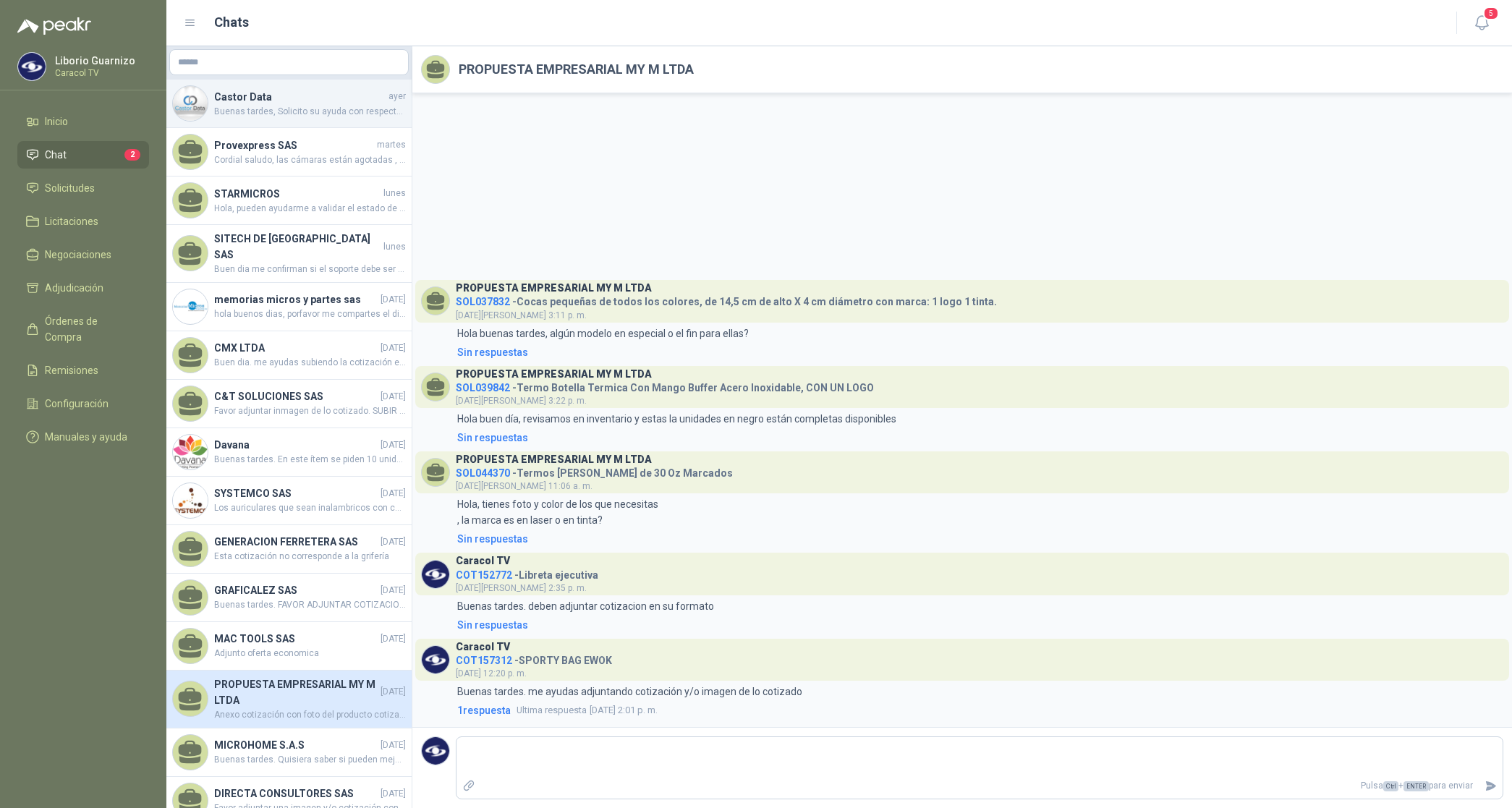
click at [262, 109] on span "Buenas tardes, Solicito su ayuda con respecto a la necesidad, Los ing. me pregu…" at bounding box center [310, 112] width 192 height 14
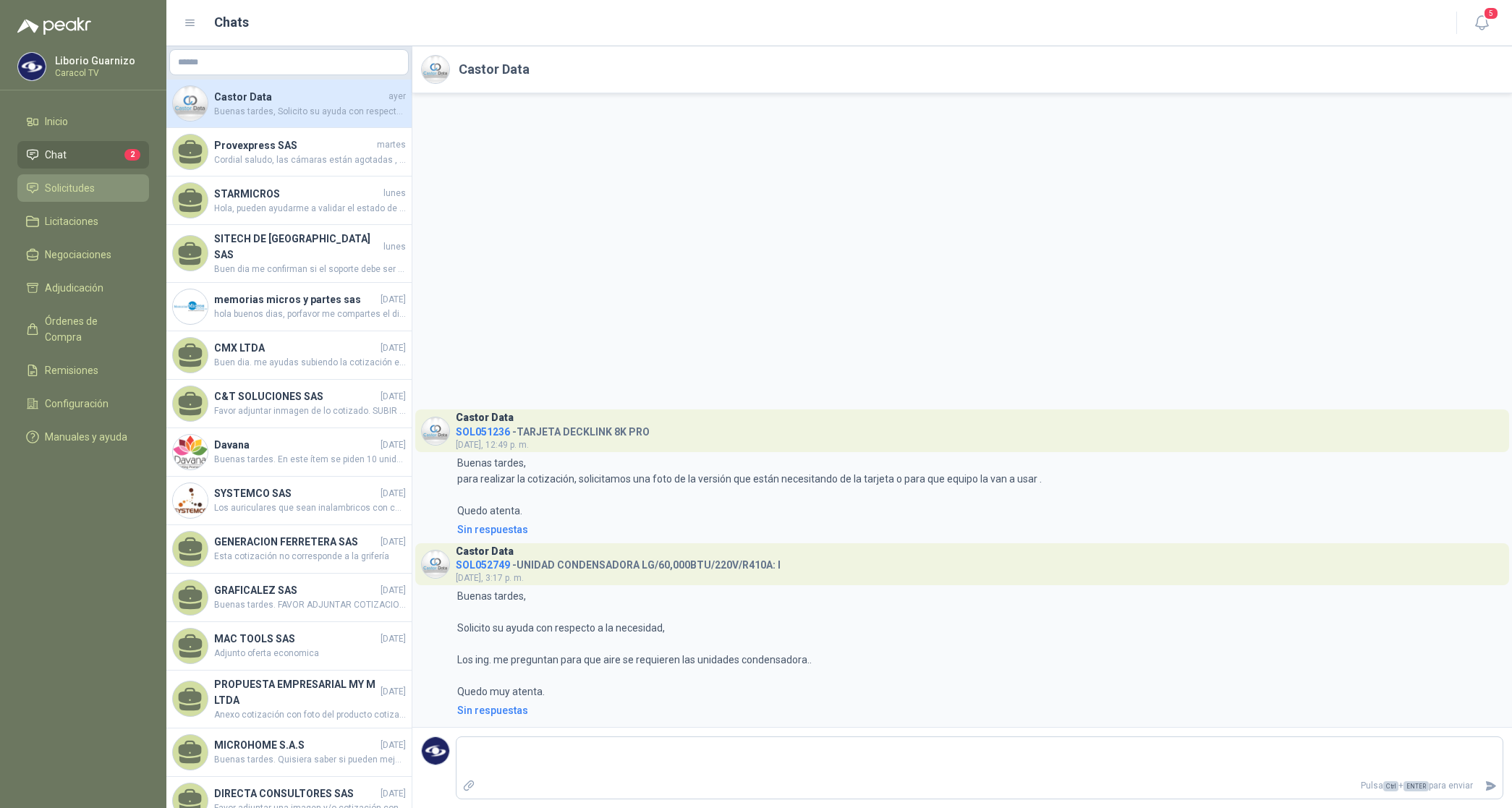
click at [80, 187] on span "Solicitudes" at bounding box center [69, 188] width 50 height 16
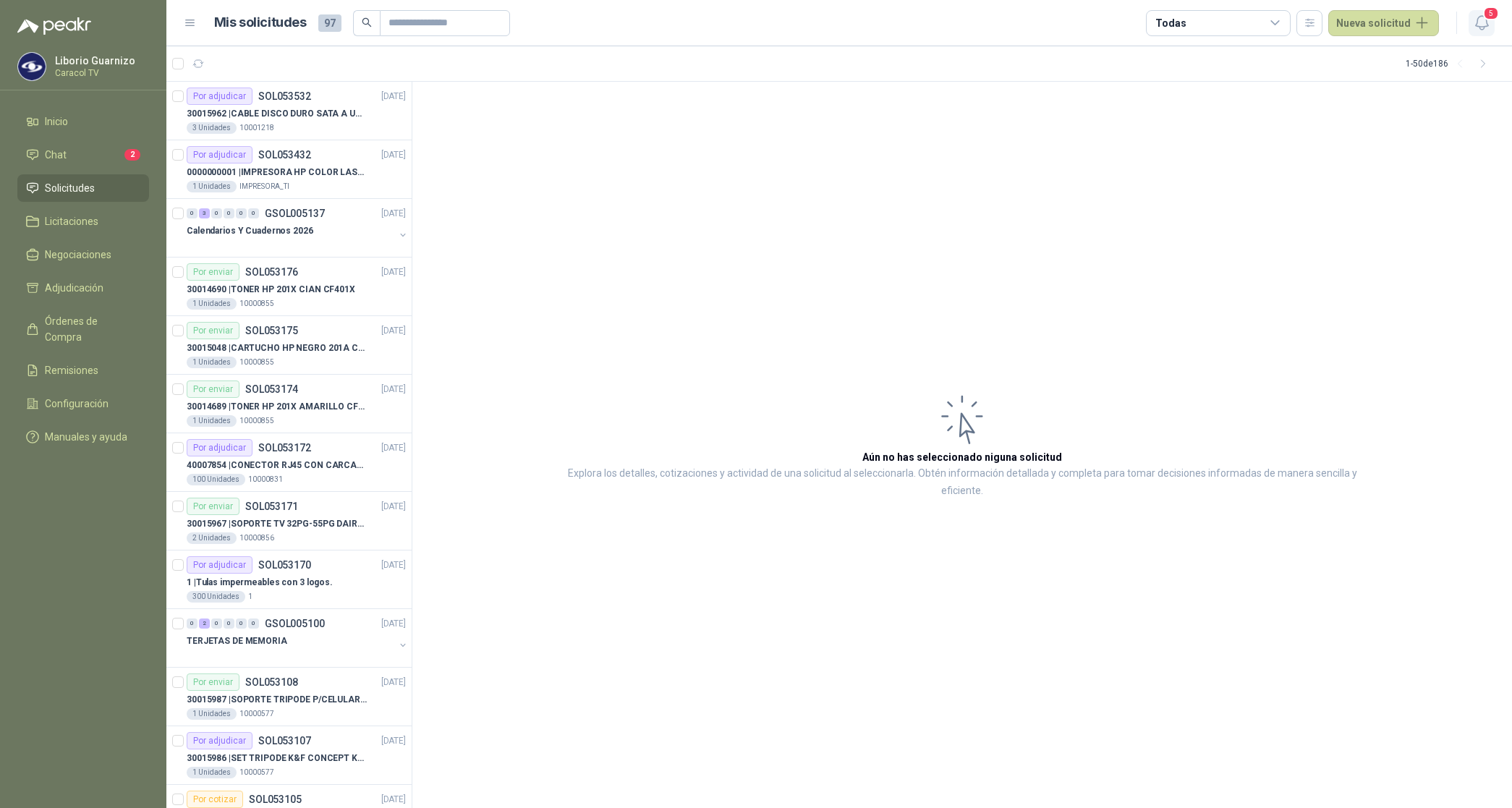
click at [1481, 21] on icon "button" at bounding box center [1482, 22] width 19 height 19
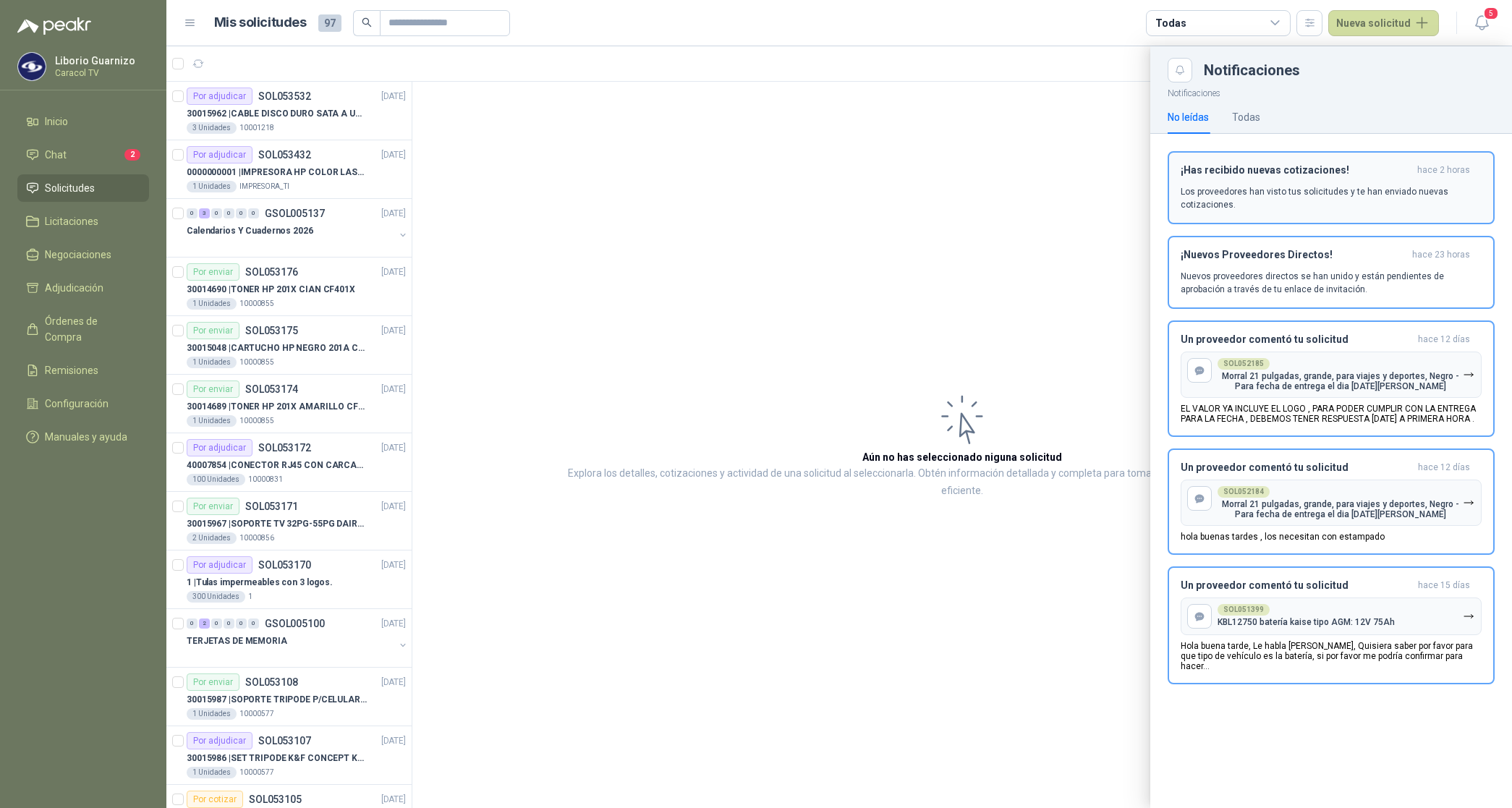
click at [1360, 188] on p "Los proveedores han visto tus solicitudes y te han enviado nuevas cotizaciones." at bounding box center [1331, 198] width 301 height 26
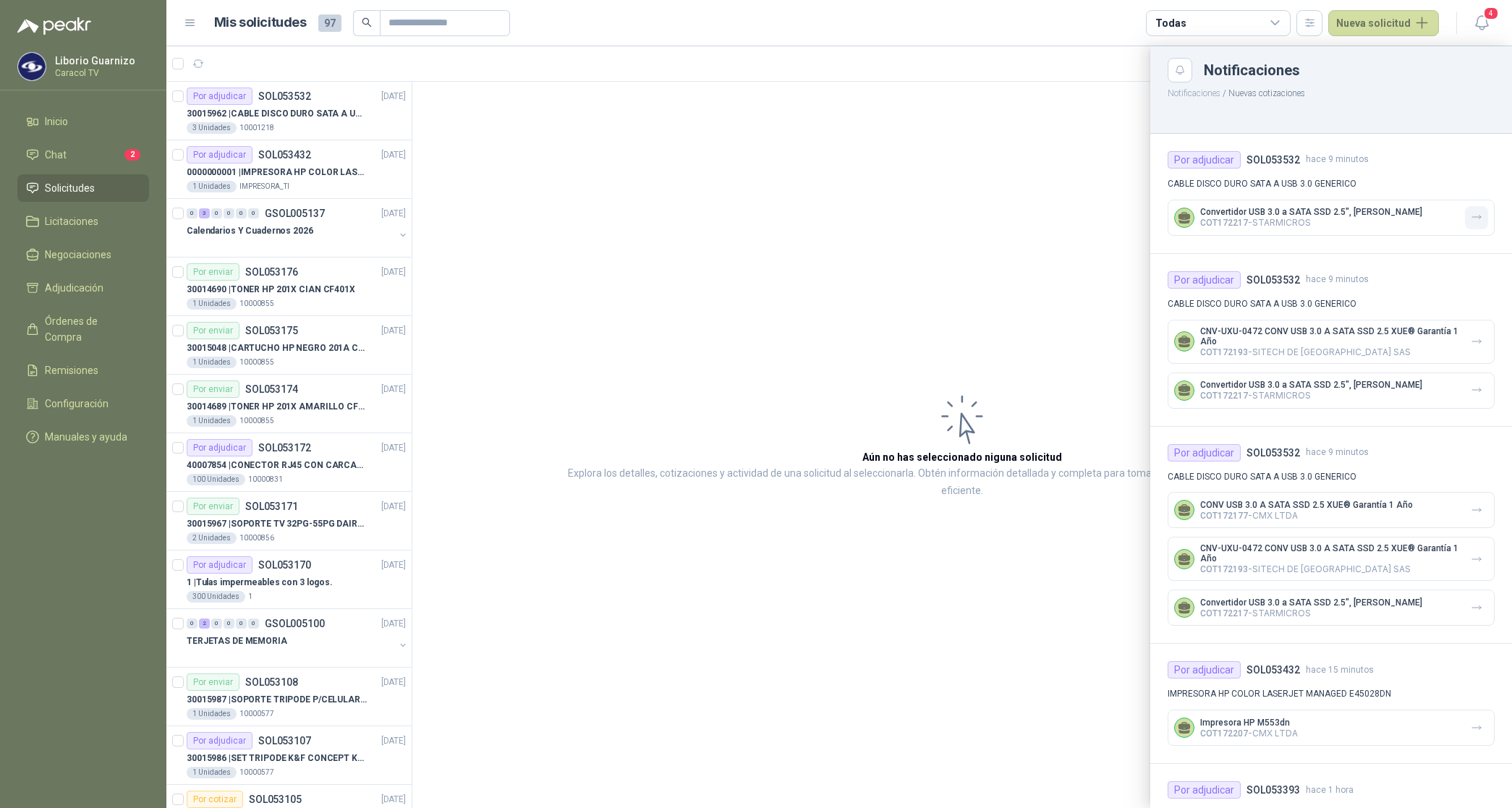
click at [1470, 215] on icon "button" at bounding box center [1476, 217] width 13 height 13
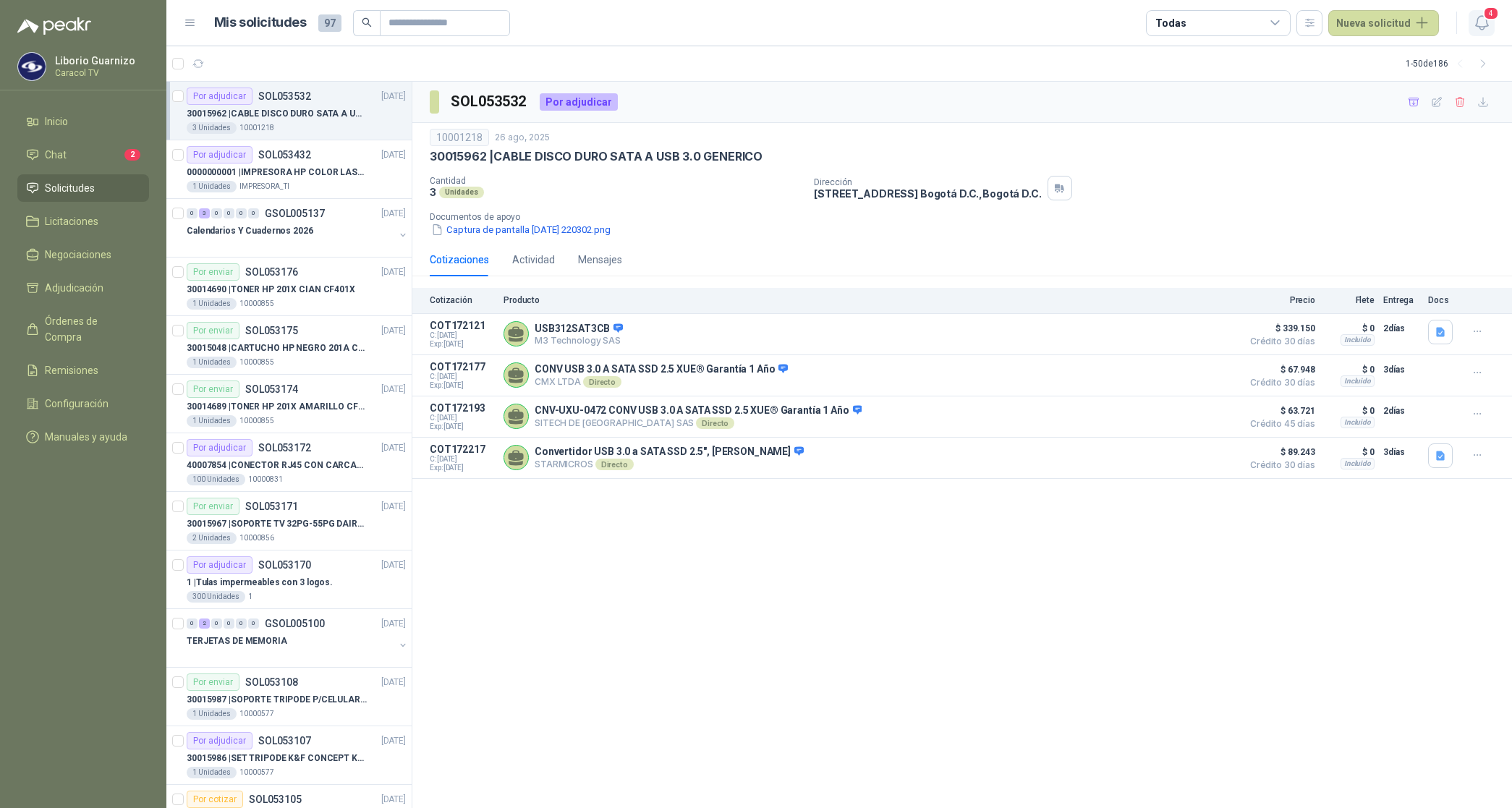
click at [1480, 25] on icon "button" at bounding box center [1482, 22] width 19 height 19
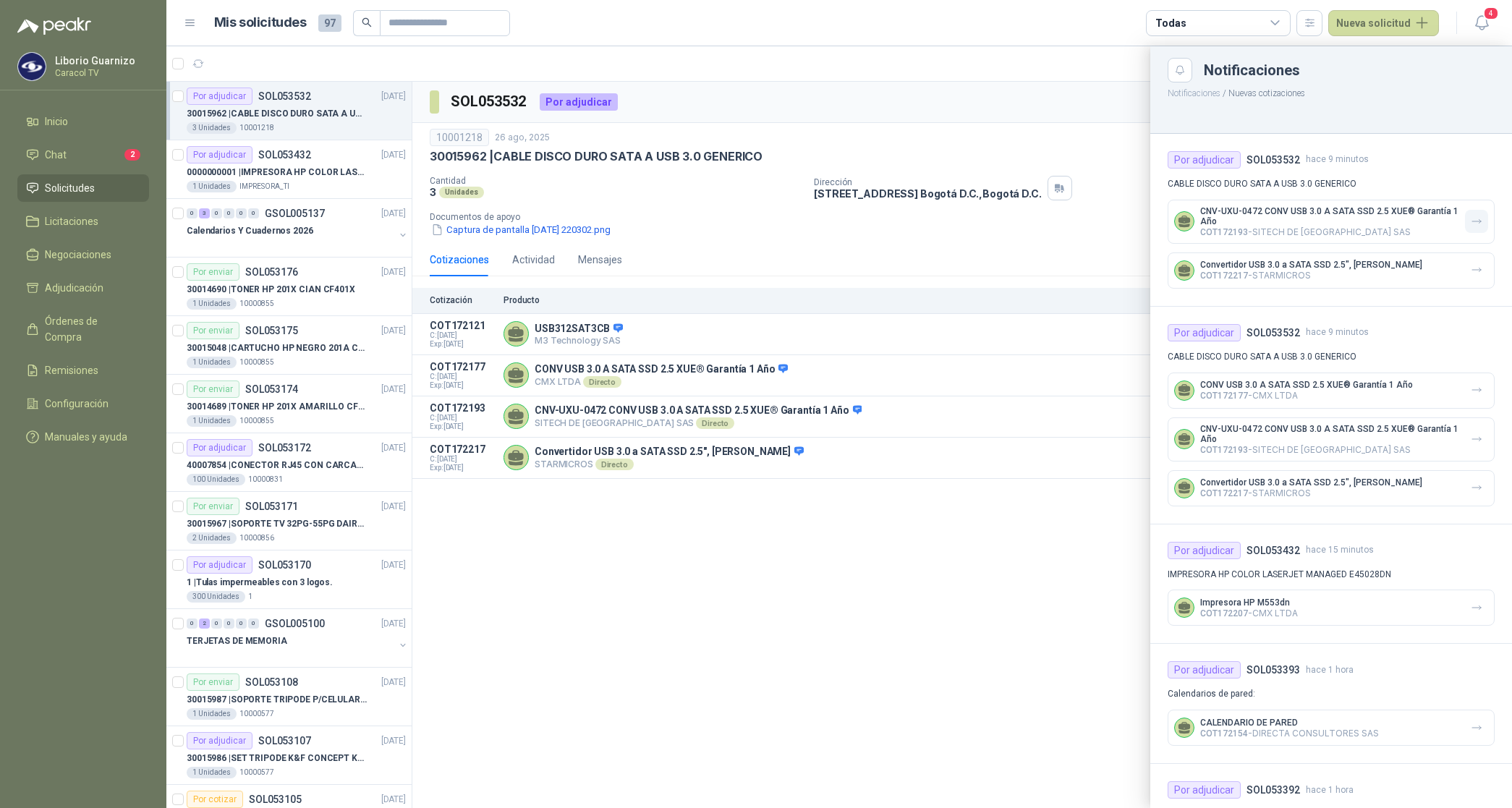
click at [1470, 222] on icon "button" at bounding box center [1476, 221] width 13 height 13
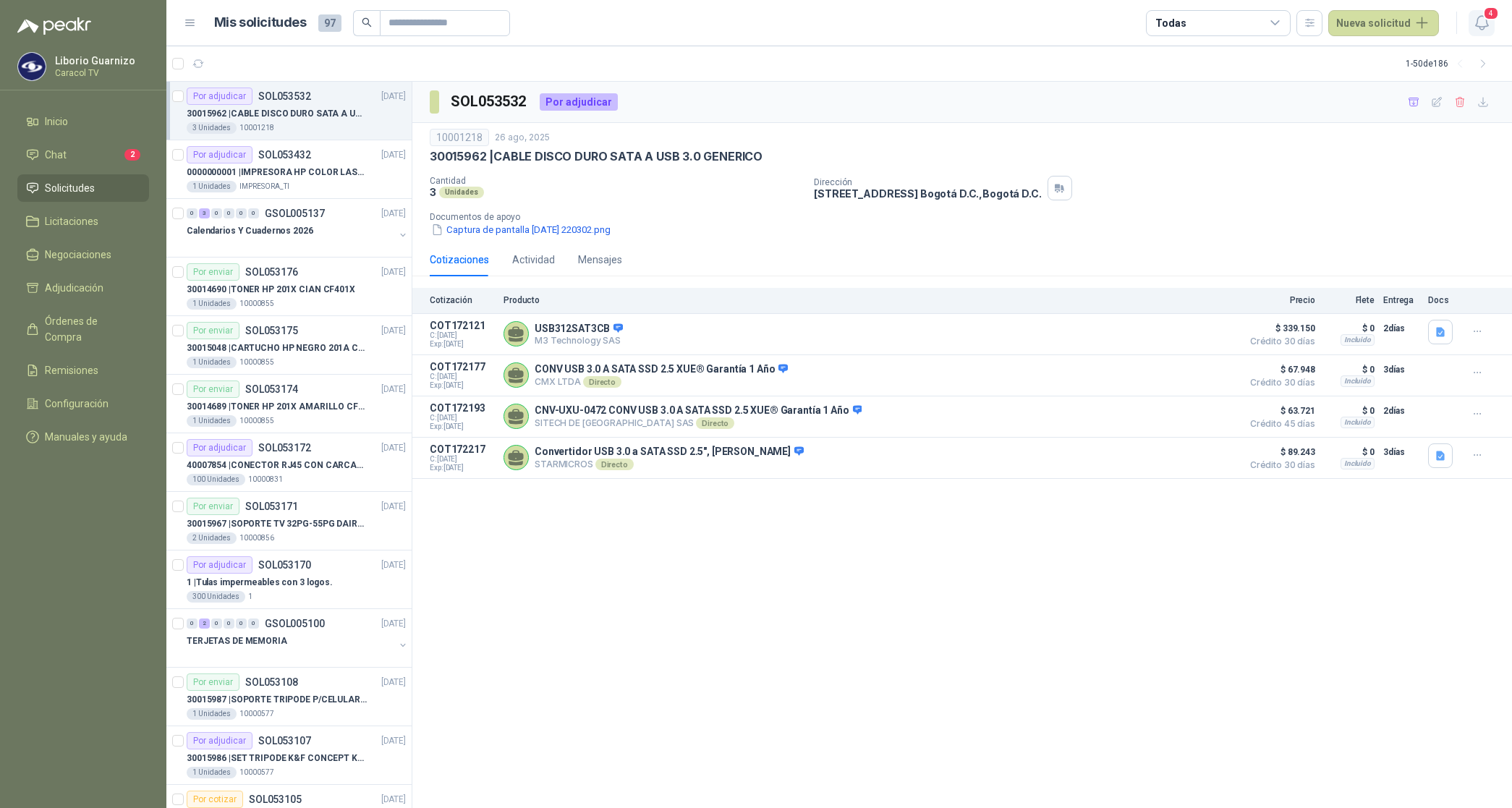
click at [1484, 19] on icon "button" at bounding box center [1482, 22] width 19 height 19
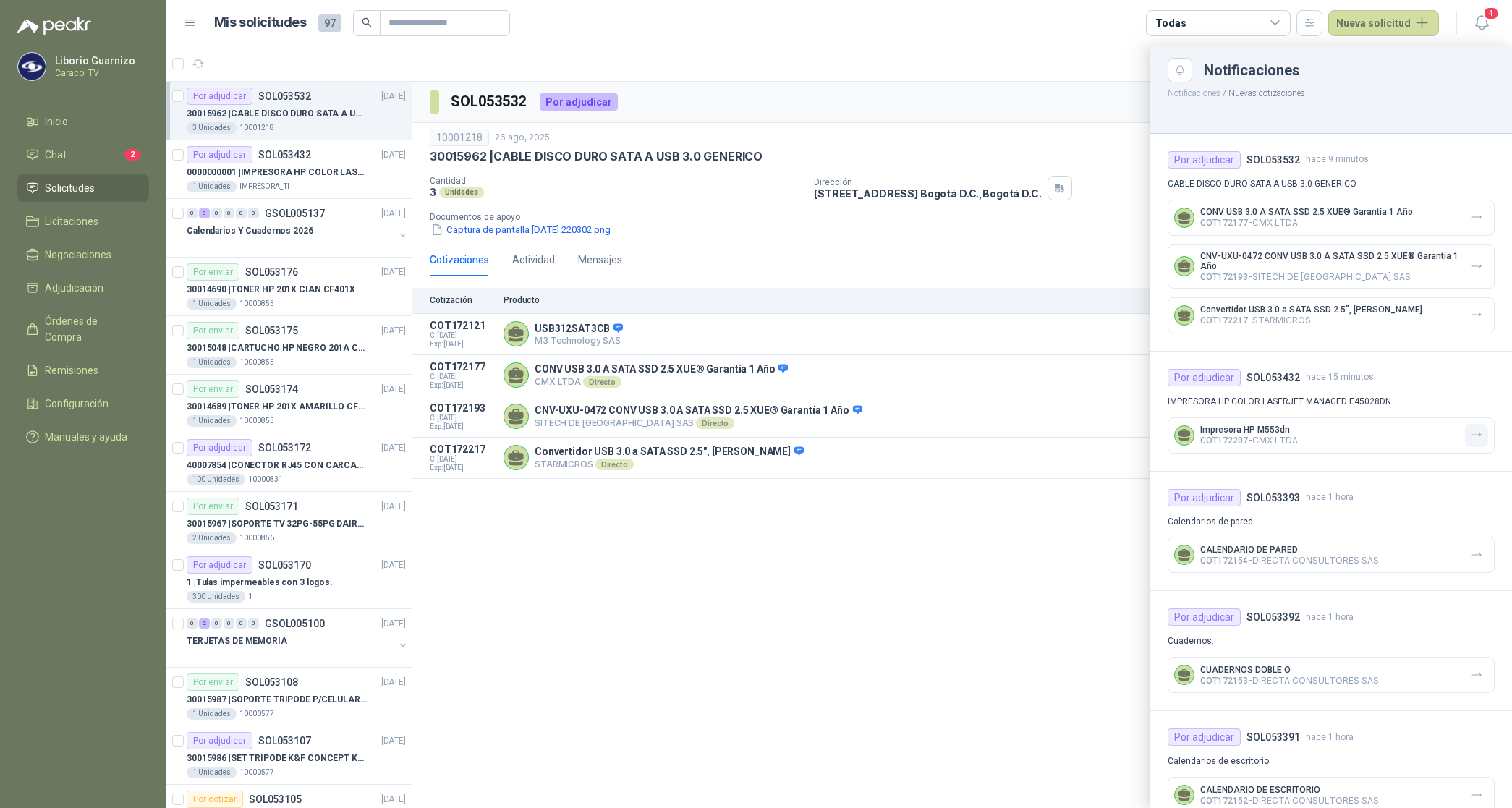
click at [1470, 429] on icon "button" at bounding box center [1476, 435] width 13 height 13
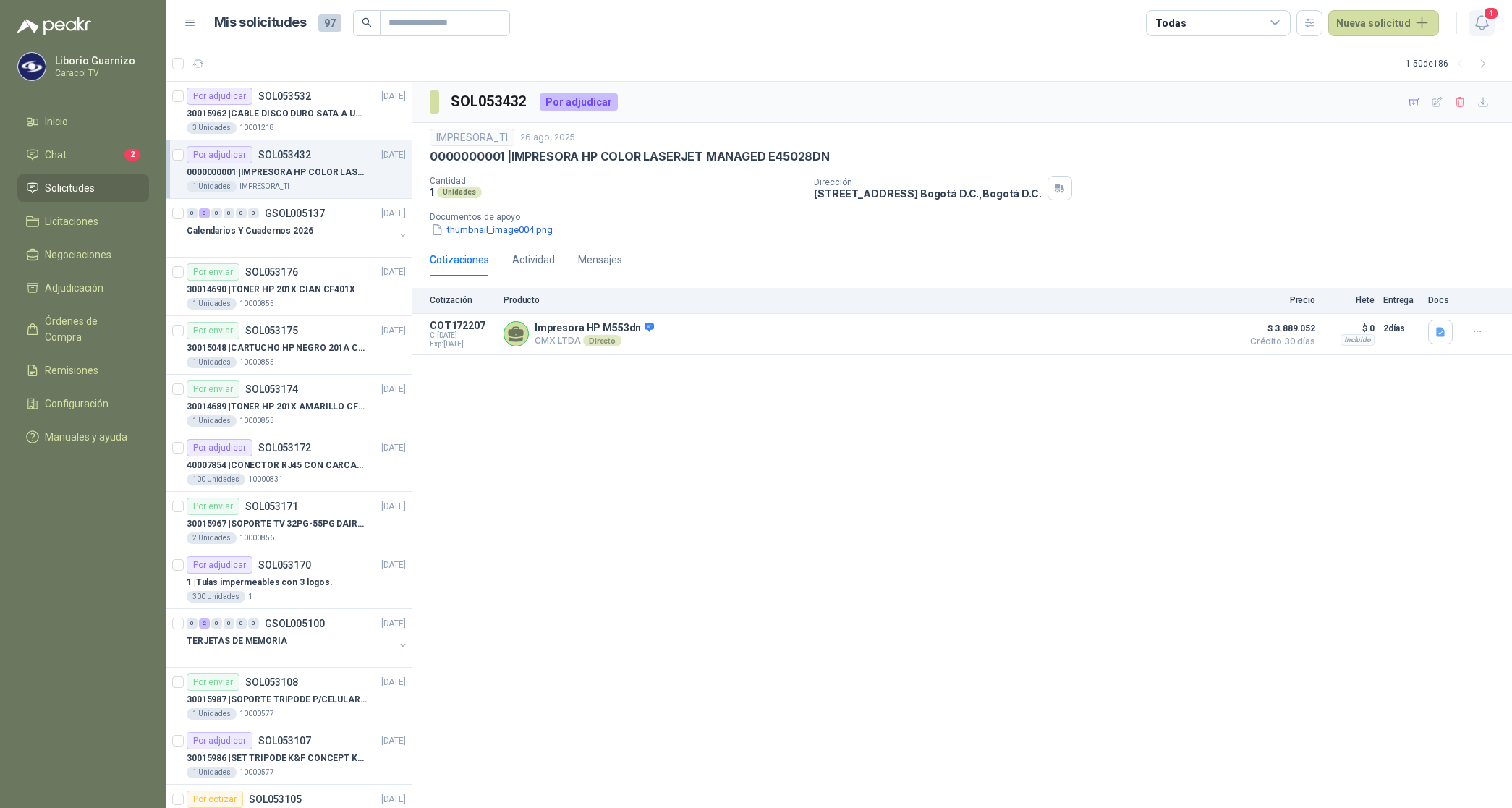
click at [1479, 27] on icon "button" at bounding box center [1482, 22] width 19 height 19
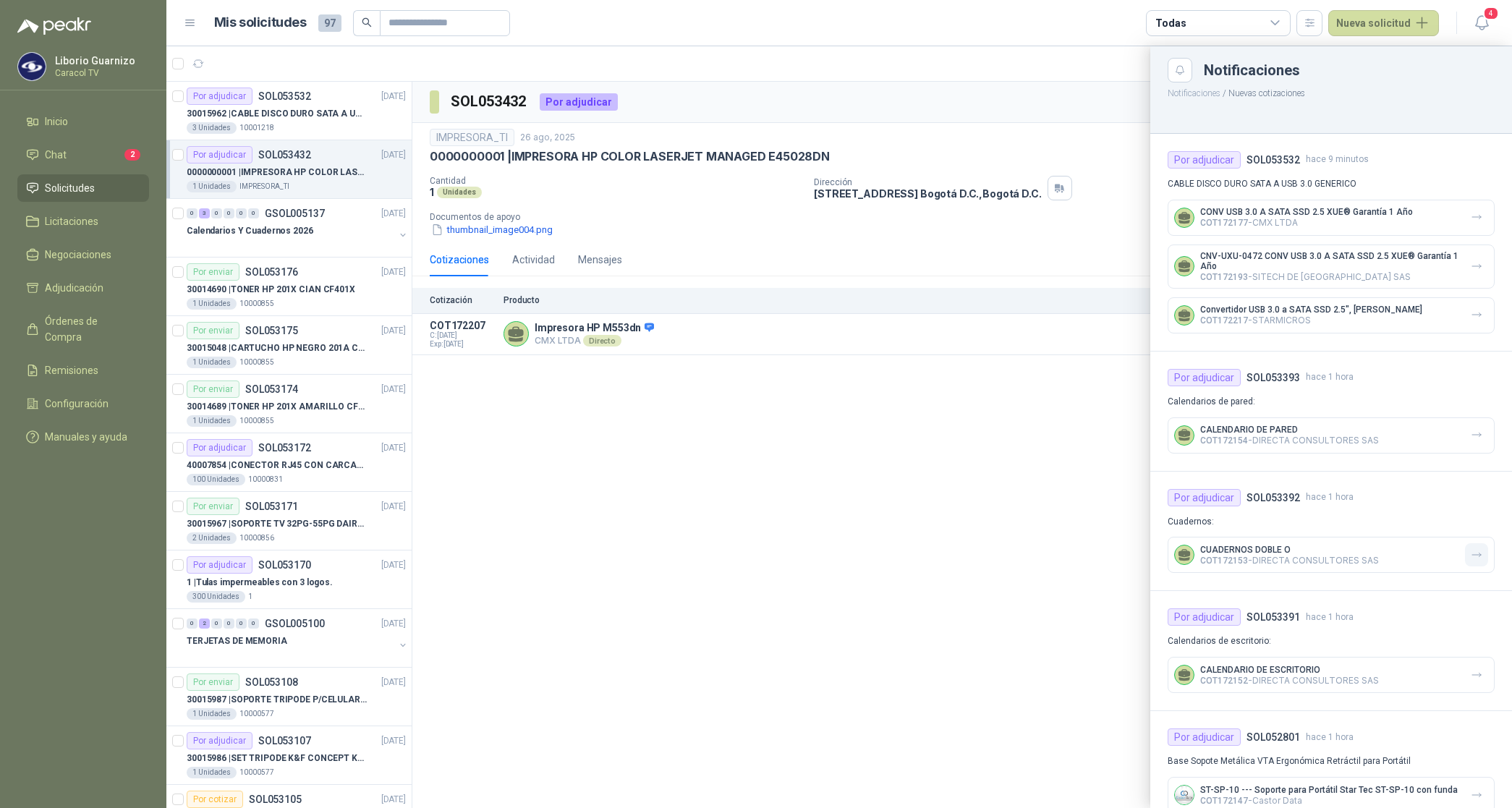
click at [1470, 558] on icon "button" at bounding box center [1476, 555] width 13 height 13
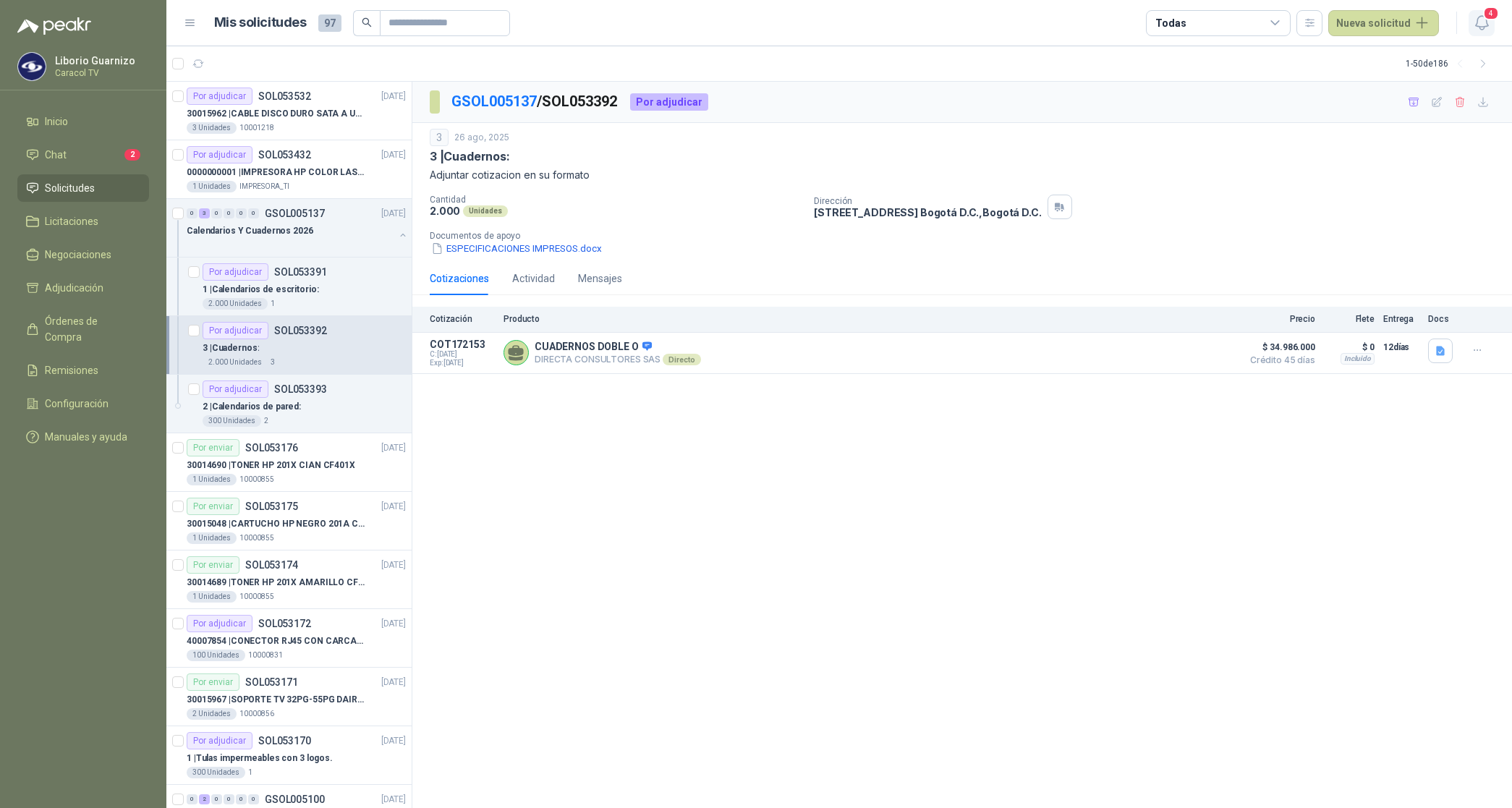
click at [1490, 25] on icon "button" at bounding box center [1482, 22] width 19 height 19
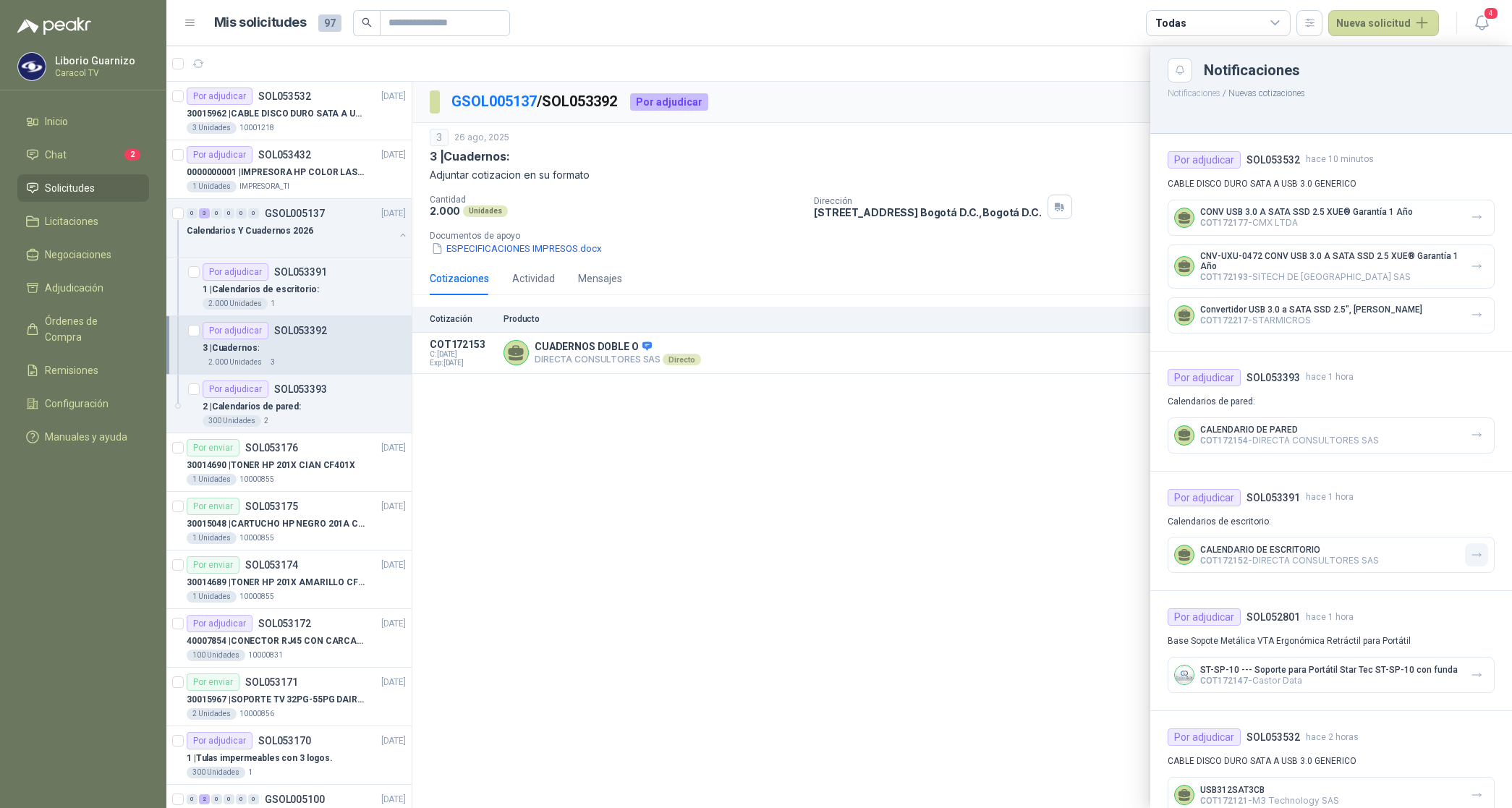
click at [1470, 558] on icon "button" at bounding box center [1476, 555] width 13 height 13
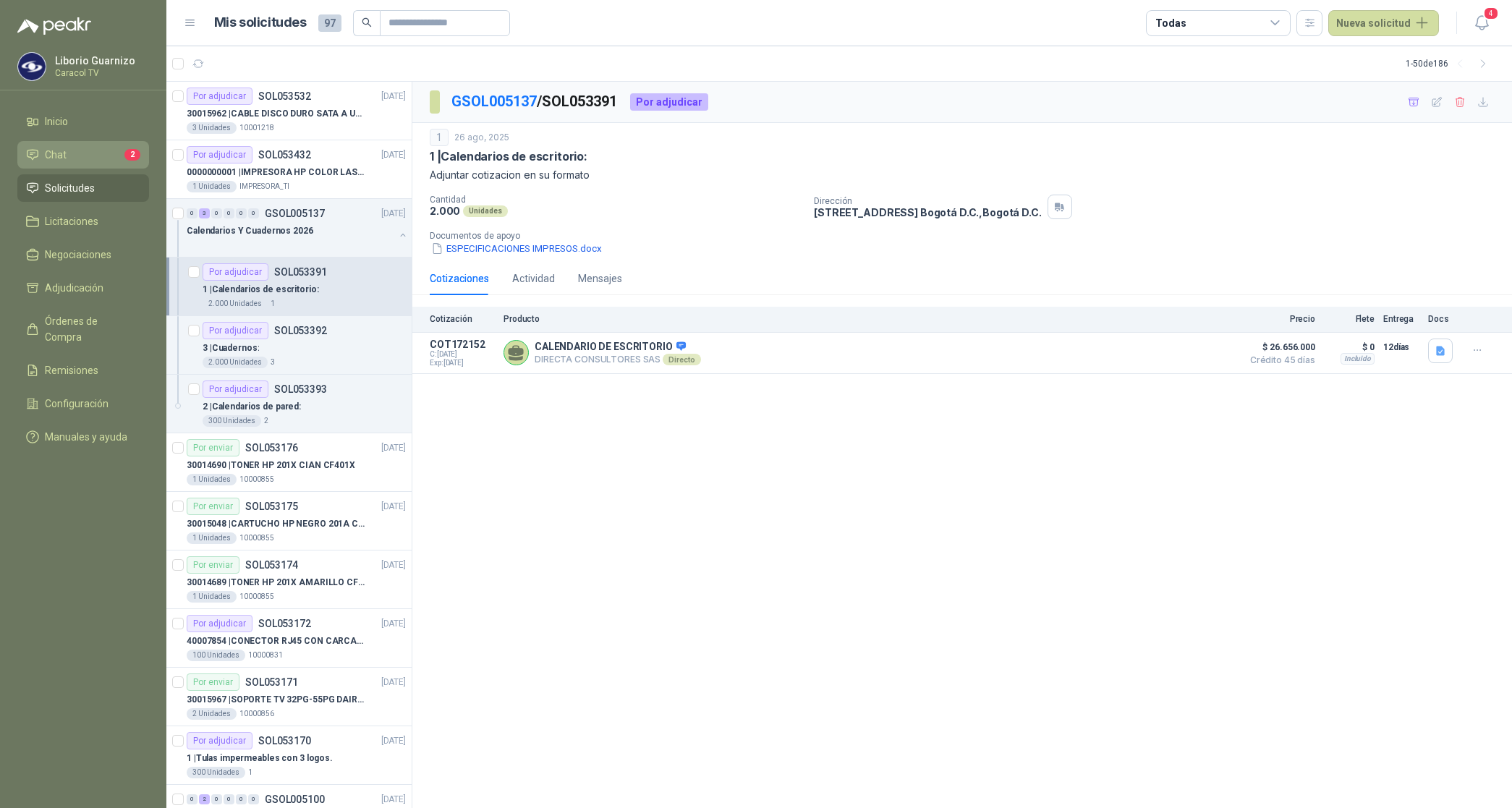
click at [57, 160] on span "Chat" at bounding box center [56, 155] width 21 height 16
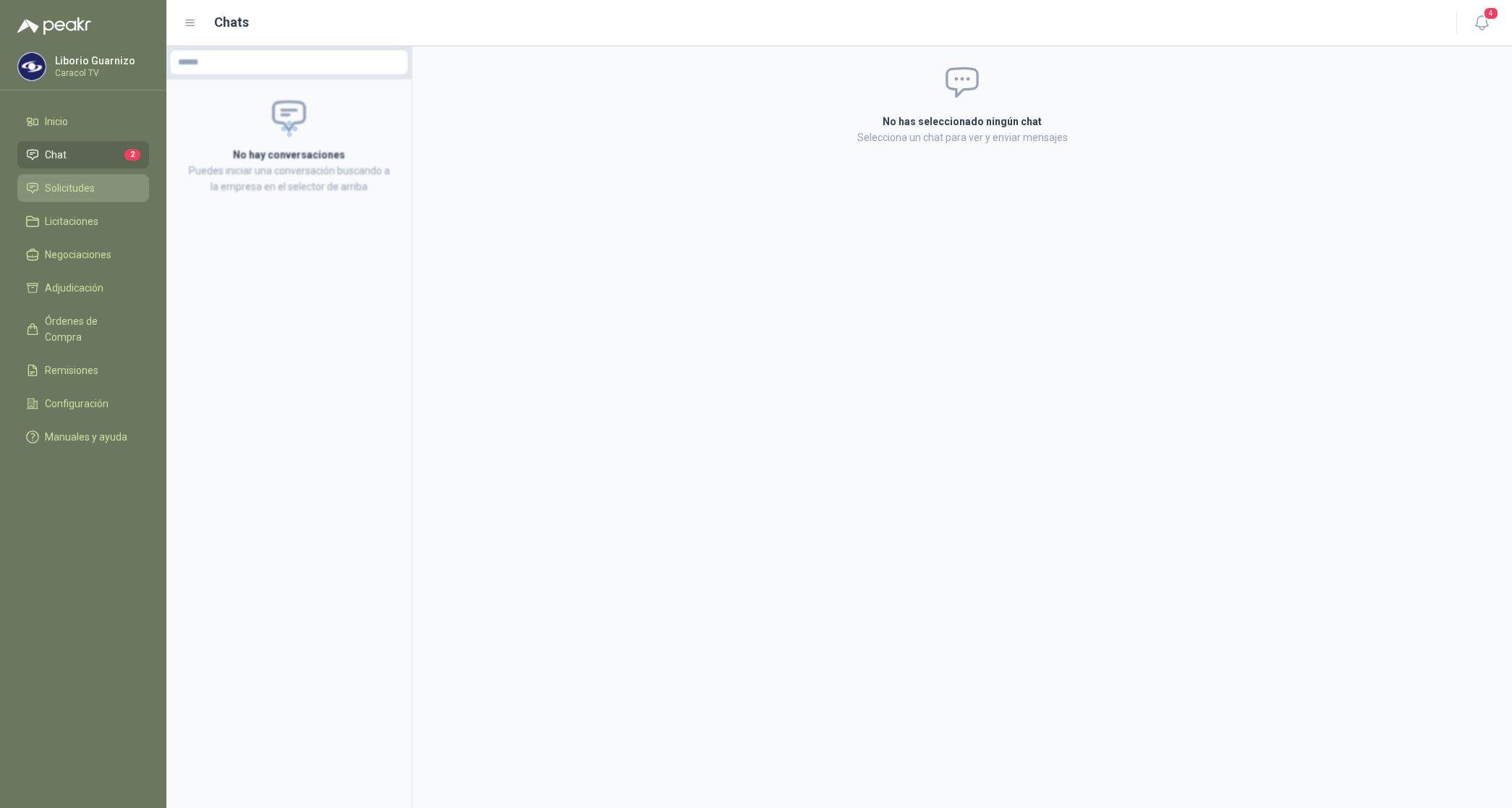
click at [63, 181] on span "Solicitudes" at bounding box center [69, 188] width 50 height 16
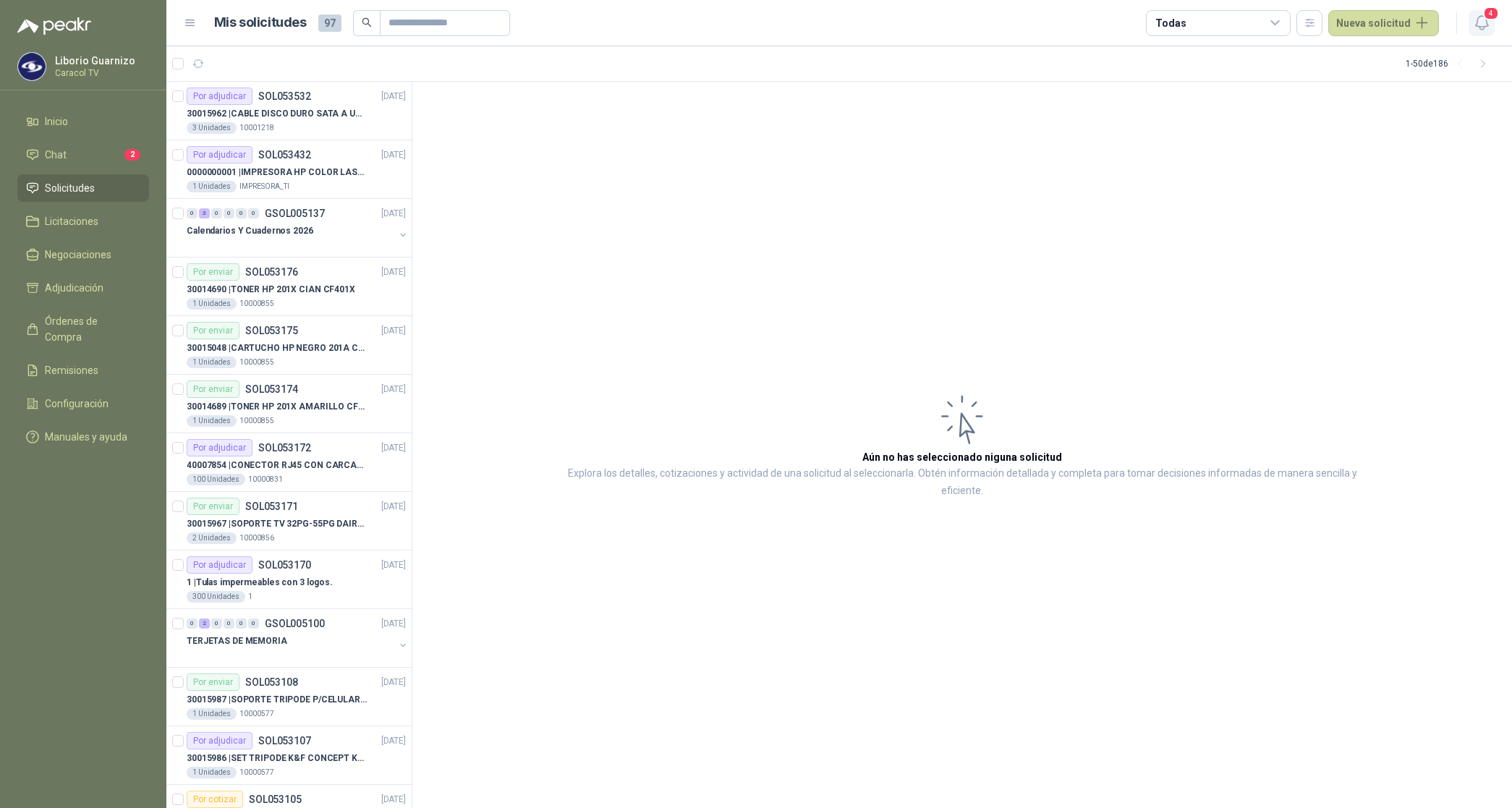
click at [1489, 19] on span "4" at bounding box center [1491, 14] width 16 height 14
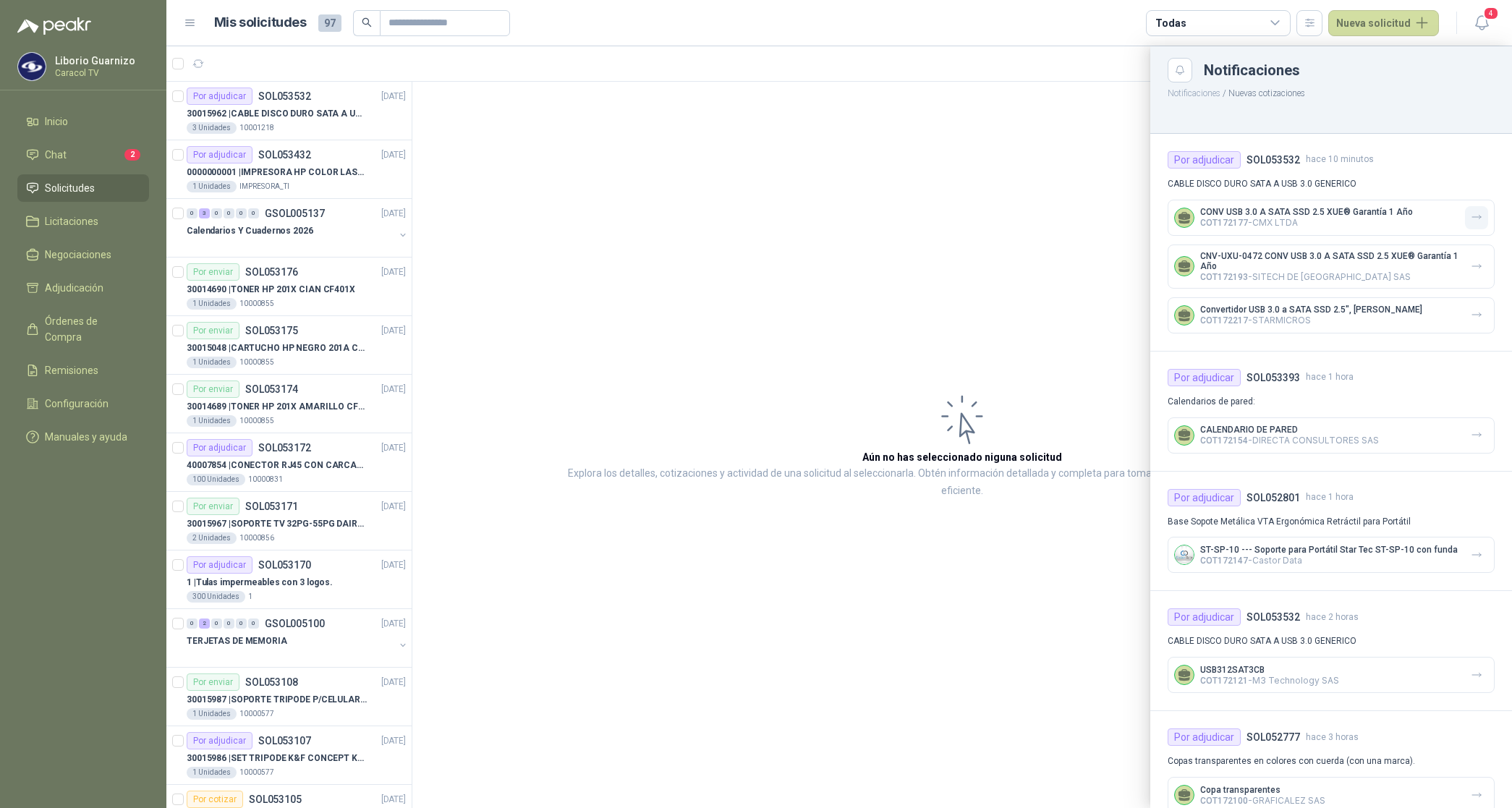
click at [1470, 214] on icon "button" at bounding box center [1476, 217] width 13 height 13
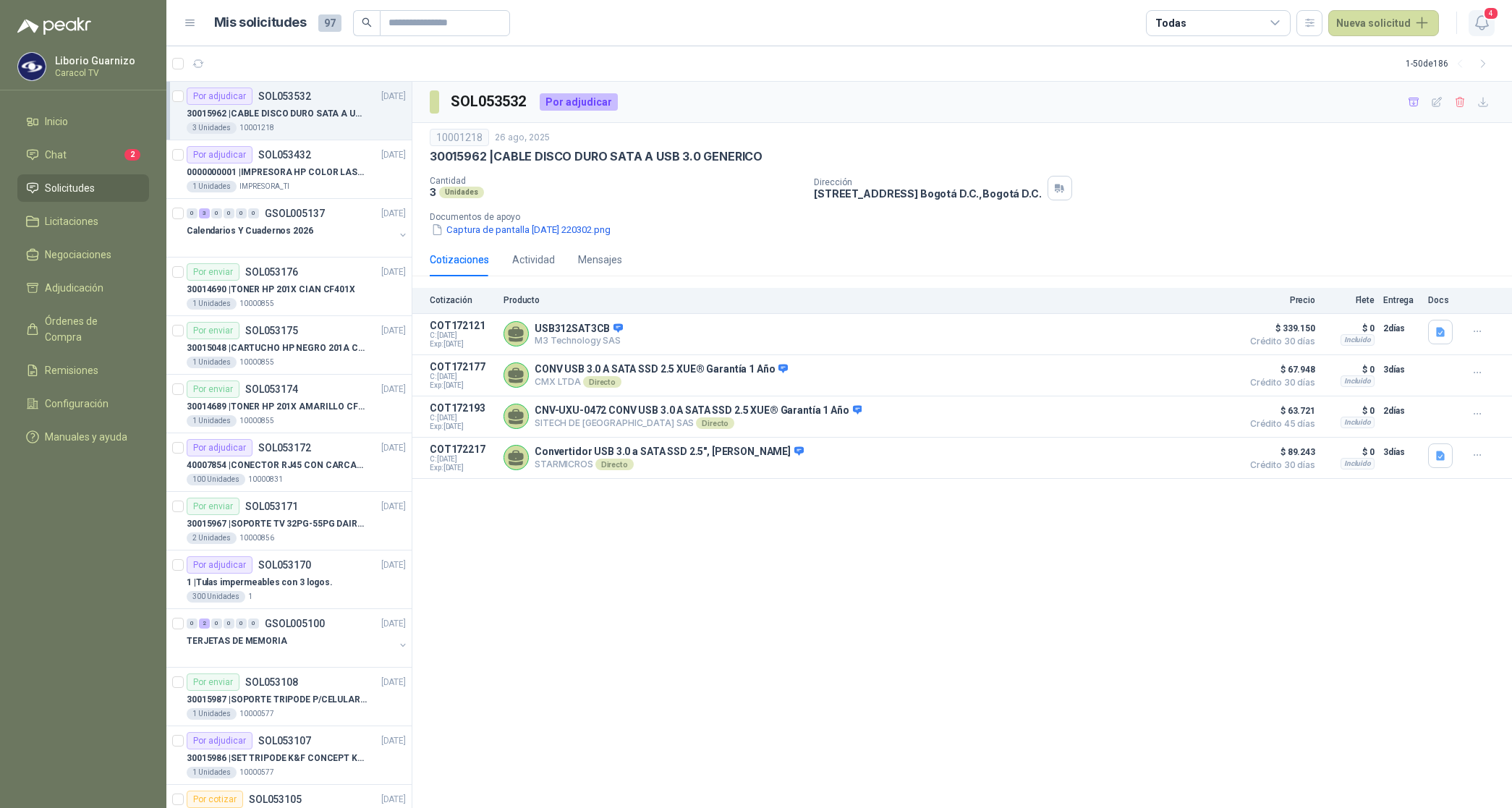
click at [1481, 25] on icon "button" at bounding box center [1482, 22] width 19 height 19
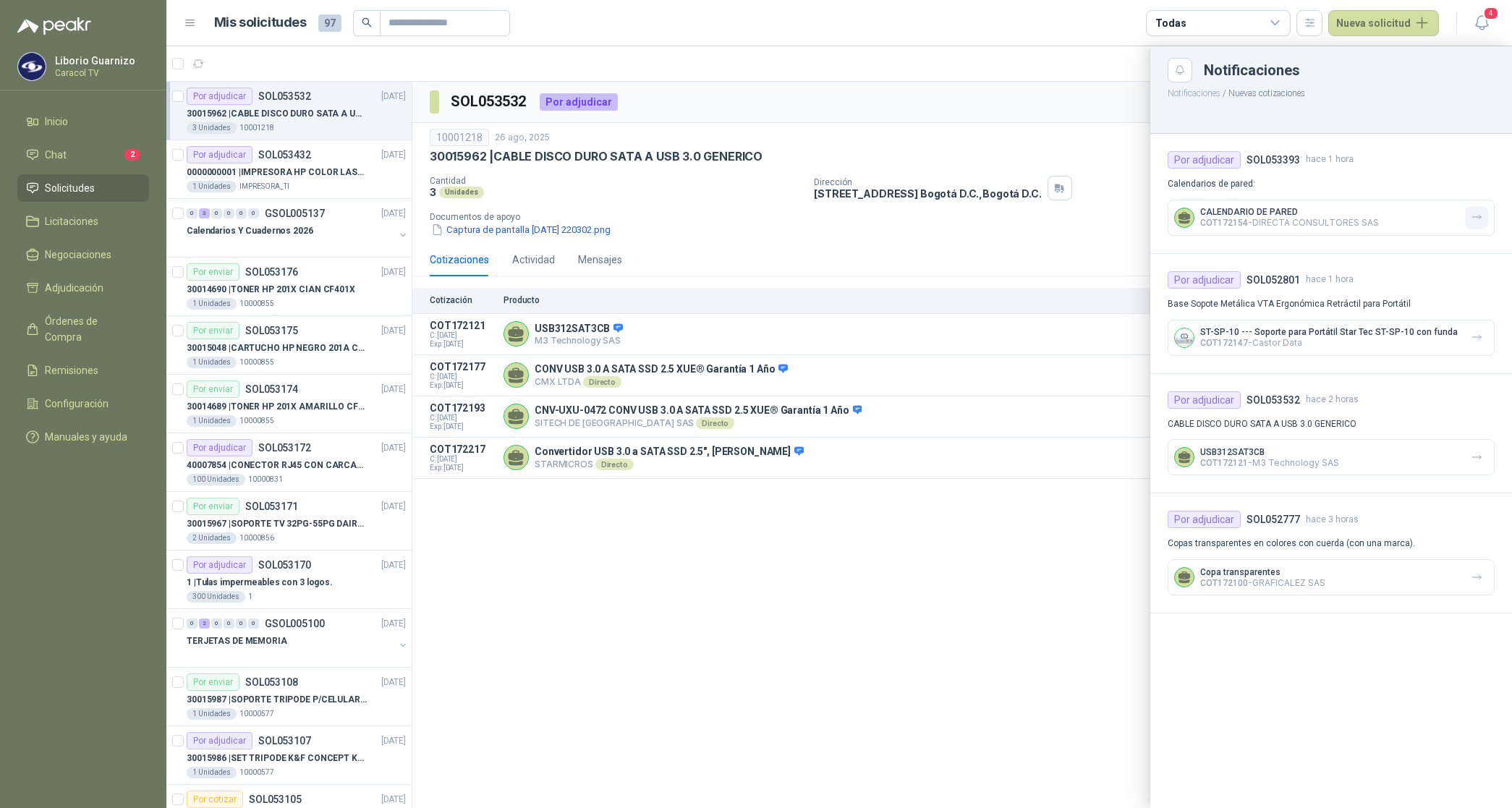
click at [1476, 215] on icon "button" at bounding box center [1476, 217] width 13 height 13
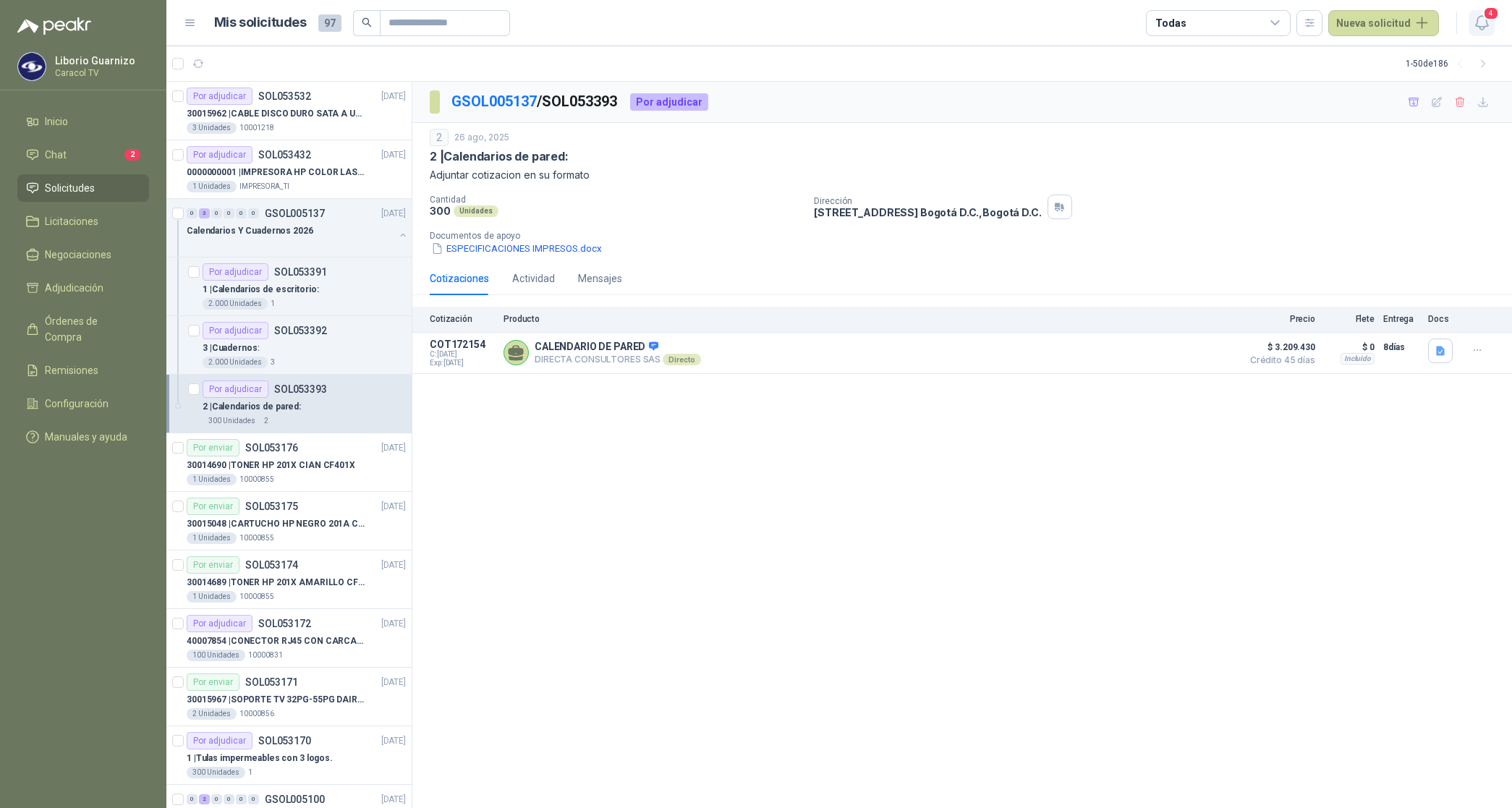
click at [1476, 19] on icon "button" at bounding box center [1481, 22] width 13 height 14
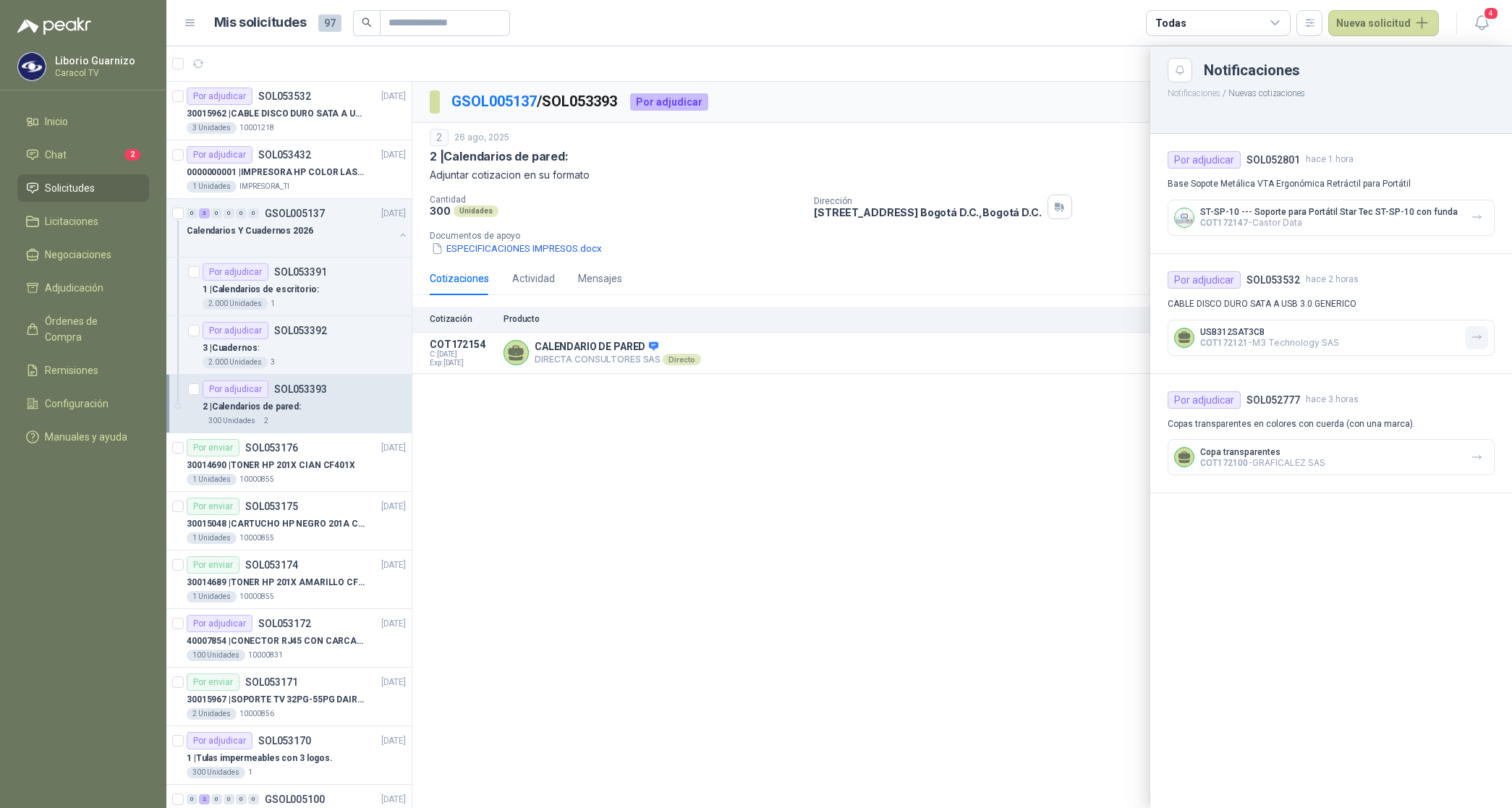
click at [1479, 333] on icon "button" at bounding box center [1476, 337] width 13 height 13
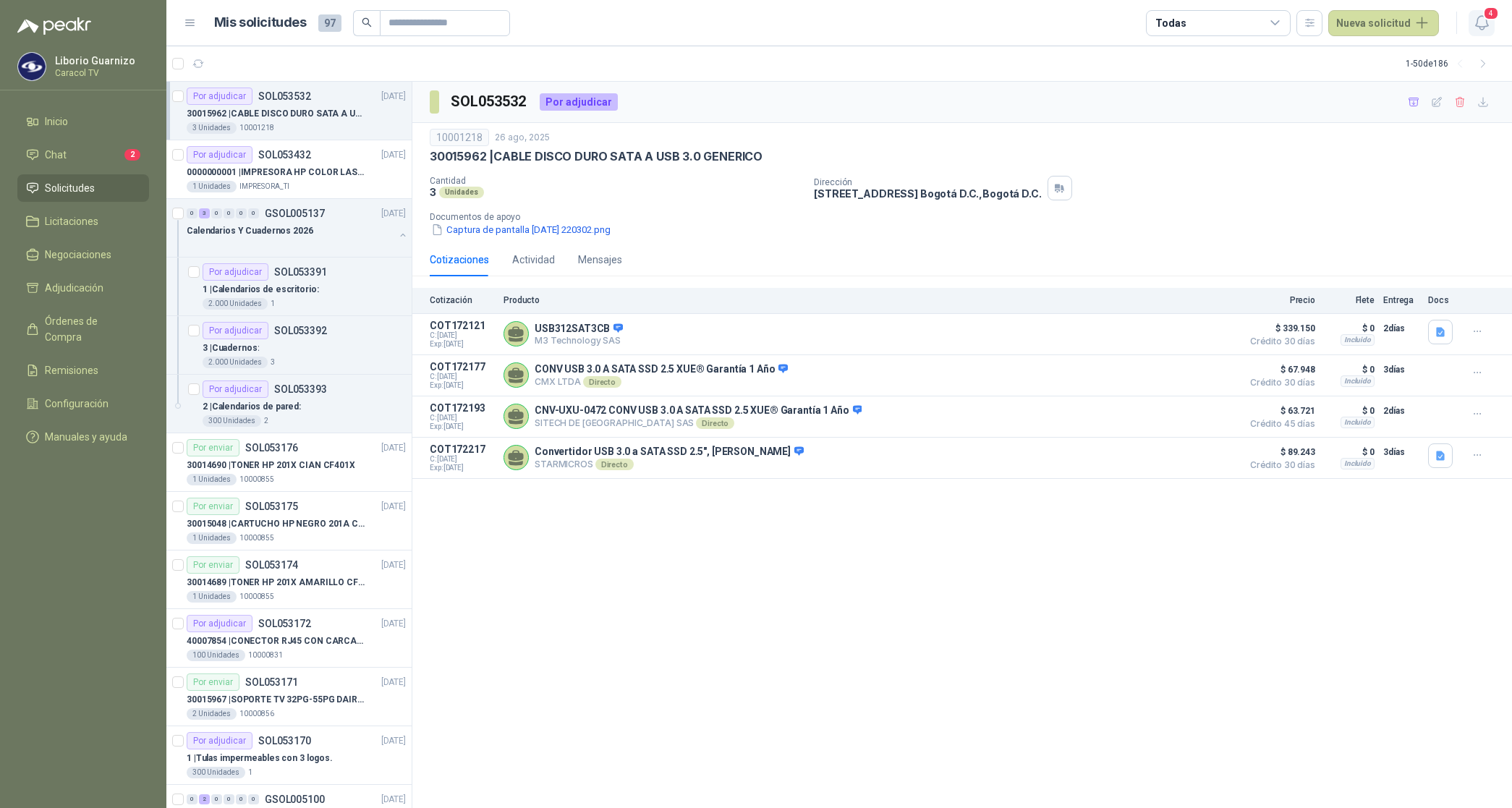
click at [1484, 15] on span "4" at bounding box center [1491, 14] width 16 height 14
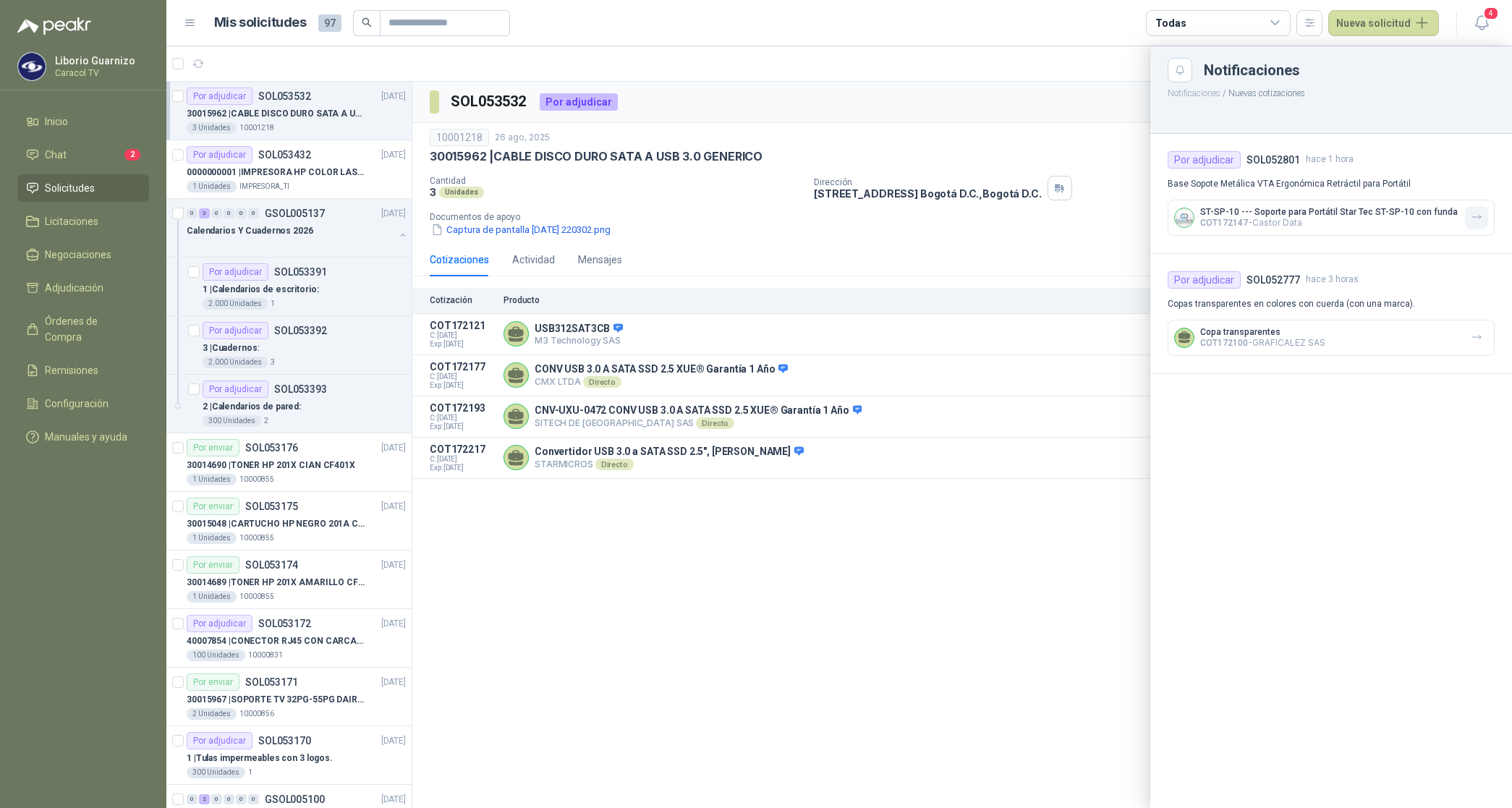
click at [1468, 220] on button "button" at bounding box center [1476, 218] width 23 height 23
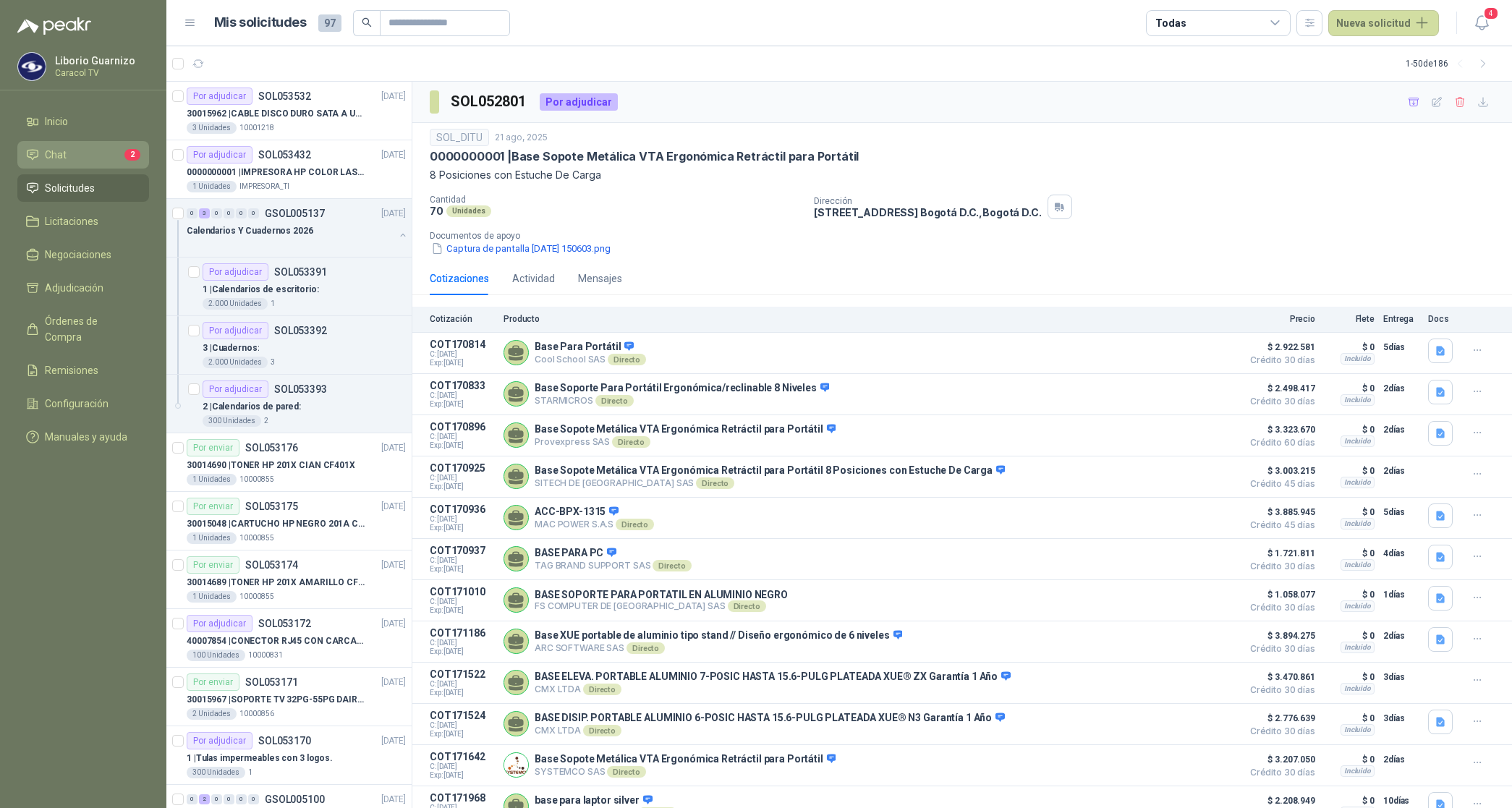
click at [82, 156] on li "Chat 2" at bounding box center [83, 155] width 114 height 16
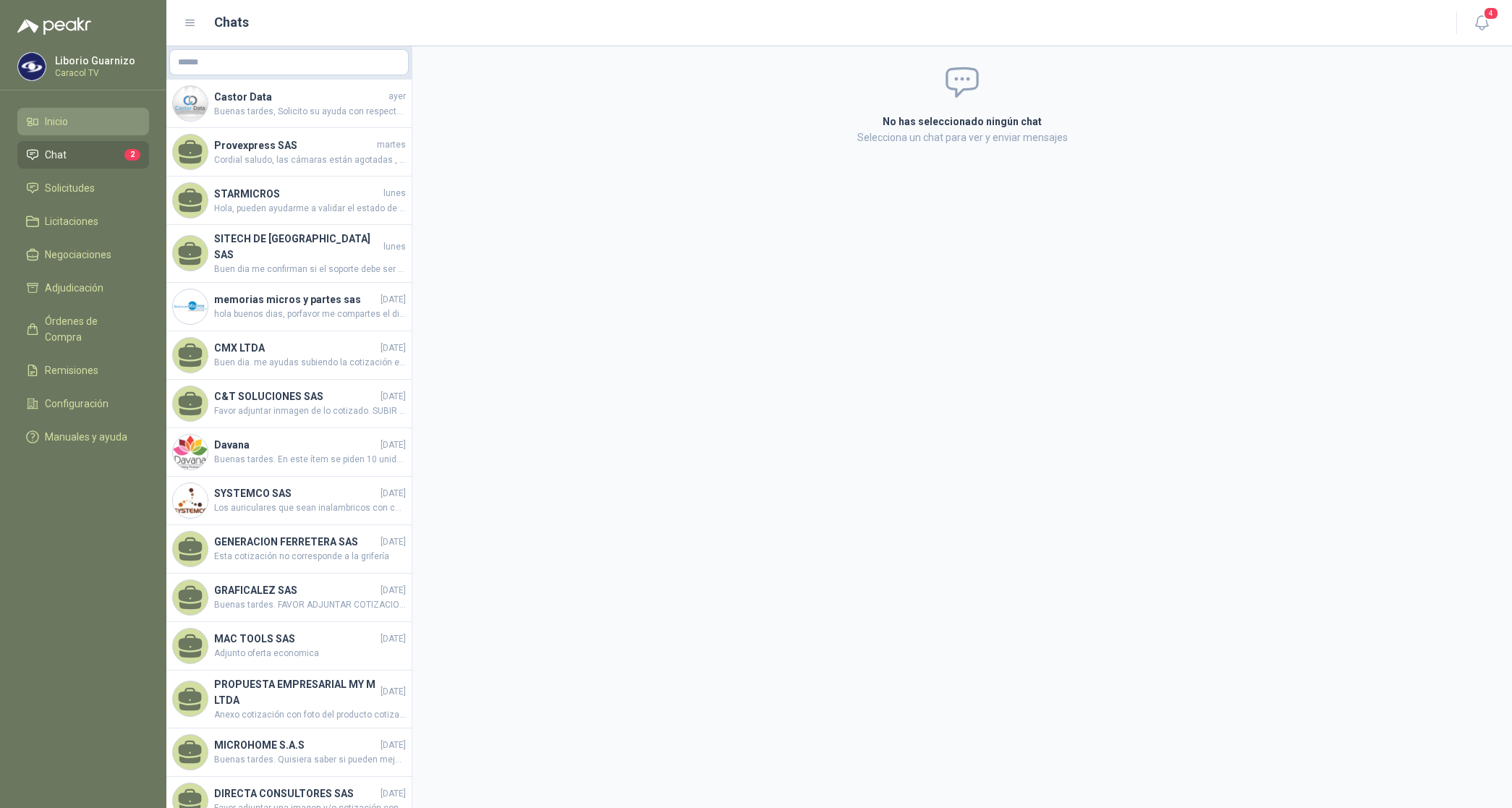
click at [71, 124] on li "Inicio" at bounding box center [83, 122] width 114 height 16
click at [78, 187] on span "Solicitudes" at bounding box center [69, 188] width 50 height 16
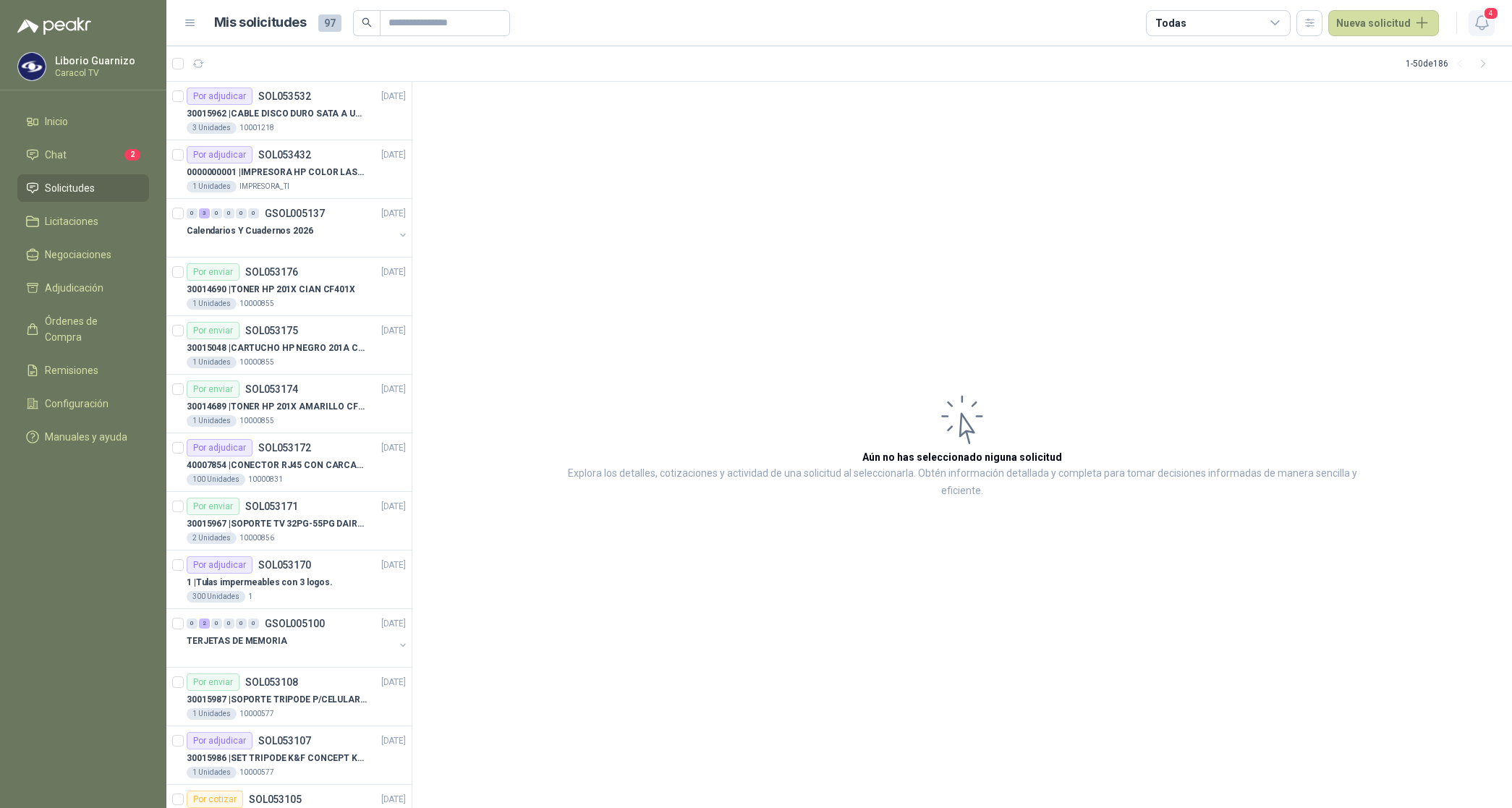
click at [1479, 20] on icon "button" at bounding box center [1482, 22] width 19 height 19
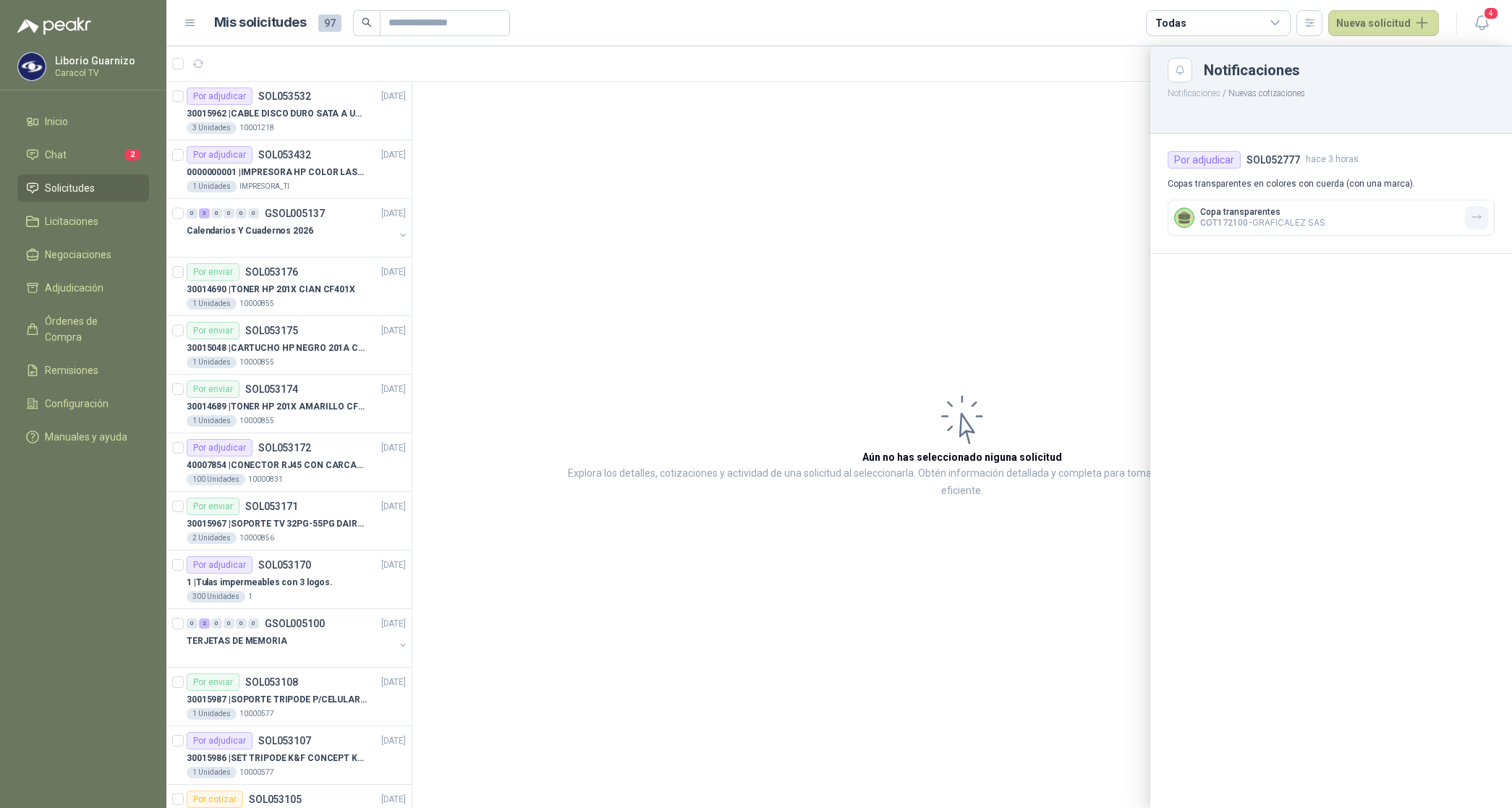
click at [1477, 217] on icon "button" at bounding box center [1476, 217] width 13 height 13
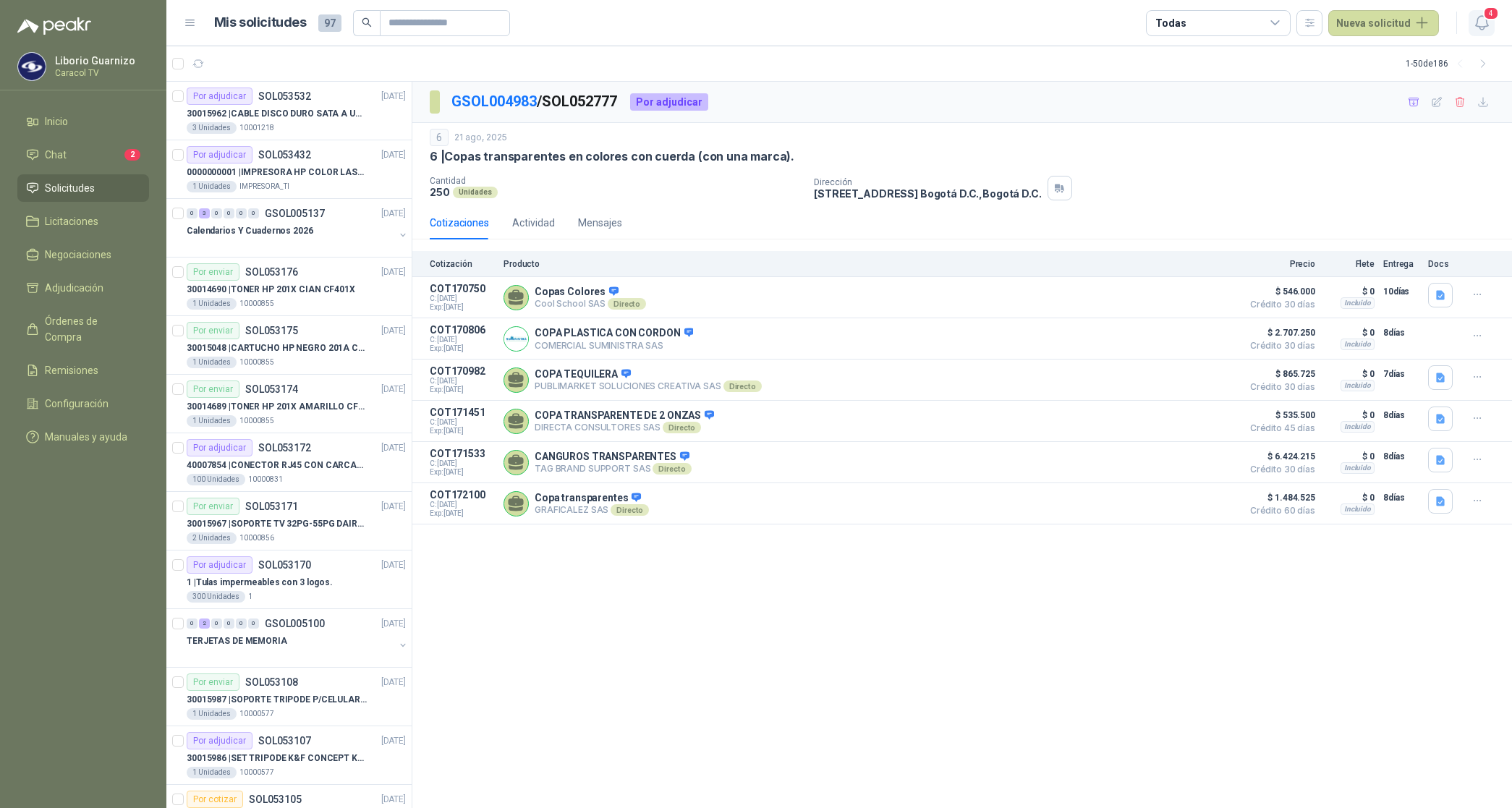
click at [1481, 16] on icon "button" at bounding box center [1481, 22] width 13 height 14
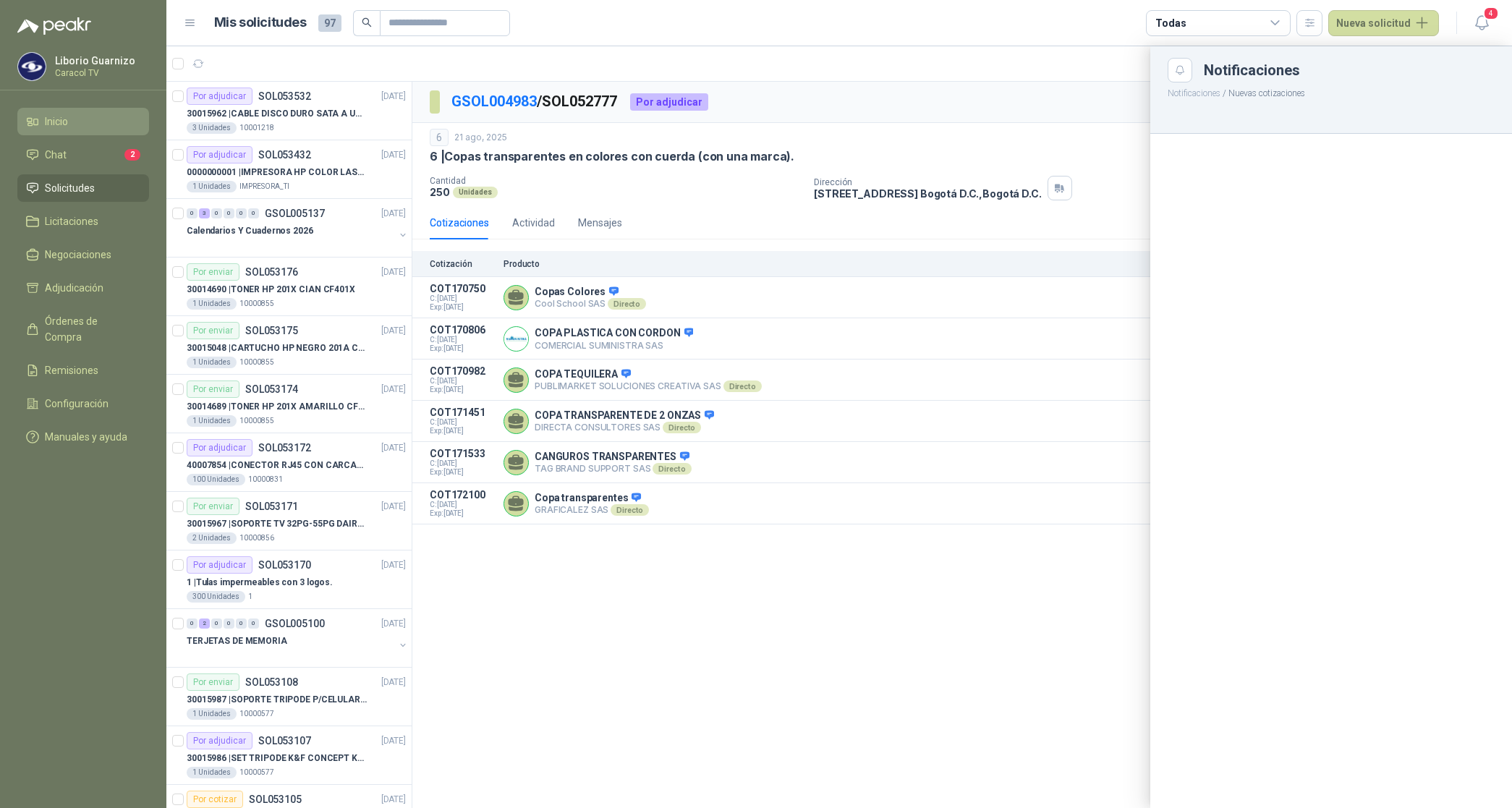
click at [84, 131] on link "Inicio" at bounding box center [83, 122] width 132 height 27
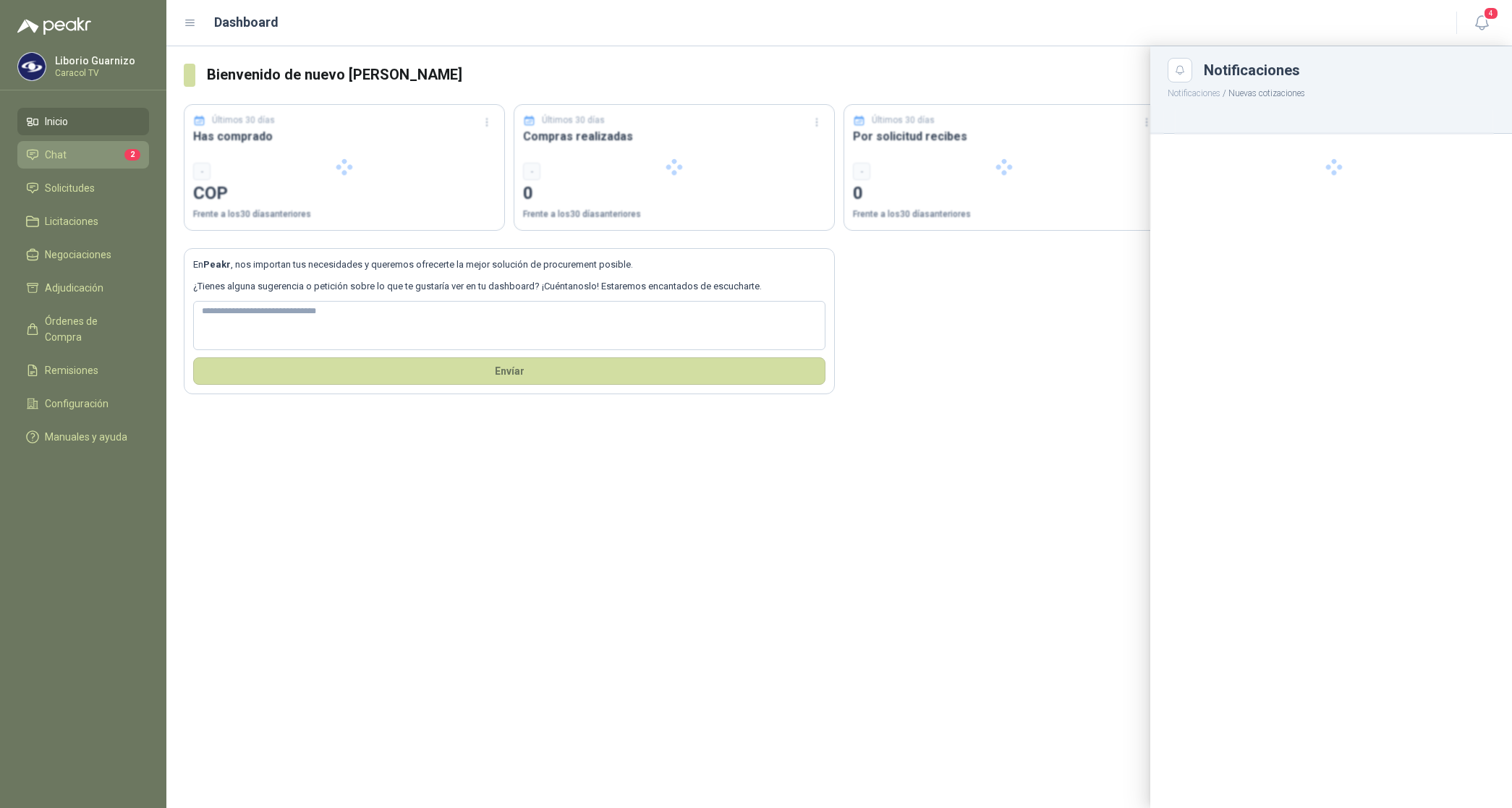
drag, startPoint x: 71, startPoint y: 156, endPoint x: 71, endPoint y: 172, distance: 16.0
click at [71, 156] on li "Chat 2" at bounding box center [83, 155] width 114 height 16
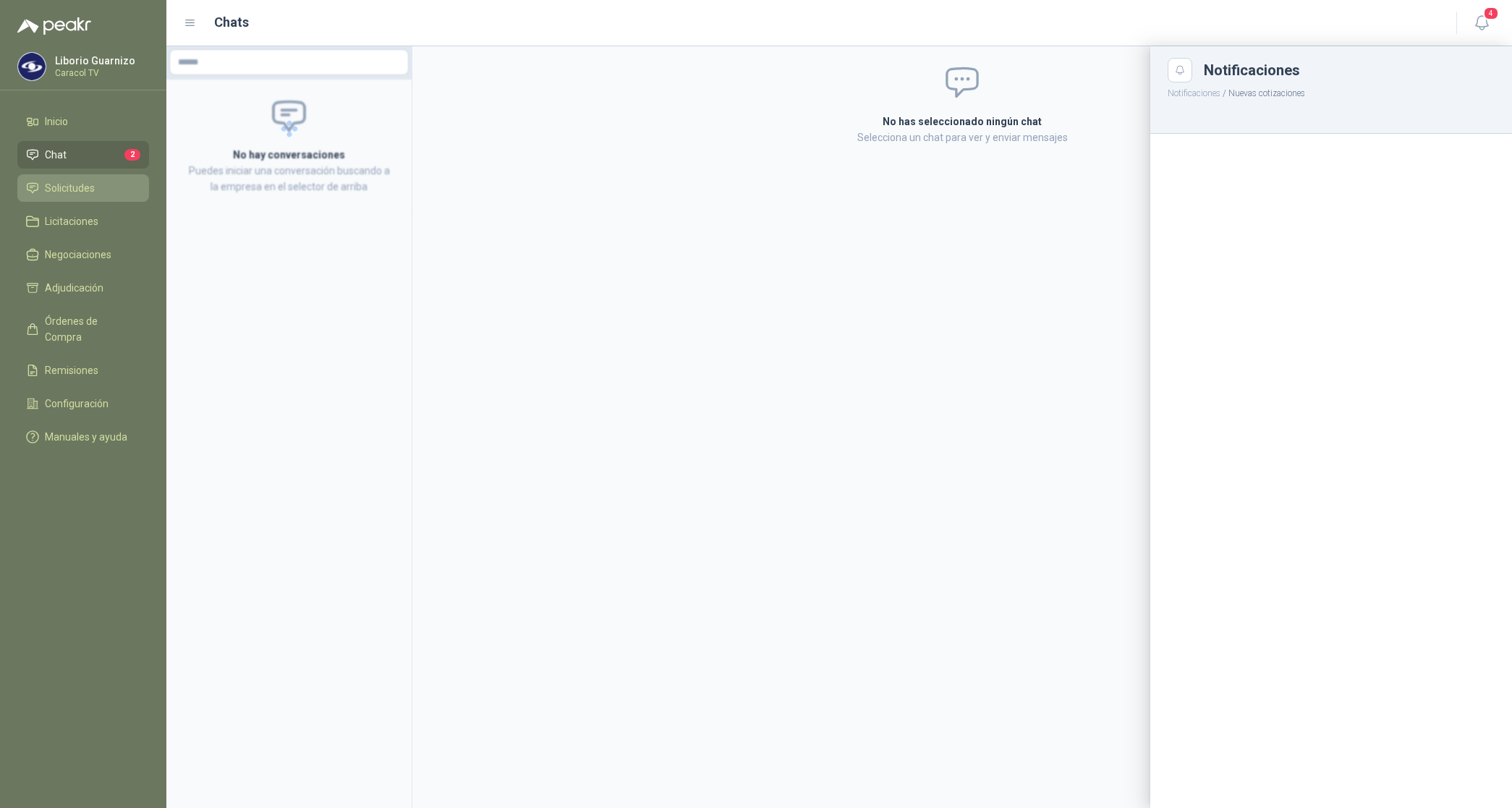
click at [73, 195] on span "Solicitudes" at bounding box center [69, 188] width 50 height 16
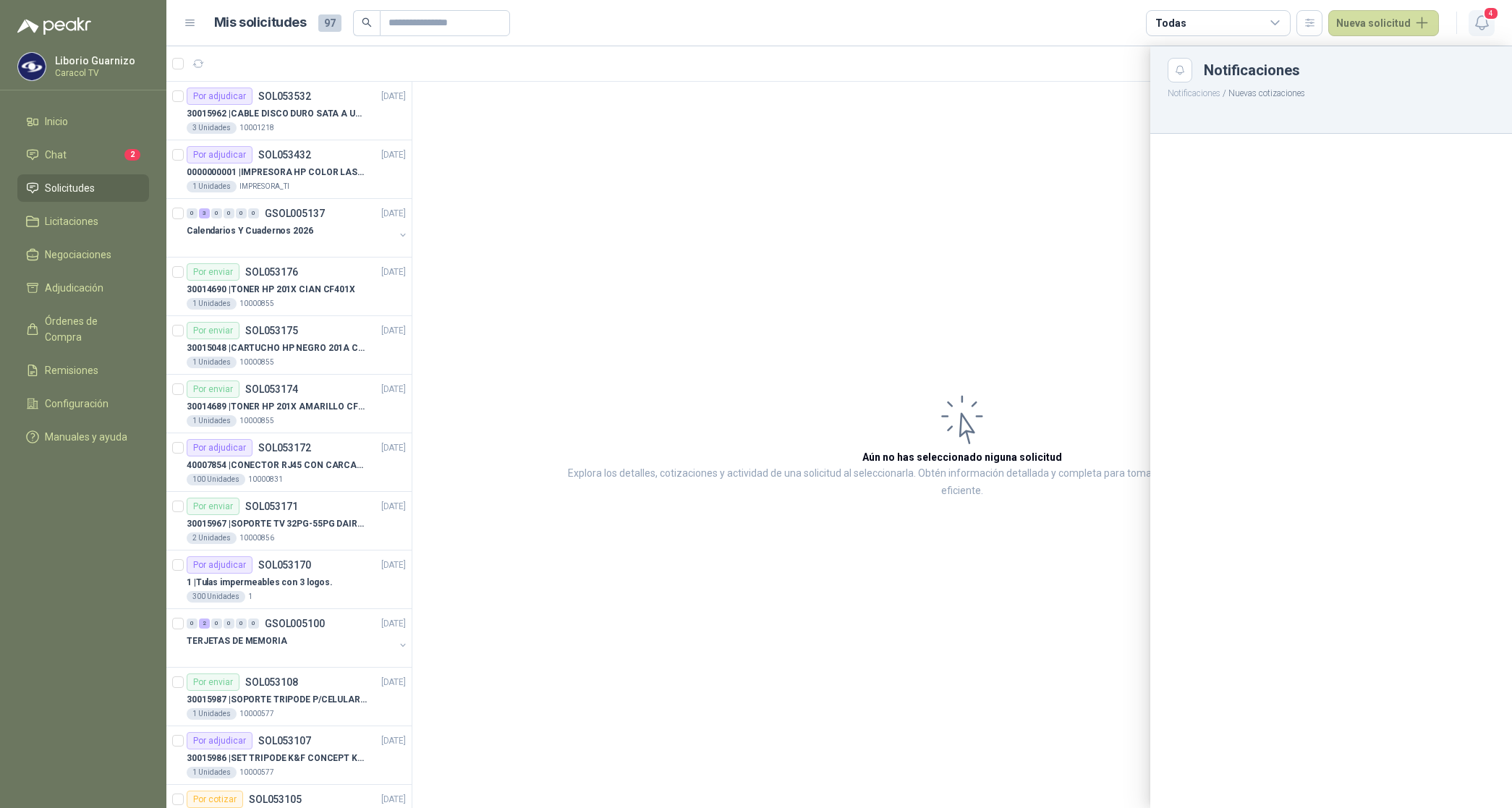
click at [1485, 22] on icon "button" at bounding box center [1481, 22] width 13 height 14
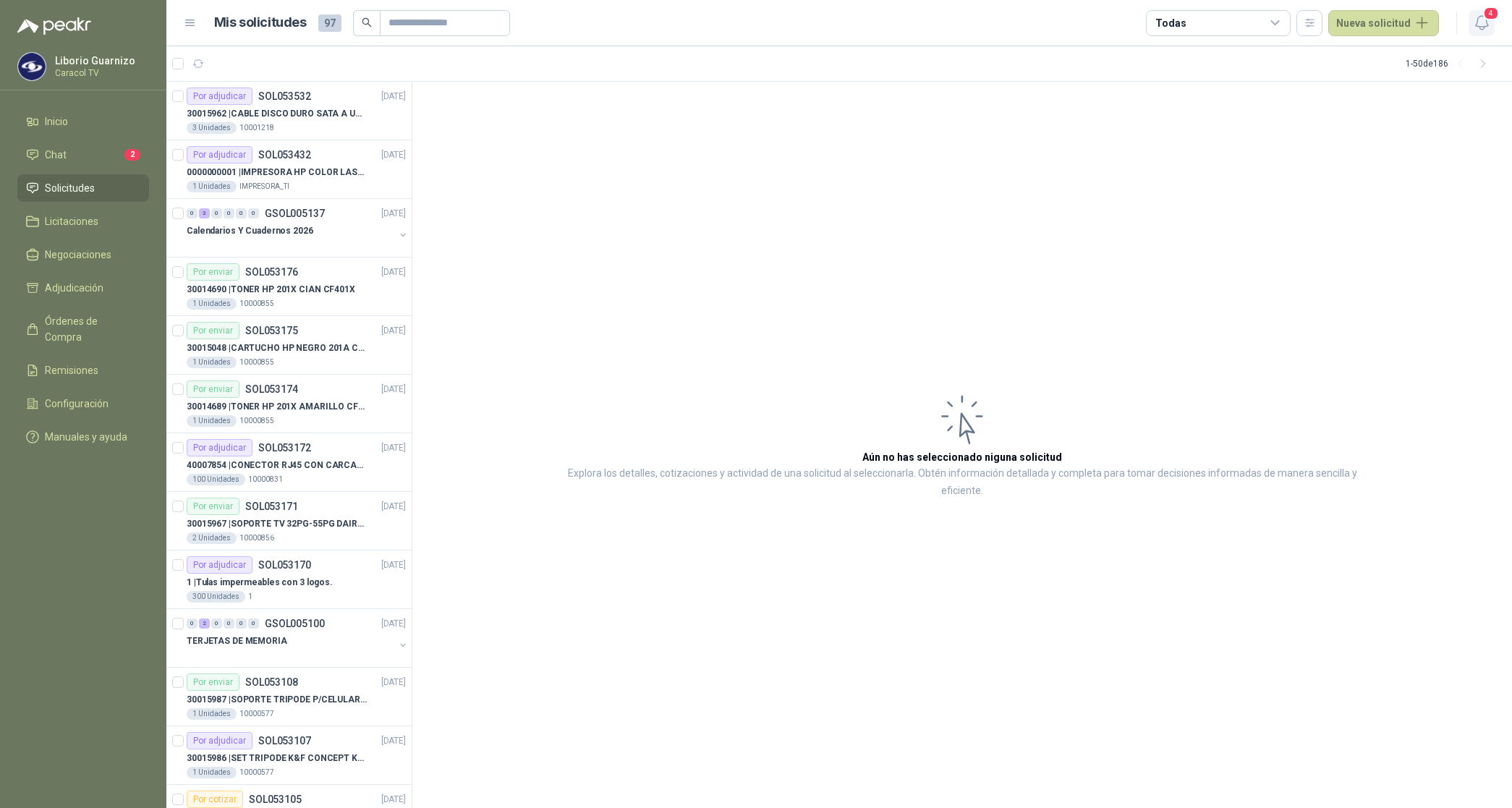
click at [1485, 22] on icon "button" at bounding box center [1481, 22] width 13 height 14
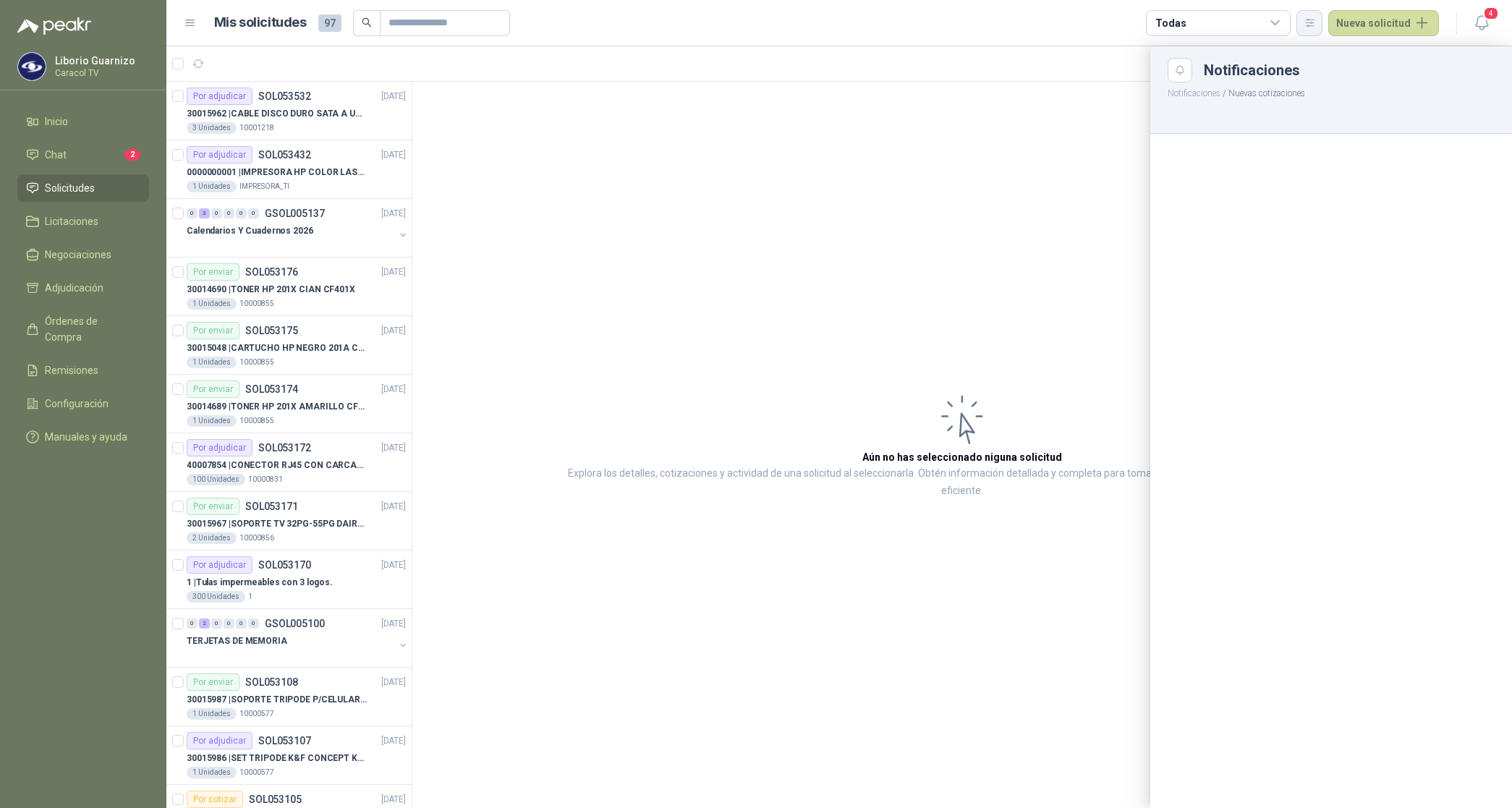
click at [1315, 26] on icon "button" at bounding box center [1309, 22] width 13 height 13
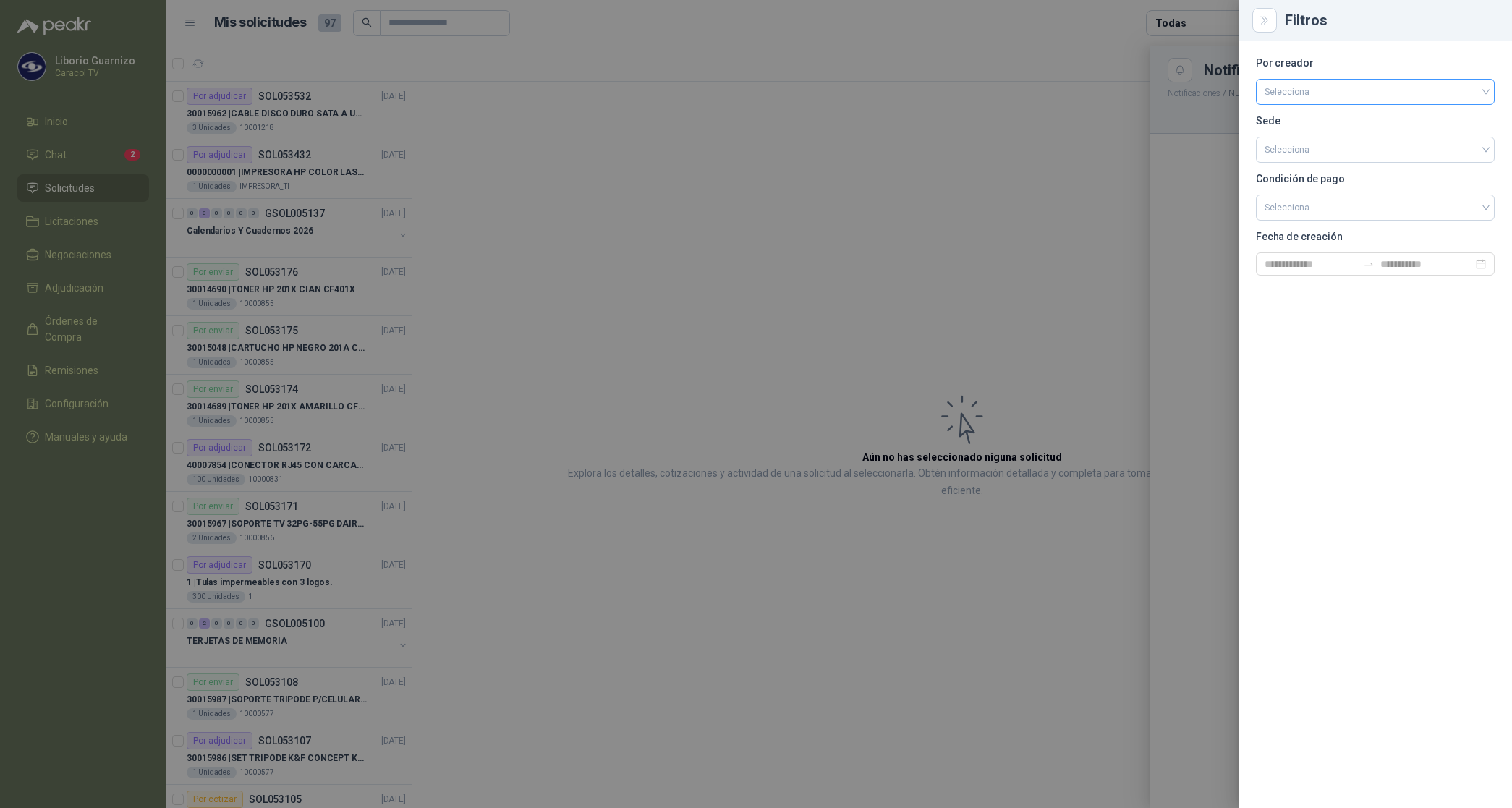
click at [1306, 96] on input "search" at bounding box center [1375, 91] width 221 height 21
click at [1310, 157] on div "[PERSON_NAME]" at bounding box center [1375, 169] width 233 height 23
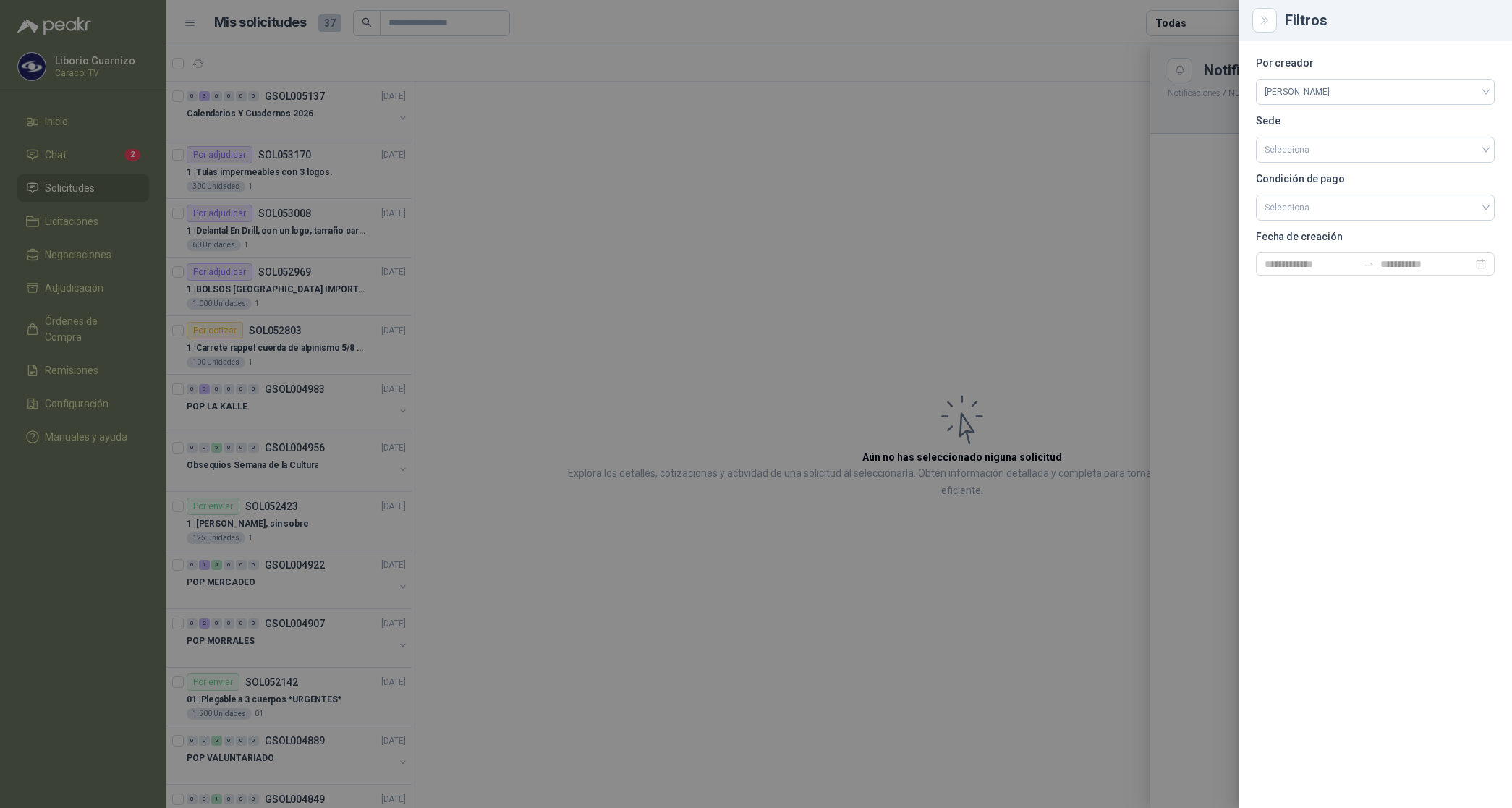
click at [1187, 11] on div at bounding box center [756, 404] width 1512 height 808
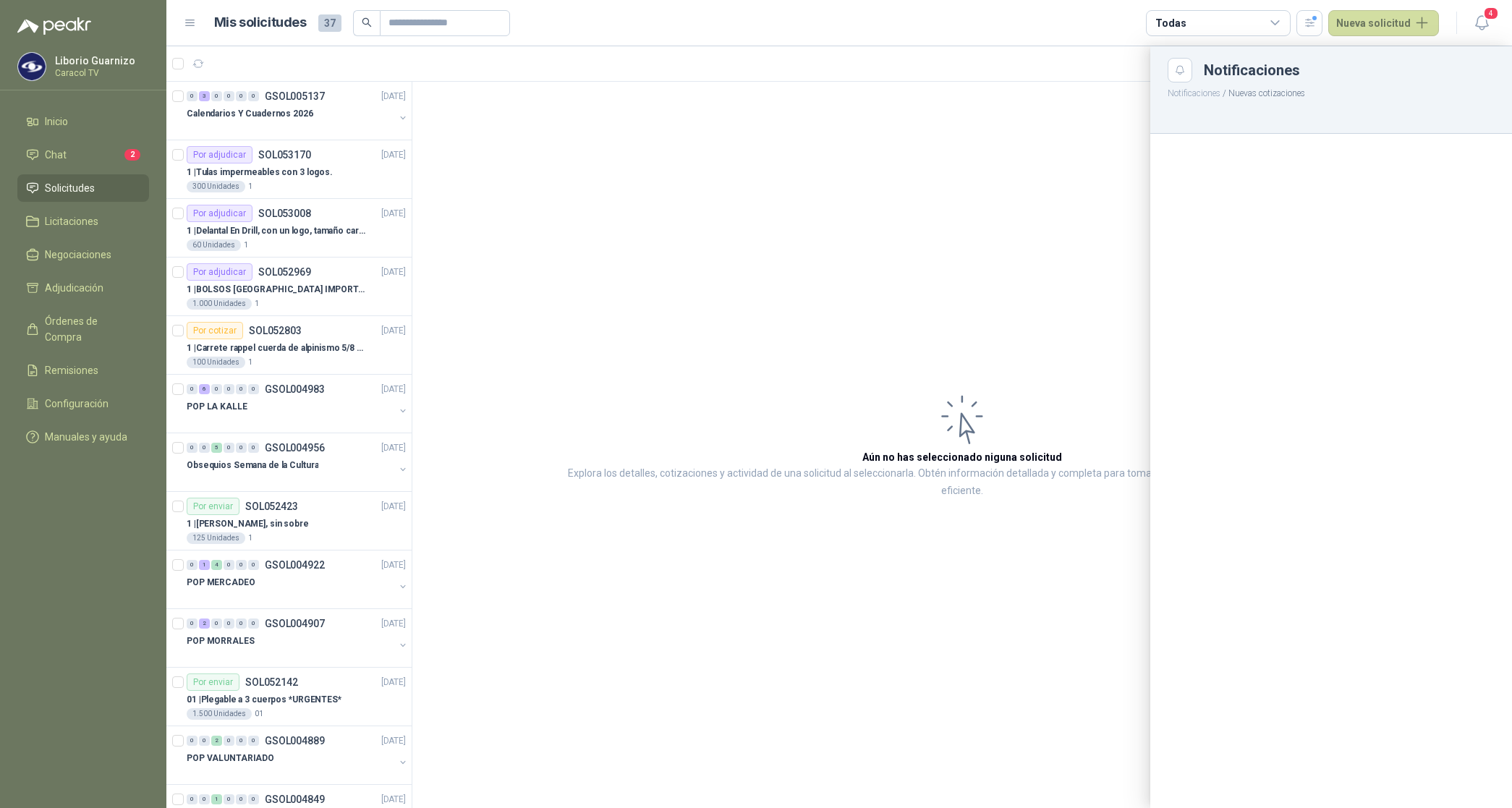
click at [1187, 19] on div "Todas" at bounding box center [1218, 22] width 144 height 26
click at [1209, 80] on div "1 Por cotizar" at bounding box center [1196, 83] width 69 height 12
drag, startPoint x: 1220, startPoint y: 98, endPoint x: 1227, endPoint y: 102, distance: 8.1
click at [1221, 99] on button "17 Por adjudicar" at bounding box center [1222, 108] width 132 height 23
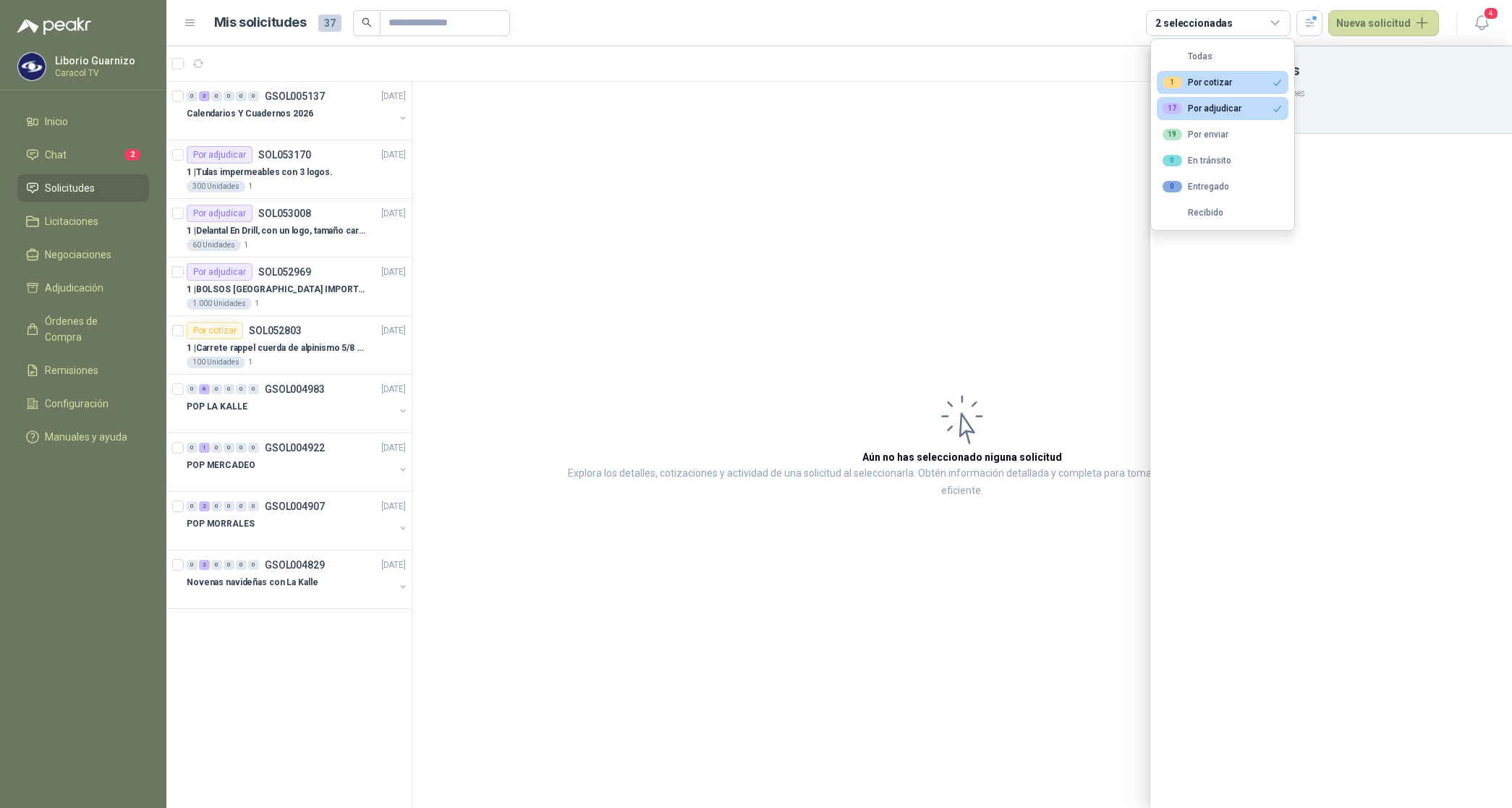
click at [271, 117] on div at bounding box center [839, 428] width 1345 height 762
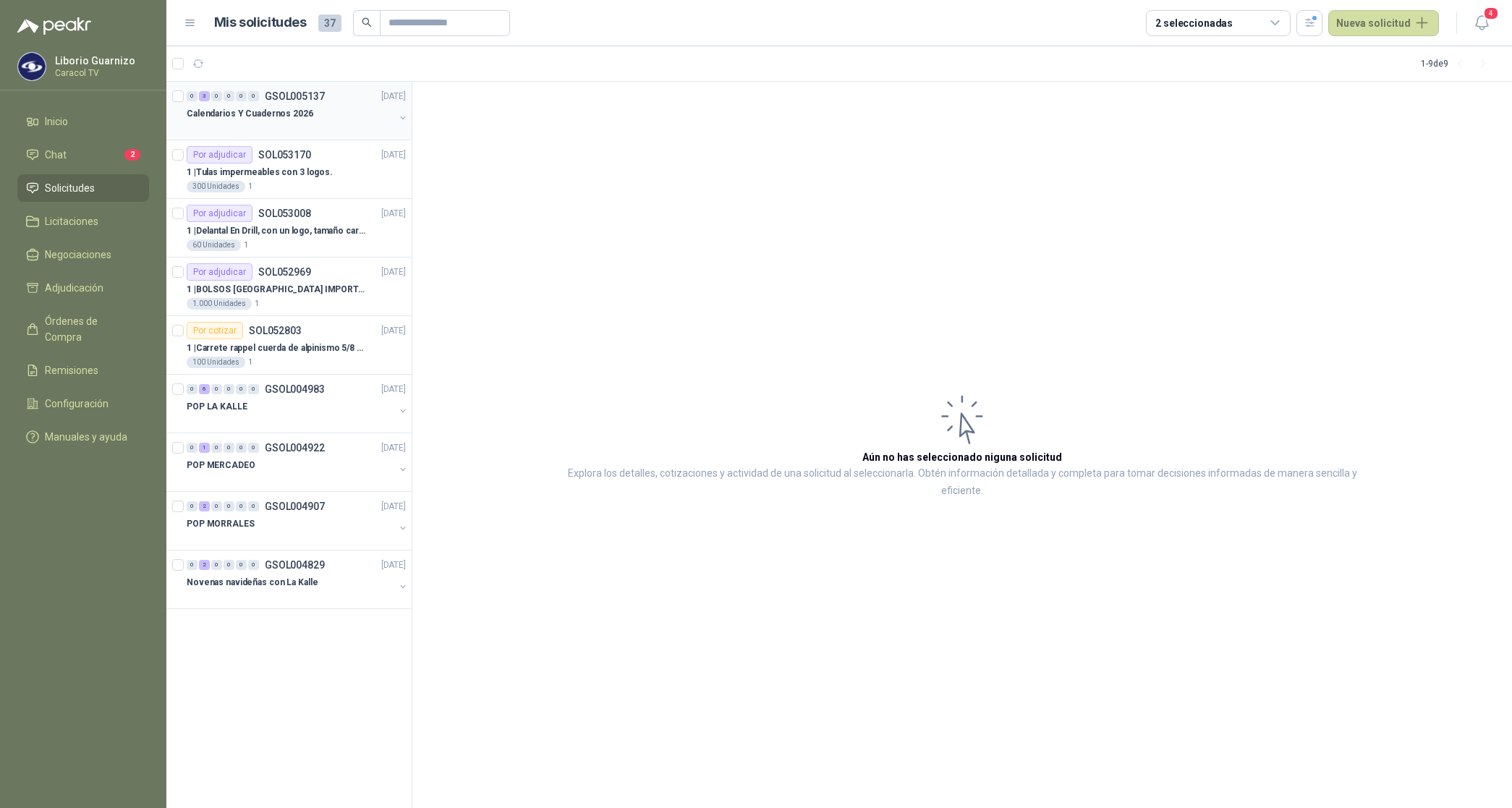
click at [277, 112] on p "Calendarios Y Cuadernos 2026" at bounding box center [250, 114] width 127 height 14
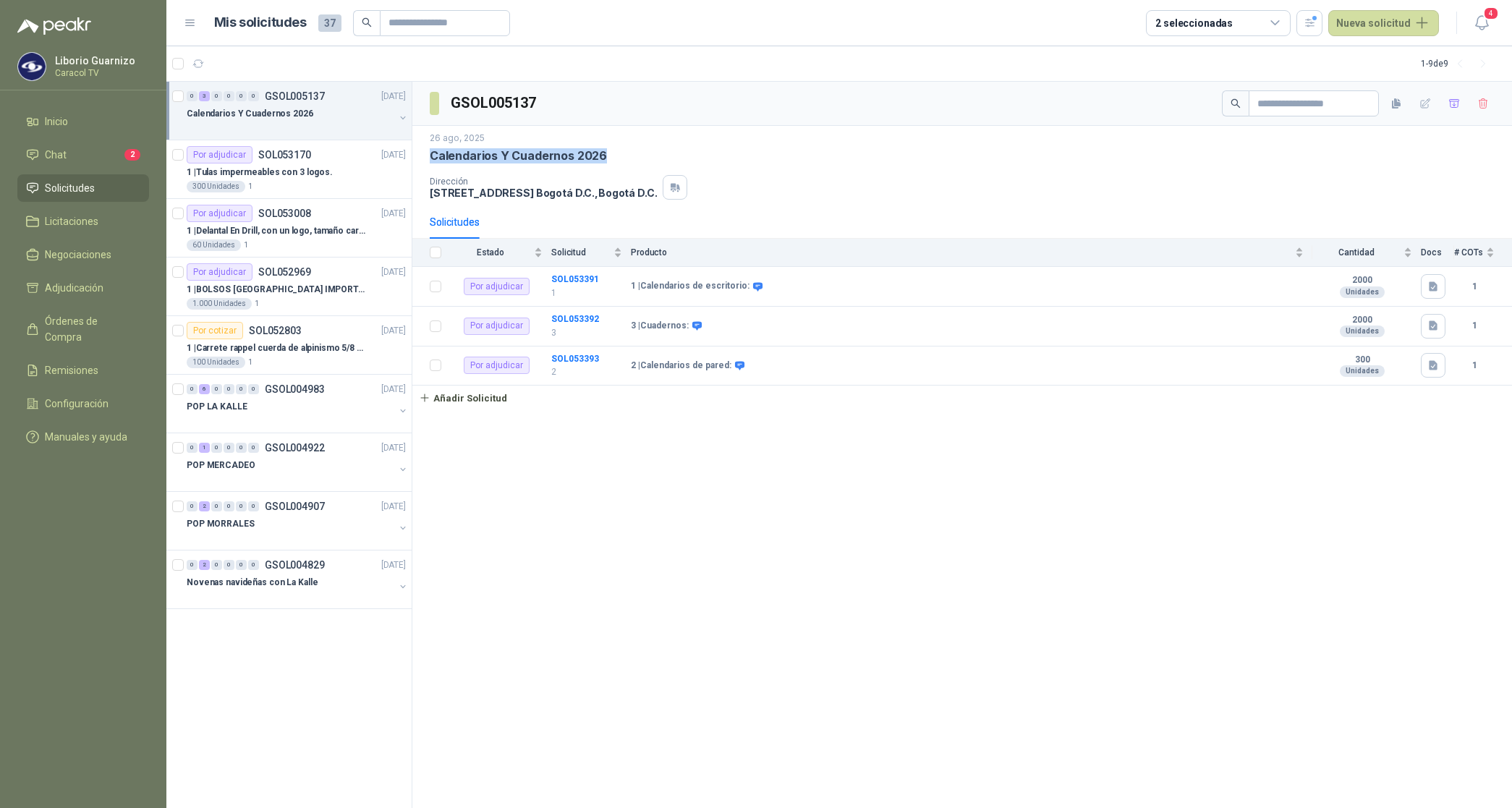
drag, startPoint x: 456, startPoint y: 154, endPoint x: 605, endPoint y: 154, distance: 149.0
click at [605, 154] on div "Calendarios Y Cuadernos 2026" at bounding box center [962, 156] width 1065 height 16
copy p "Calendarios Y Cuadernos 2026"
click at [270, 175] on p "1 | Tulas impermeables con 3 logos." at bounding box center [260, 173] width 146 height 14
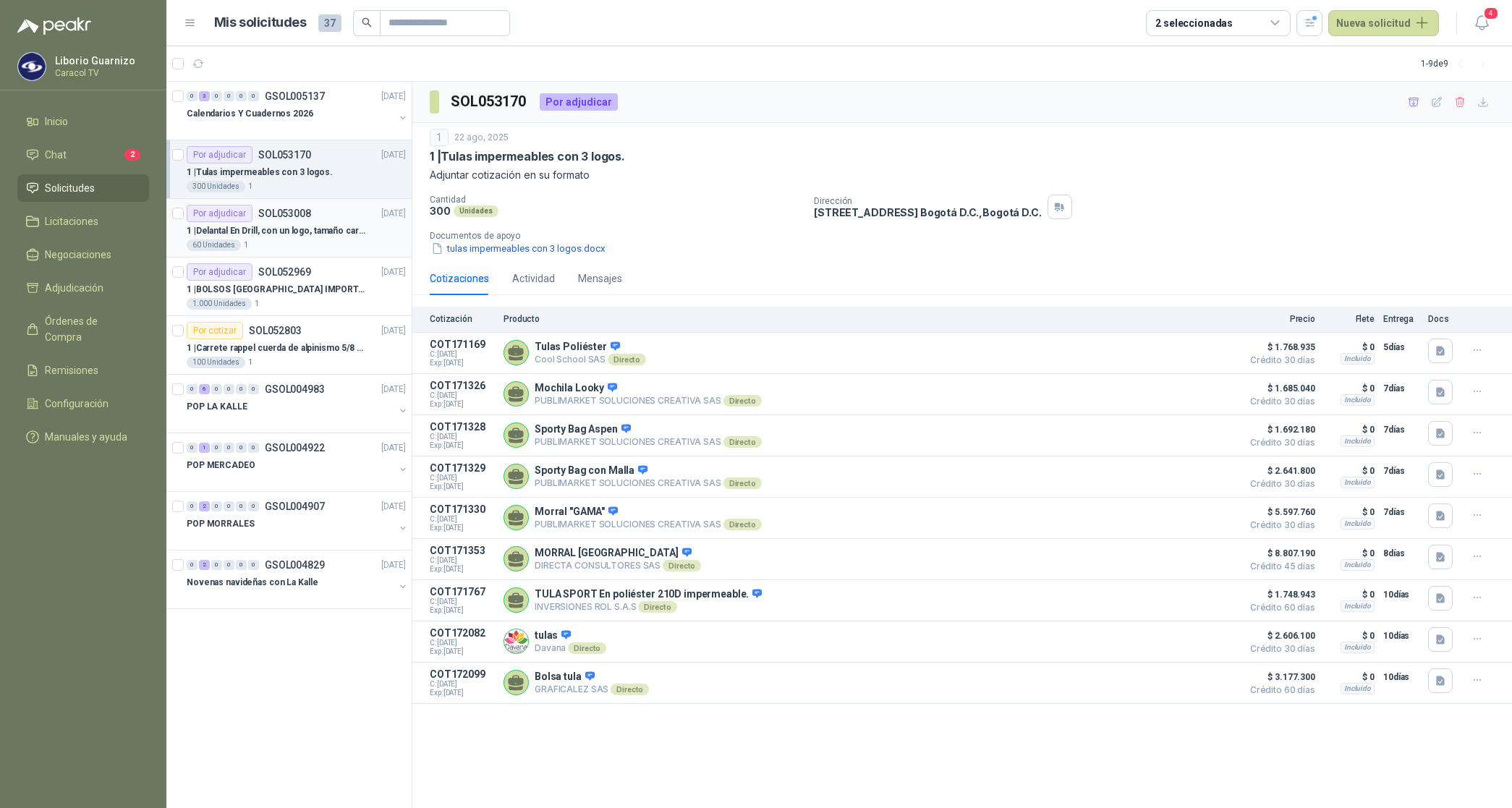
click at [315, 233] on p "1 | Delantal En Drill, con un logo, tamaño carta 1 tinta (Se envia enlacen, com…" at bounding box center [277, 231] width 180 height 14
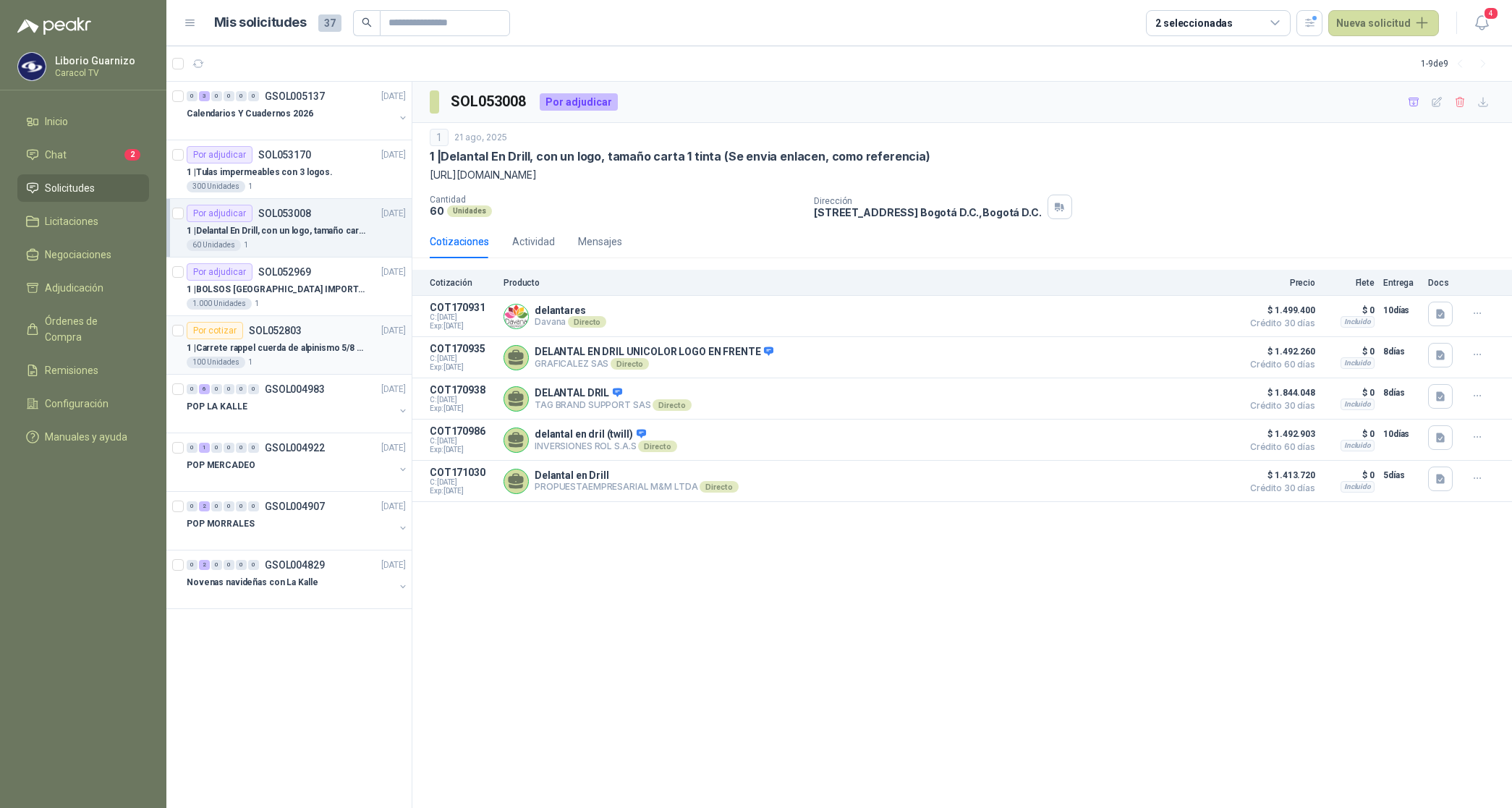
click at [287, 341] on p "1 | Carrete rappel cuerda de alpinismo 5/8 negra 16mm" at bounding box center [277, 348] width 180 height 14
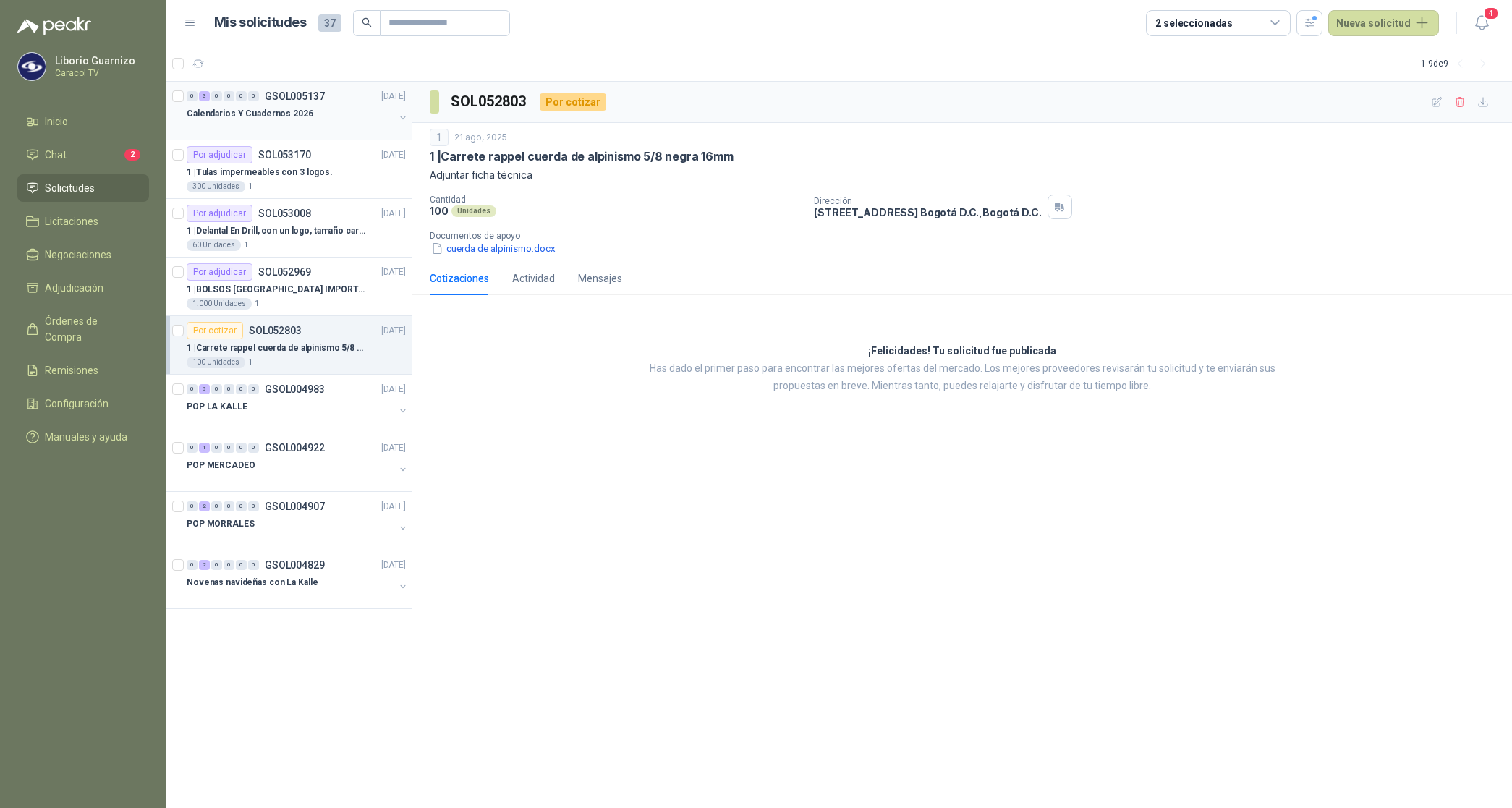
click at [274, 114] on p "Calendarios Y Cuadernos 2026" at bounding box center [250, 114] width 127 height 14
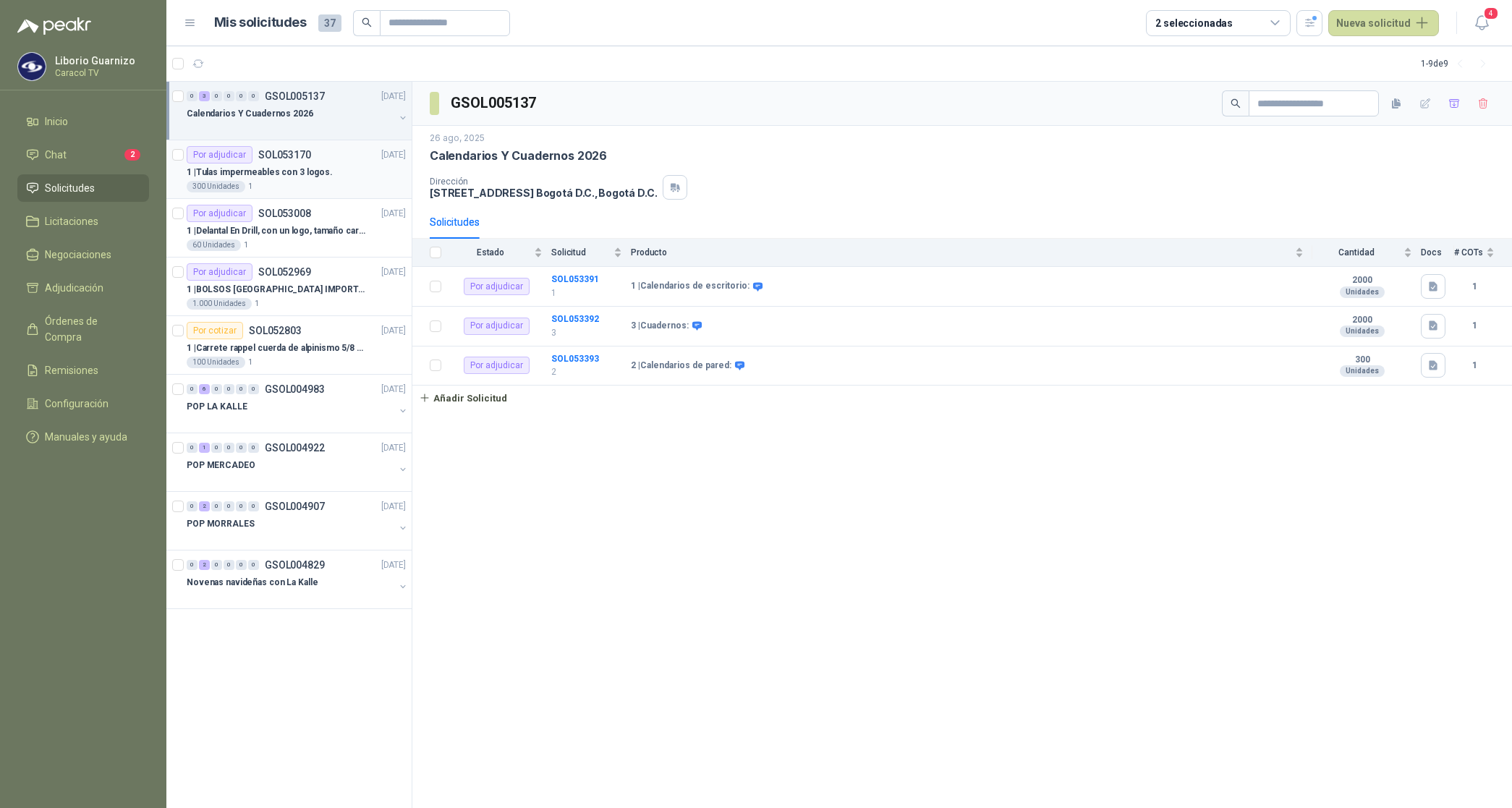
click at [268, 175] on p "1 | Tulas impermeables con 3 logos." at bounding box center [260, 173] width 146 height 14
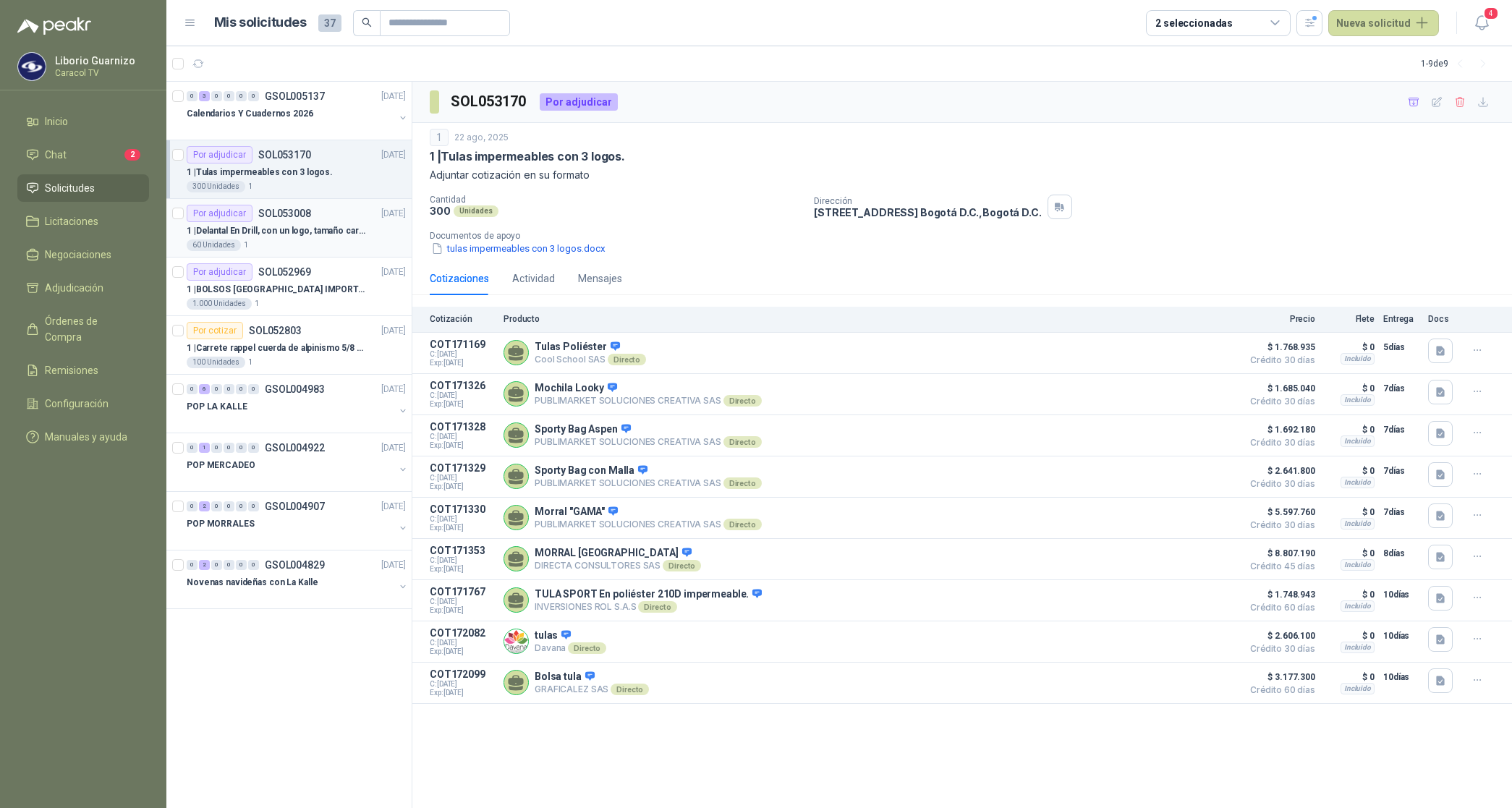
click at [268, 232] on p "1 | Delantal En Drill, con un logo, tamaño carta 1 tinta (Se envia enlacen, com…" at bounding box center [277, 231] width 180 height 14
